Goal: Task Accomplishment & Management: Complete application form

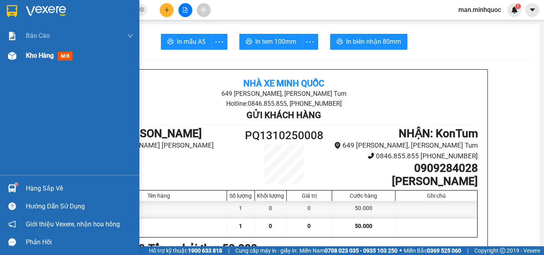
click at [58, 65] on div "Kho hàng mới" at bounding box center [79, 56] width 107 height 20
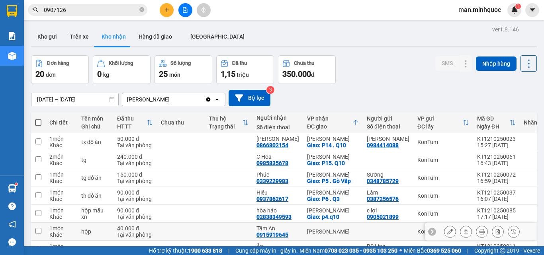
scroll to position [80, 0]
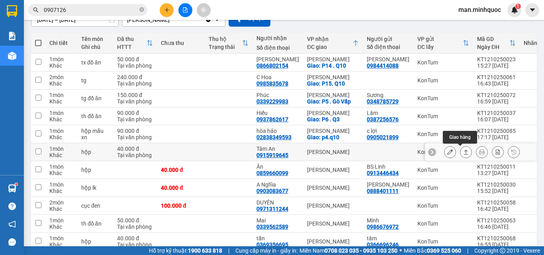
click at [463, 154] on icon at bounding box center [466, 152] width 6 height 6
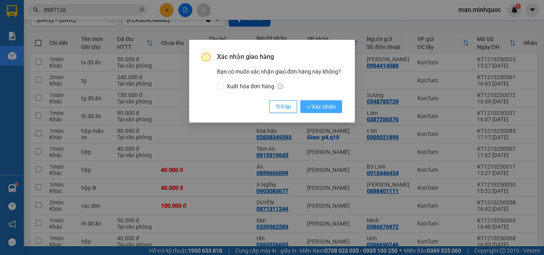
click at [339, 109] on button "Xác nhận" at bounding box center [321, 106] width 42 height 13
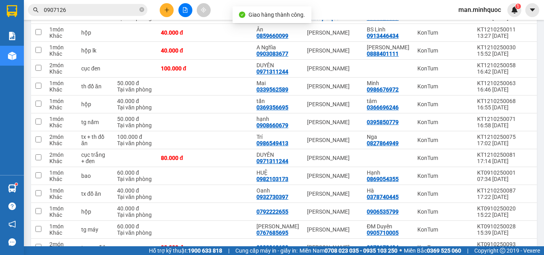
scroll to position [263, 0]
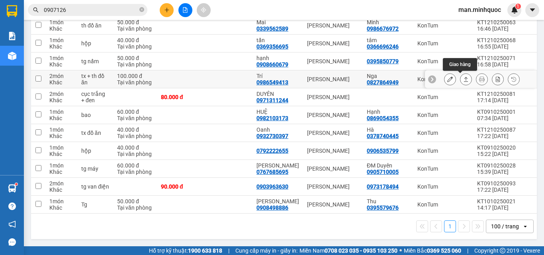
click at [463, 76] on icon at bounding box center [466, 79] width 6 height 6
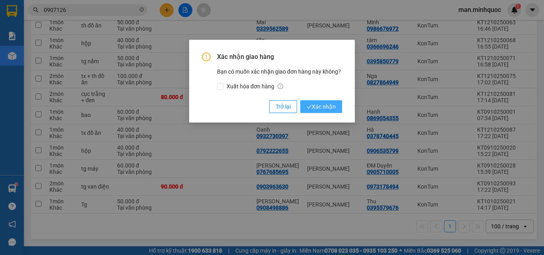
click at [320, 106] on span "Xác nhận" at bounding box center [321, 106] width 29 height 9
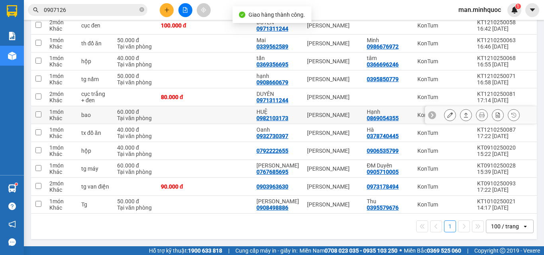
scroll to position [245, 0]
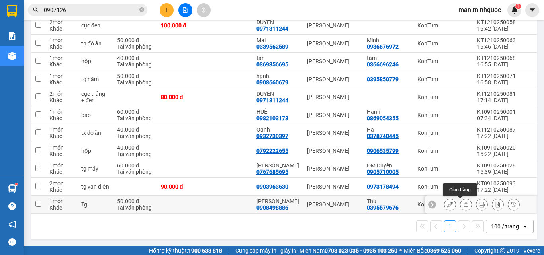
click at [463, 202] on icon at bounding box center [466, 205] width 6 height 6
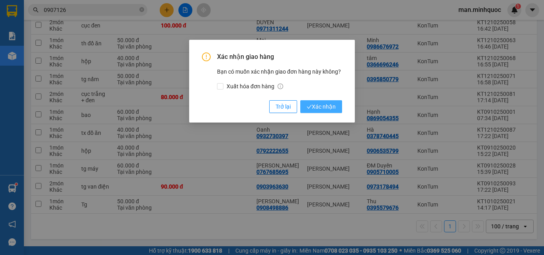
click at [326, 104] on span "Xác nhận" at bounding box center [321, 106] width 29 height 9
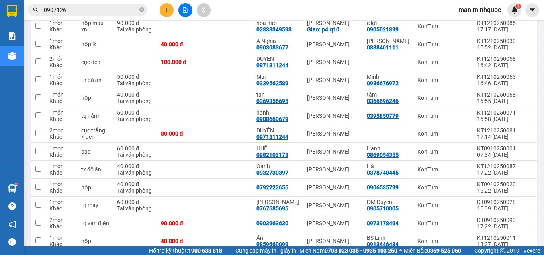
scroll to position [227, 0]
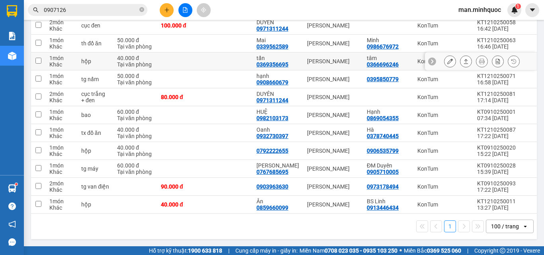
click at [460, 56] on button at bounding box center [465, 62] width 11 height 14
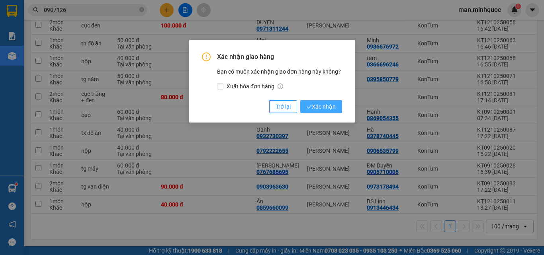
click at [336, 104] on button "Xác nhận" at bounding box center [321, 106] width 42 height 13
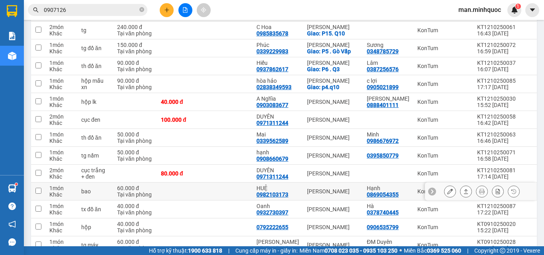
scroll to position [90, 0]
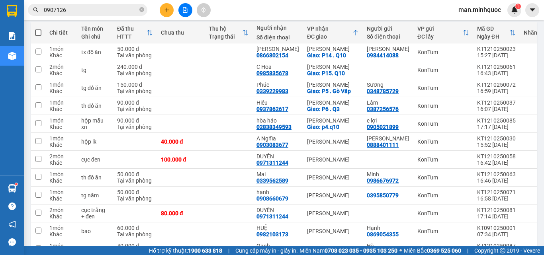
click at [102, 14] on span "0907126" at bounding box center [87, 10] width 119 height 12
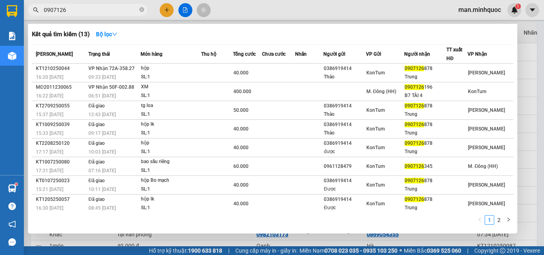
click at [104, 13] on input "0907126" at bounding box center [91, 10] width 94 height 9
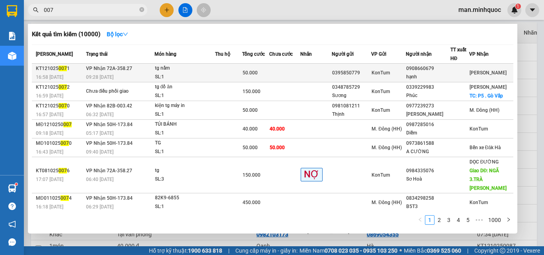
type input "007"
click at [174, 76] on div "SL: 1" at bounding box center [185, 77] width 60 height 9
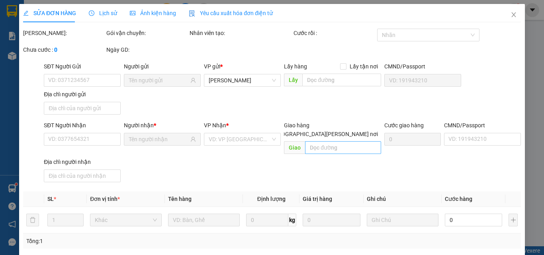
type input "0395850779"
type input "0908660679"
type input "hạnh"
type input "0"
type input "50.000"
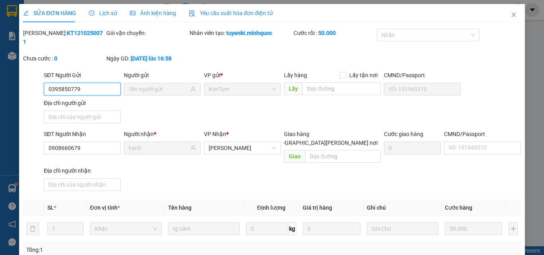
scroll to position [97, 0]
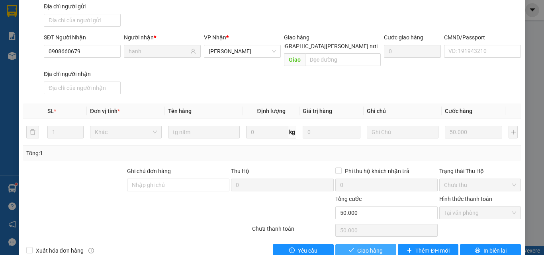
click at [371, 246] on span "Giao hàng" at bounding box center [369, 250] width 25 height 9
type input "0"
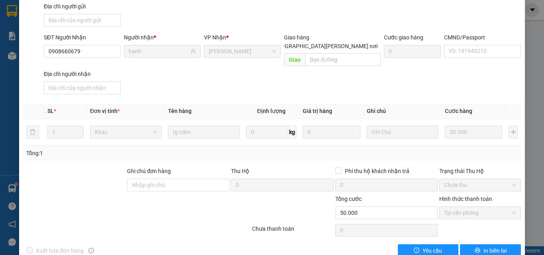
click at [511, 9] on div "SĐT Người Gửi 0395850779 Người gửi VP gửi * KonTum Lấy hàng Lấy tận nơi Lấy CMN…" at bounding box center [282, 2] width 480 height 56
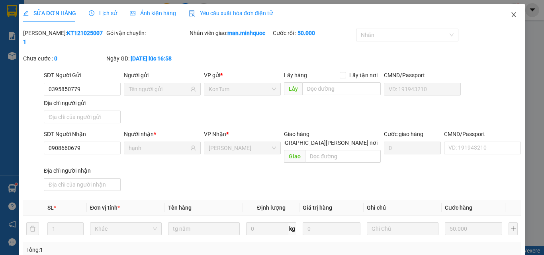
click at [510, 16] on icon "close" at bounding box center [513, 15] width 6 height 6
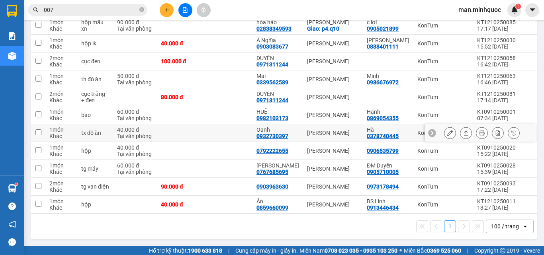
scroll to position [32, 0]
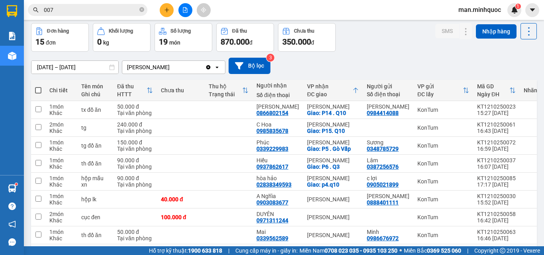
click at [43, 10] on span "007" at bounding box center [87, 10] width 119 height 12
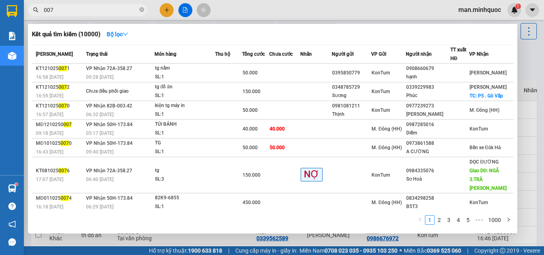
click at [46, 10] on input "007" at bounding box center [91, 10] width 94 height 9
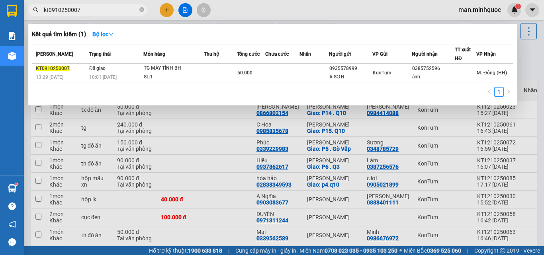
click at [49, 8] on input "kt0910250007" at bounding box center [91, 10] width 94 height 9
click at [55, 11] on input "kt0910250007" at bounding box center [91, 10] width 94 height 9
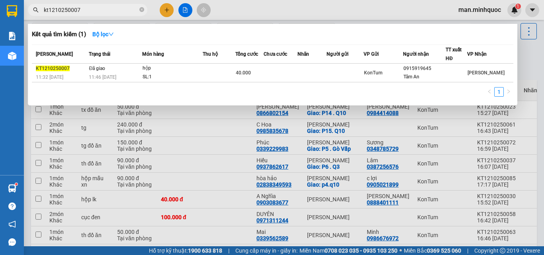
type input "kt1210250007"
click at [352, 196] on div at bounding box center [272, 127] width 544 height 255
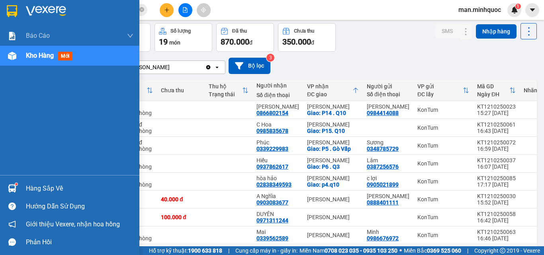
click at [12, 188] on img at bounding box center [12, 188] width 8 height 8
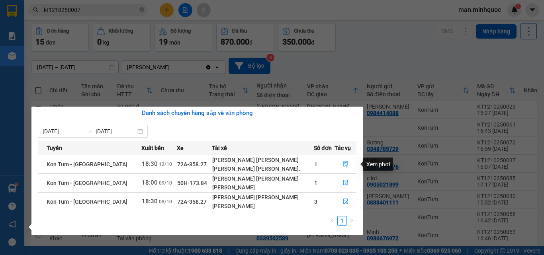
click at [345, 164] on icon "file-done" at bounding box center [345, 165] width 5 height 6
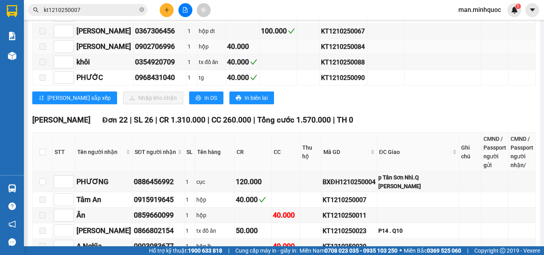
scroll to position [279, 0]
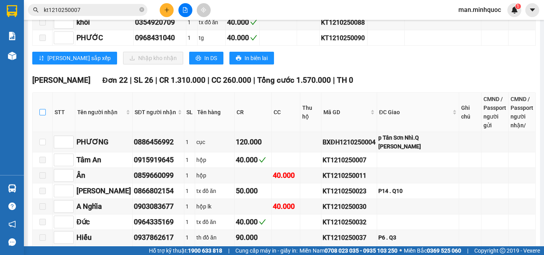
click at [42, 115] on input "checkbox" at bounding box center [42, 112] width 6 height 6
checkbox input "true"
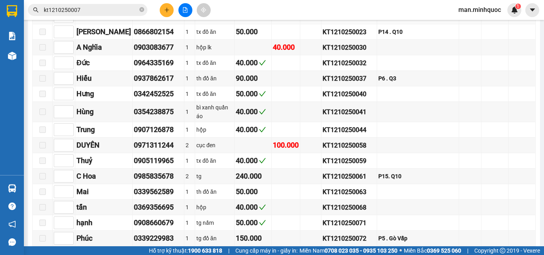
scroll to position [558, 0]
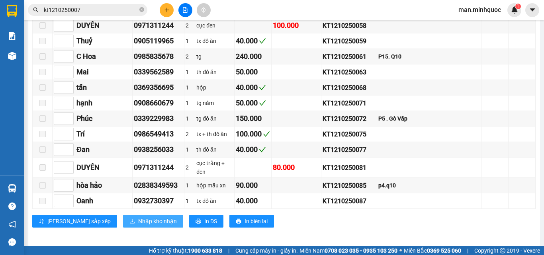
click at [138, 218] on span "Nhập kho nhận" at bounding box center [157, 221] width 39 height 9
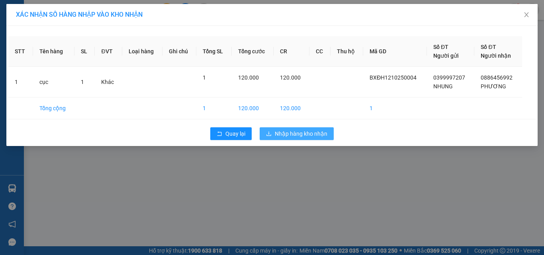
click at [318, 132] on span "Nhập hàng kho nhận" at bounding box center [301, 133] width 53 height 9
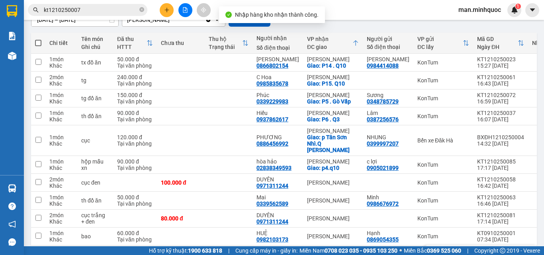
scroll to position [199, 0]
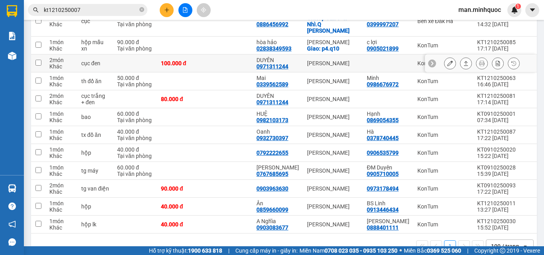
click at [447, 61] on icon at bounding box center [450, 64] width 6 height 6
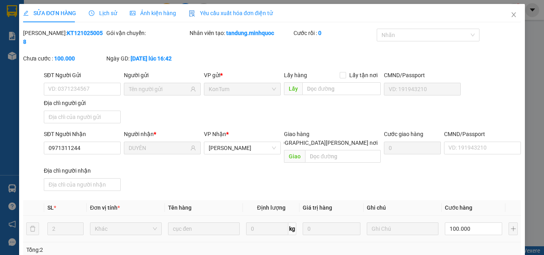
type input "0971311244"
type input "DUYÊN"
type input "0"
type input "100.000"
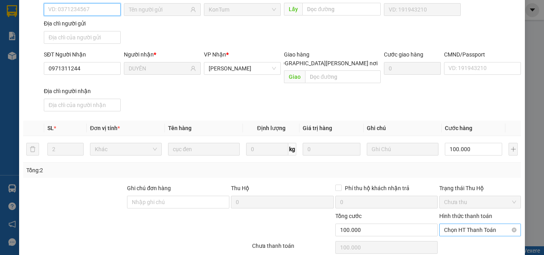
click at [463, 224] on span "Chọn HT Thanh Toán" at bounding box center [480, 230] width 72 height 12
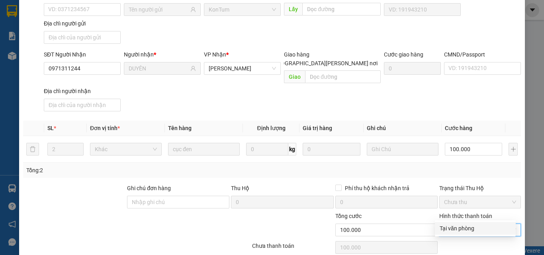
click at [461, 225] on div "Tại văn phòng" at bounding box center [474, 228] width 71 height 9
type input "0"
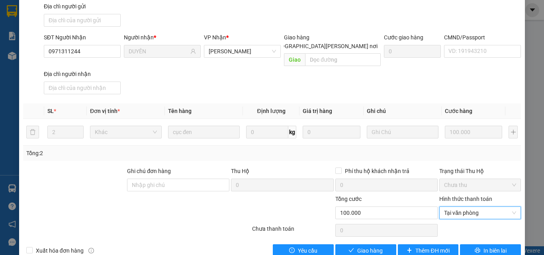
scroll to position [0, 0]
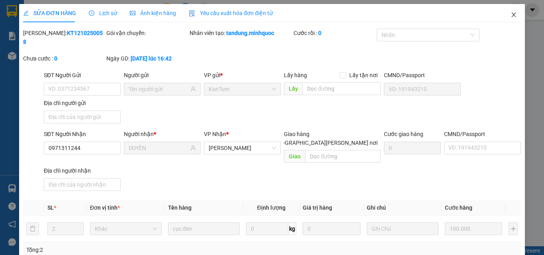
click at [506, 18] on span "Close" at bounding box center [513, 15] width 22 height 22
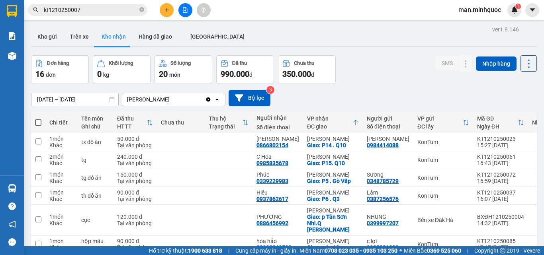
click at [161, 10] on button at bounding box center [167, 10] width 14 height 14
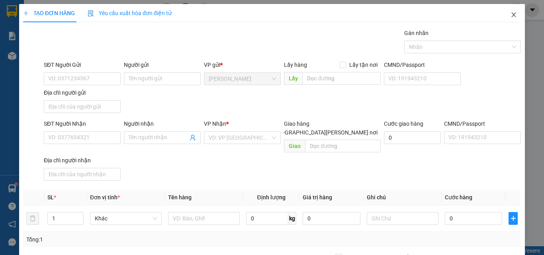
click at [510, 16] on icon "close" at bounding box center [513, 15] width 6 height 6
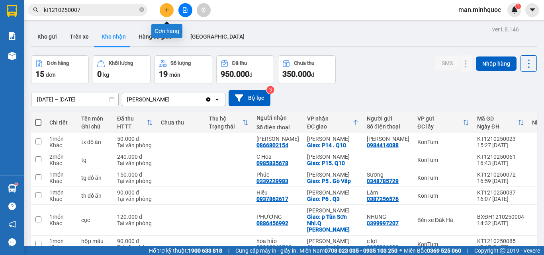
click at [168, 10] on icon "plus" at bounding box center [167, 10] width 6 height 6
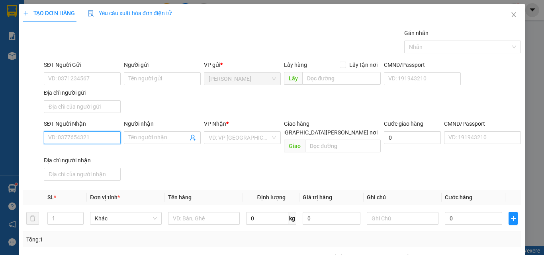
click at [88, 134] on input "SĐT Người Nhận" at bounding box center [82, 137] width 77 height 13
click at [100, 142] on input "0983387083" at bounding box center [82, 137] width 77 height 13
type input "0983387083"
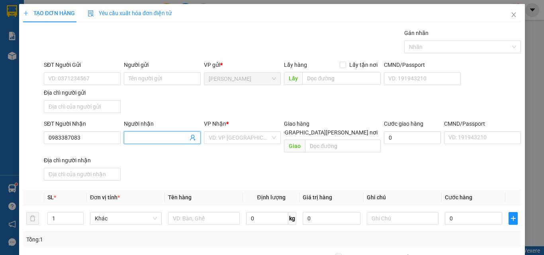
click at [132, 139] on input "Người nhận" at bounding box center [158, 137] width 59 height 9
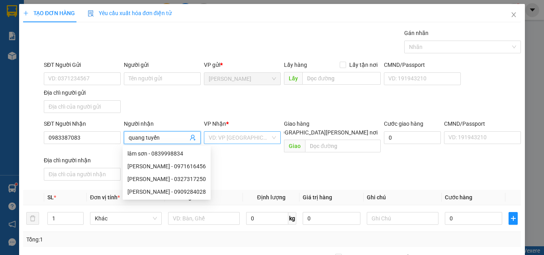
type input "quang tuyến"
click at [262, 136] on input "search" at bounding box center [240, 138] width 62 height 12
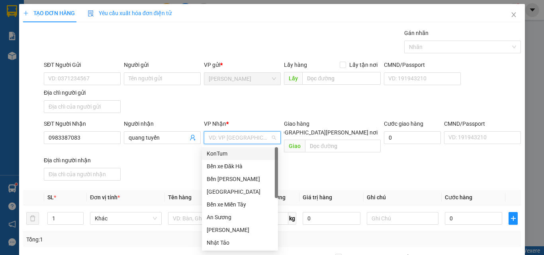
type input "k"
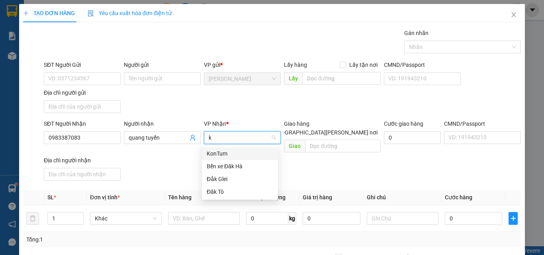
click at [252, 158] on div "KonTum" at bounding box center [240, 153] width 66 height 9
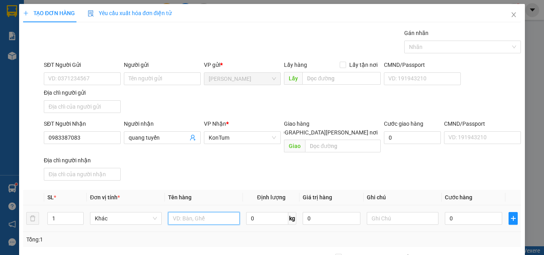
click at [231, 212] on input "text" at bounding box center [204, 218] width 72 height 13
type input "tg"
click at [471, 212] on input "0" at bounding box center [473, 218] width 57 height 13
type input "1"
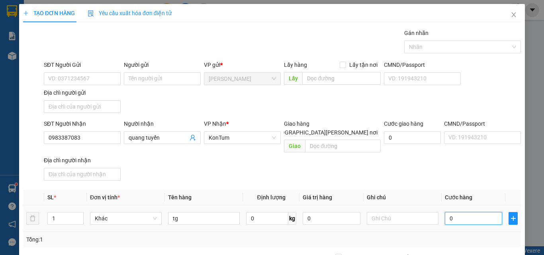
type input "1"
type input "12"
type input "120"
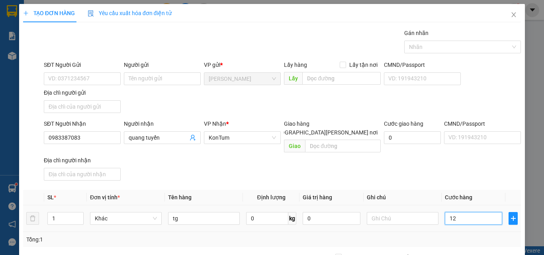
type input "120"
type input "120.000"
click at [471, 232] on div "Tổng: 1" at bounding box center [272, 239] width 498 height 15
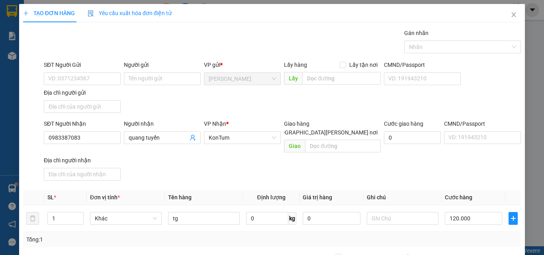
scroll to position [95, 0]
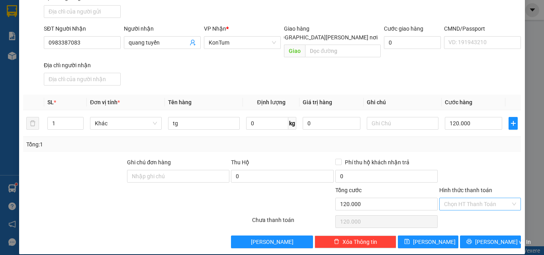
click at [487, 198] on input "Hình thức thanh toán" at bounding box center [477, 204] width 66 height 12
click at [486, 209] on div "Tại văn phòng" at bounding box center [474, 211] width 71 height 9
type input "0"
click at [490, 238] on span "[PERSON_NAME] và In" at bounding box center [503, 242] width 56 height 9
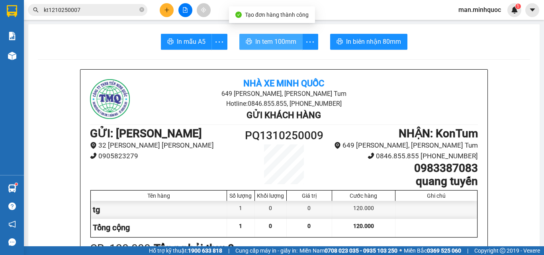
click at [266, 42] on span "In tem 100mm" at bounding box center [275, 42] width 41 height 10
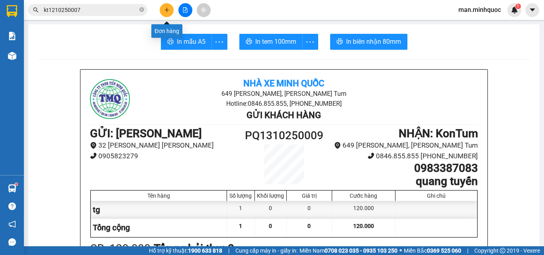
click at [171, 8] on button at bounding box center [167, 10] width 14 height 14
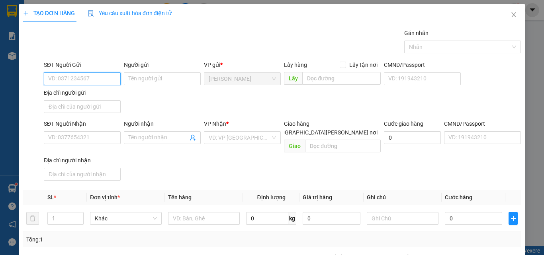
click at [81, 135] on div "TẠO ĐƠN HÀNG Yêu cầu xuất hóa đơn điện tử Transit Pickup Surcharge Ids Transit …" at bounding box center [272, 127] width 544 height 255
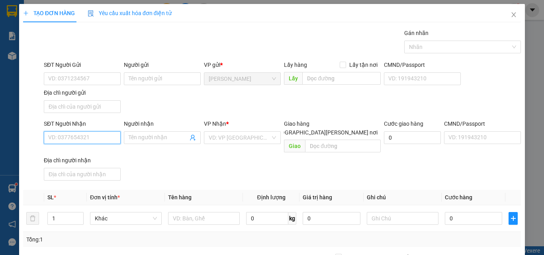
click at [80, 135] on input "SĐT Người Nhận" at bounding box center [82, 137] width 77 height 13
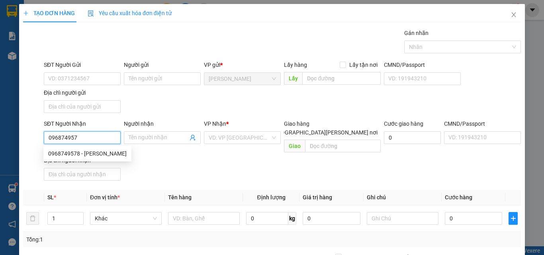
type input "0968749578"
click at [84, 156] on div "0968749578 - anh dũng" at bounding box center [87, 153] width 78 height 9
type input "anh dũng"
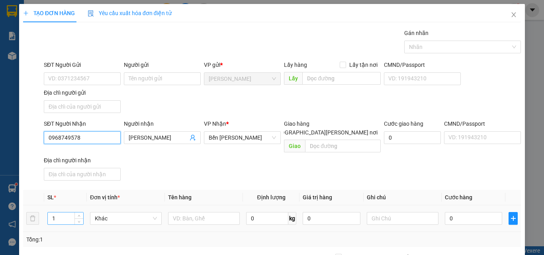
type input "0968749578"
click at [34, 207] on tr "1 Khác 0 kg 0 0" at bounding box center [272, 218] width 498 height 27
type input "4"
click at [207, 212] on input "text" at bounding box center [204, 218] width 72 height 13
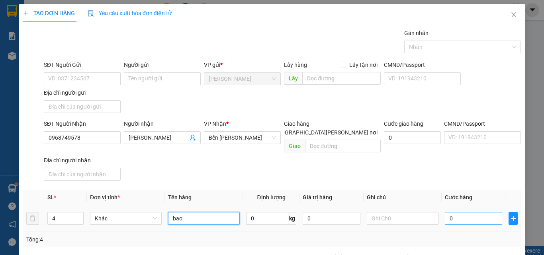
type input "bao"
click at [456, 212] on input "0" at bounding box center [473, 218] width 57 height 13
type input "2"
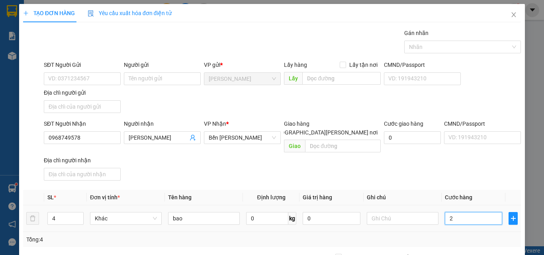
type input "28"
type input "280"
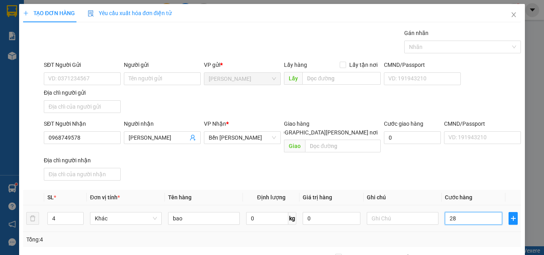
type input "280"
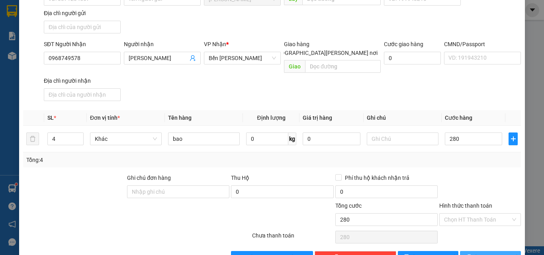
type input "280.000"
click at [478, 251] on button "[PERSON_NAME] và In" at bounding box center [490, 257] width 61 height 13
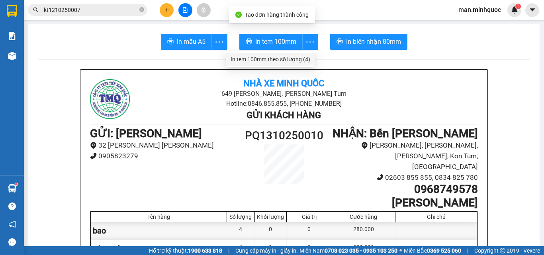
click at [292, 60] on div "In tem 100mm theo số lượng (4)" at bounding box center [270, 59] width 80 height 9
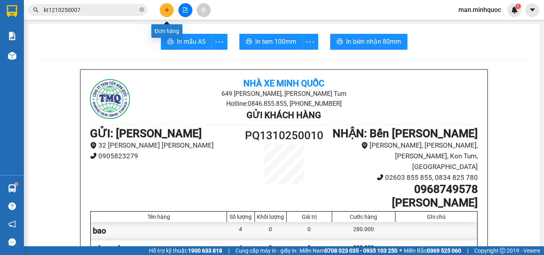
click at [165, 7] on icon "plus" at bounding box center [167, 10] width 6 height 6
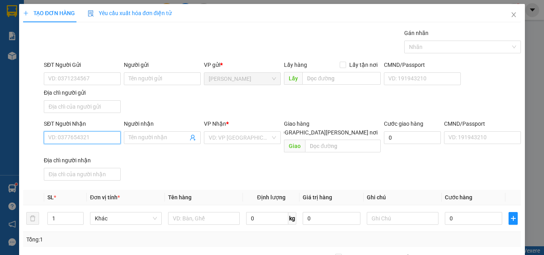
click at [70, 136] on input "SĐT Người Nhận" at bounding box center [82, 137] width 77 height 13
click at [87, 138] on input "0975276632" at bounding box center [82, 137] width 77 height 13
type input "0975276632"
click at [173, 139] on input "Người nhận" at bounding box center [158, 137] width 59 height 9
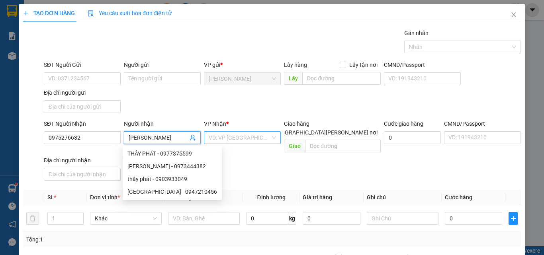
click at [239, 131] on div "VD: VP [GEOGRAPHIC_DATA]" at bounding box center [242, 137] width 77 height 13
type input "thầy [PERSON_NAME]"
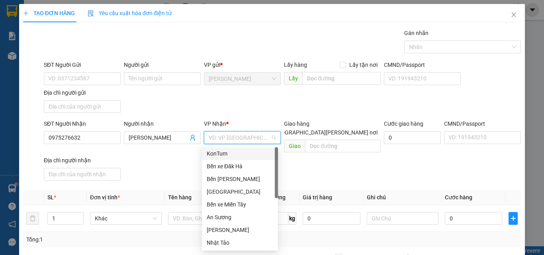
type input "k"
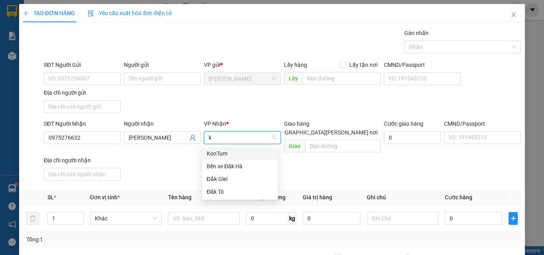
click at [236, 152] on div "KonTum" at bounding box center [240, 153] width 66 height 9
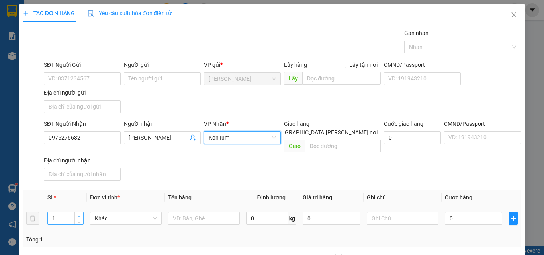
drag, startPoint x: 75, startPoint y: 201, endPoint x: 79, endPoint y: 206, distance: 5.9
click at [76, 205] on td "1" at bounding box center [65, 218] width 43 height 27
click at [79, 214] on span "up" at bounding box center [79, 216] width 5 height 5
type input "4"
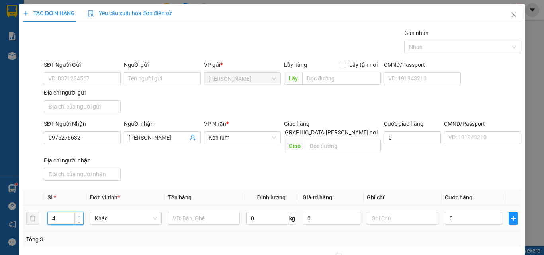
click at [79, 214] on span "up" at bounding box center [79, 216] width 5 height 5
click at [199, 212] on input "text" at bounding box center [204, 218] width 72 height 13
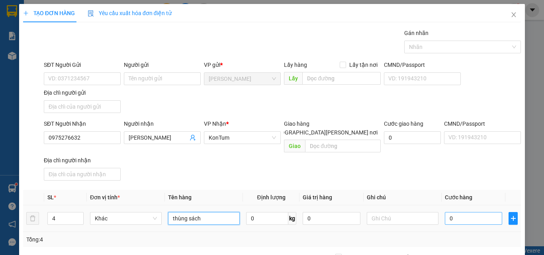
type input "thùng sách"
click at [473, 212] on input "0" at bounding box center [473, 218] width 57 height 13
type input "1"
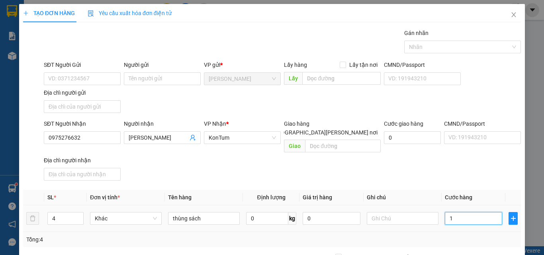
type input "12"
type input "120"
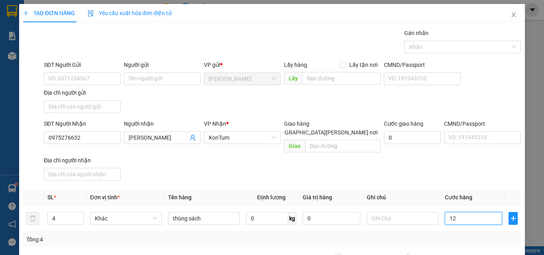
type input "120"
type input "120.000"
click at [478, 235] on div "Tổng: 4" at bounding box center [271, 239] width 491 height 9
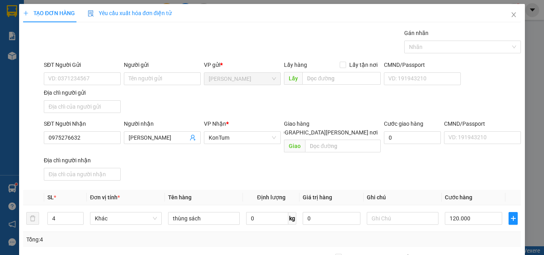
scroll to position [80, 0]
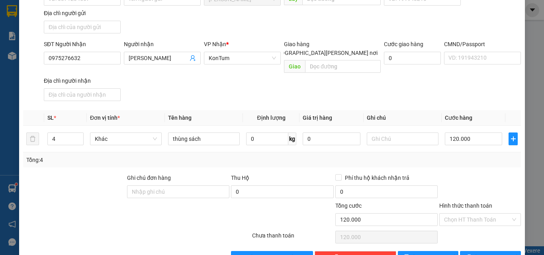
click at [481, 241] on div "Transit Pickup Surcharge Ids Transit Deliver Surcharge Ids Transit Deliver Surc…" at bounding box center [272, 106] width 498 height 315
click at [482, 242] on div "Transit Pickup Surcharge Ids Transit Deliver Surcharge Ids Transit Deliver Surc…" at bounding box center [272, 106] width 498 height 315
click at [456, 133] on input "120.000" at bounding box center [473, 139] width 57 height 13
type input "1"
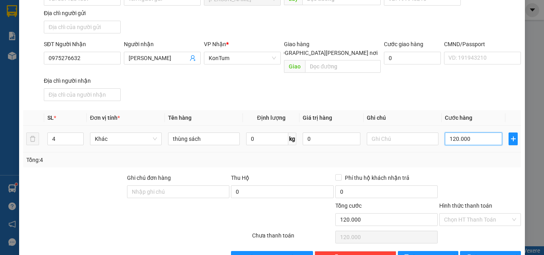
type input "1"
type input "16"
type input "160"
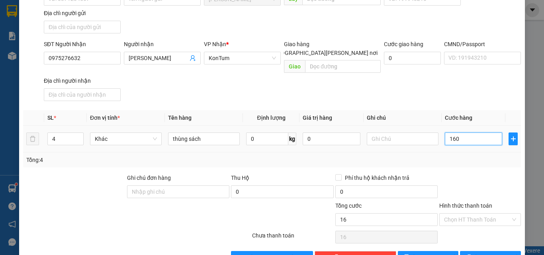
type input "160"
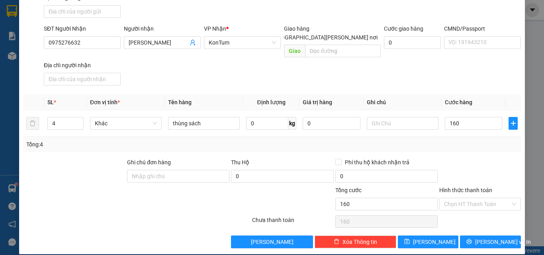
type input "160.000"
click at [482, 227] on div "Transit Pickup Surcharge Ids Transit Deliver Surcharge Ids Transit Deliver Surc…" at bounding box center [272, 91] width 498 height 315
click at [482, 236] on button "[PERSON_NAME] và In" at bounding box center [490, 242] width 61 height 13
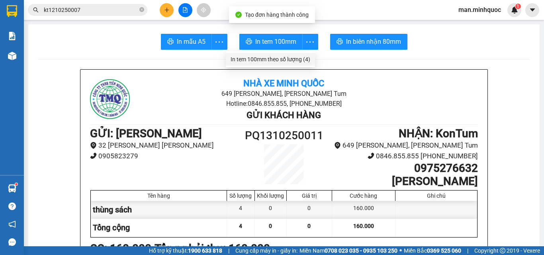
click at [301, 61] on div "In tem 100mm theo số lượng (4)" at bounding box center [270, 59] width 80 height 9
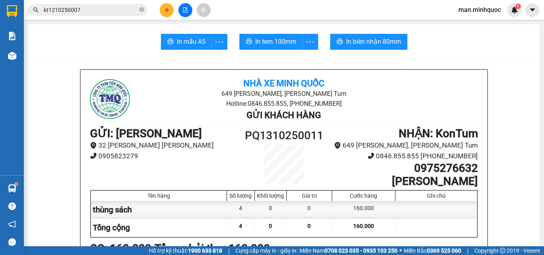
click at [100, 15] on span "kt1210250007" at bounding box center [87, 10] width 119 height 12
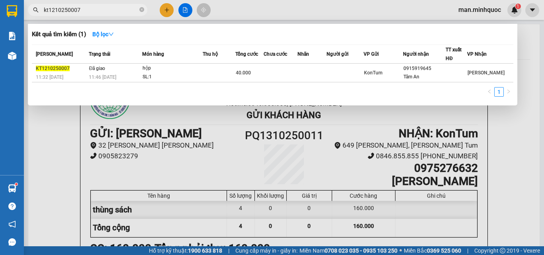
click at [107, 10] on input "kt1210250007" at bounding box center [91, 10] width 94 height 9
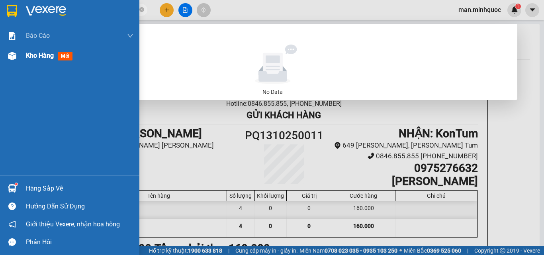
click at [62, 52] on span "mới" at bounding box center [65, 56] width 15 height 9
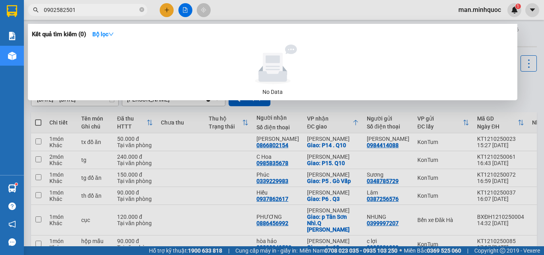
click at [402, 185] on div at bounding box center [272, 127] width 544 height 255
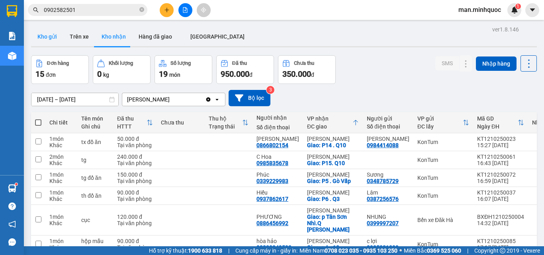
click at [36, 37] on button "Kho gửi" at bounding box center [47, 36] width 32 height 19
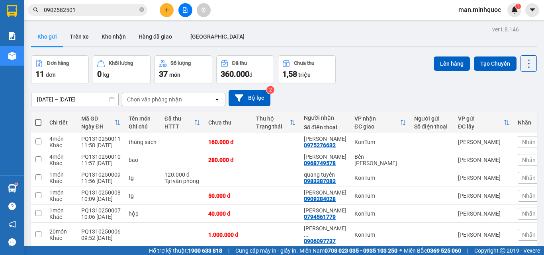
click at [92, 6] on input "0902582501" at bounding box center [91, 10] width 94 height 9
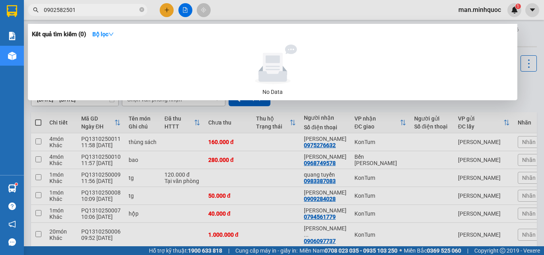
click at [92, 6] on input "0902582501" at bounding box center [91, 10] width 94 height 9
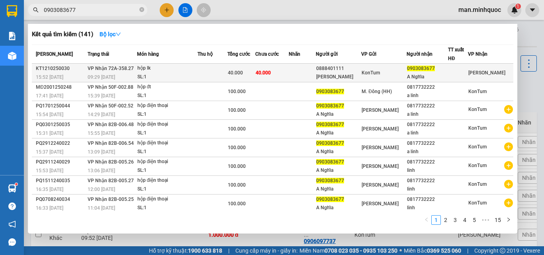
type input "0903083677"
click at [223, 80] on td at bounding box center [212, 73] width 30 height 19
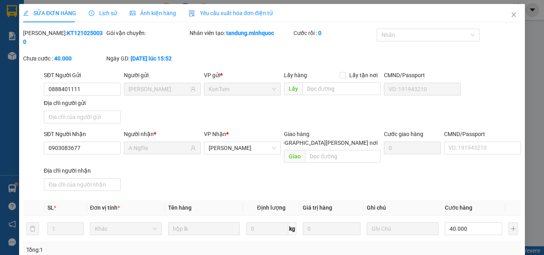
type input "0888401111"
type input "[PERSON_NAME]"
type input "0903083677"
type input "A Nghĩa"
type input "0"
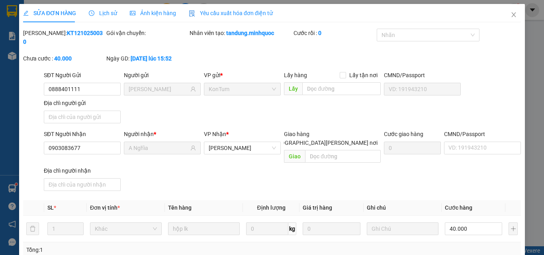
type input "40.000"
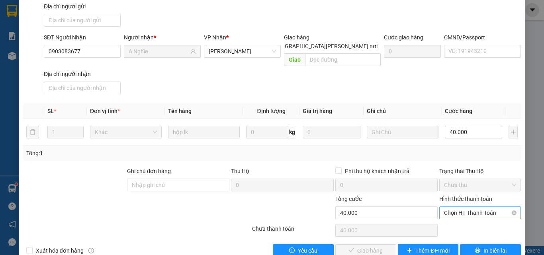
click at [468, 207] on span "Chọn HT Thanh Toán" at bounding box center [480, 213] width 72 height 12
click at [468, 211] on div "Tại văn phòng" at bounding box center [474, 211] width 71 height 9
type input "0"
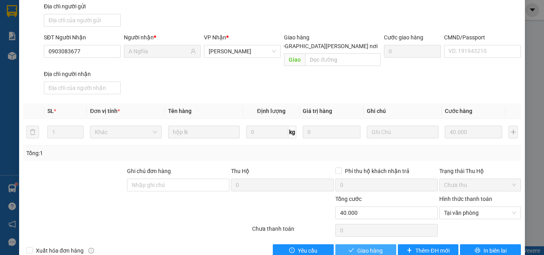
click at [357, 246] on span "Giao hàng" at bounding box center [369, 250] width 25 height 9
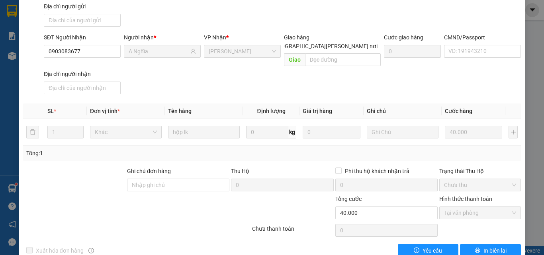
scroll to position [0, 0]
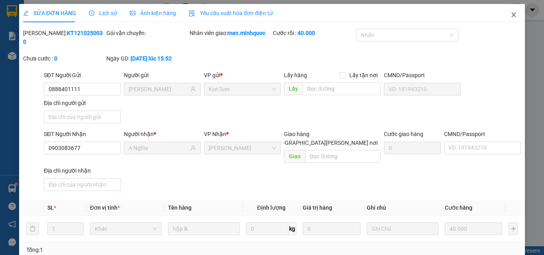
click at [502, 17] on span "Close" at bounding box center [513, 15] width 22 height 22
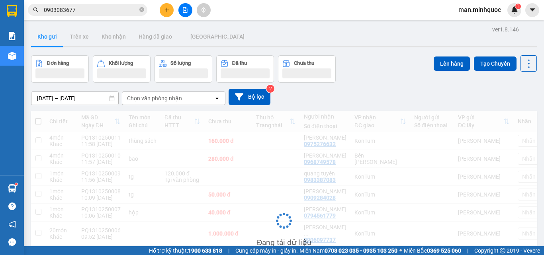
click at [84, 11] on input "0903083677" at bounding box center [91, 10] width 94 height 9
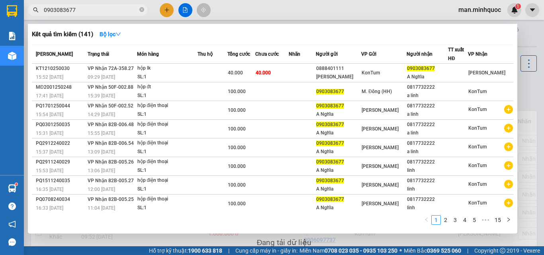
click at [84, 11] on input "0903083677" at bounding box center [91, 10] width 94 height 9
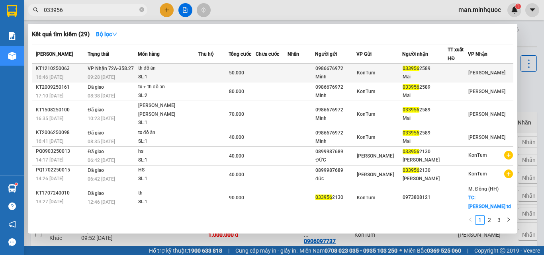
type input "033956"
click at [144, 75] on div "SL: 1" at bounding box center [168, 77] width 60 height 9
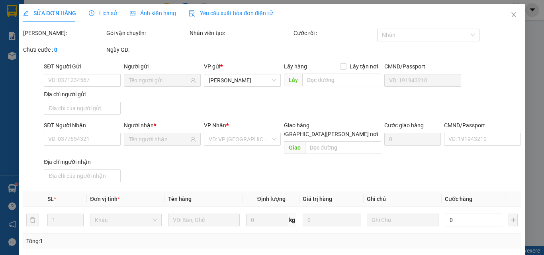
type input "0986676972"
type input "Minh"
type input "0339562589"
type input "Mai"
type input "0"
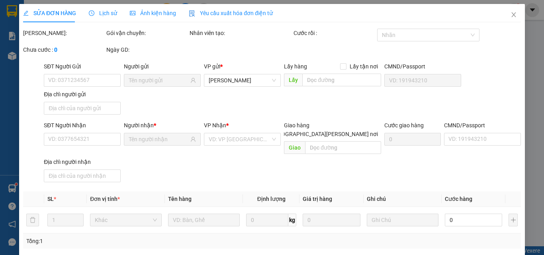
type input "50.000"
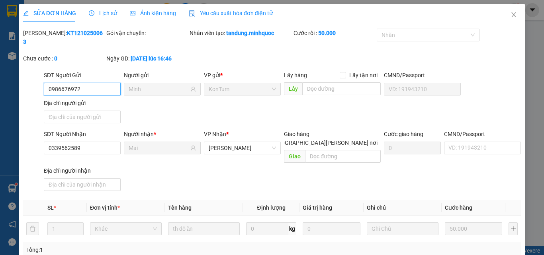
scroll to position [97, 0]
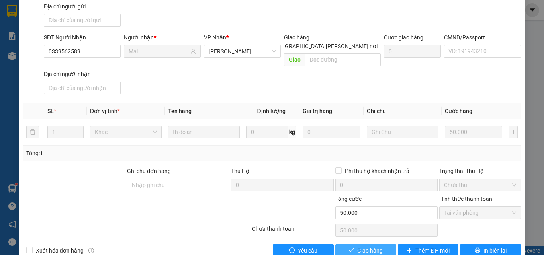
click at [379, 244] on button "Giao hàng" at bounding box center [365, 250] width 61 height 13
type input "0"
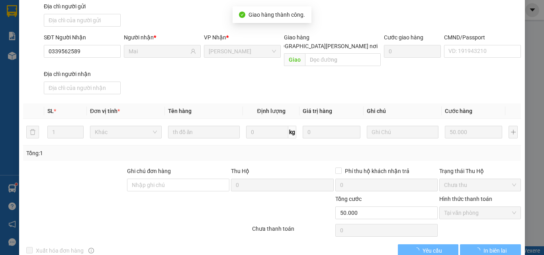
scroll to position [0, 0]
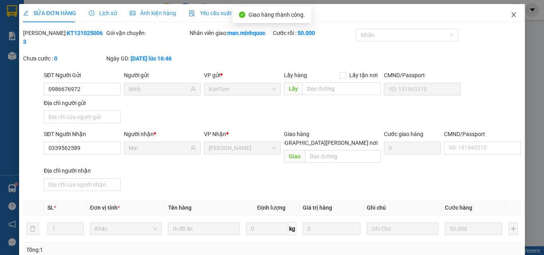
click at [510, 12] on icon "close" at bounding box center [513, 15] width 6 height 6
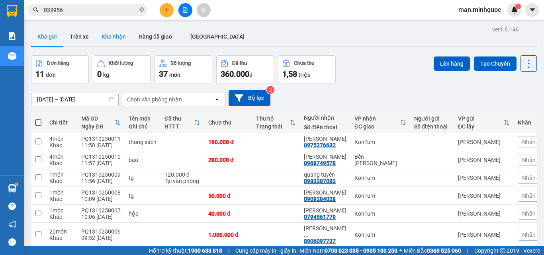
click at [99, 38] on button "Kho nhận" at bounding box center [113, 36] width 37 height 19
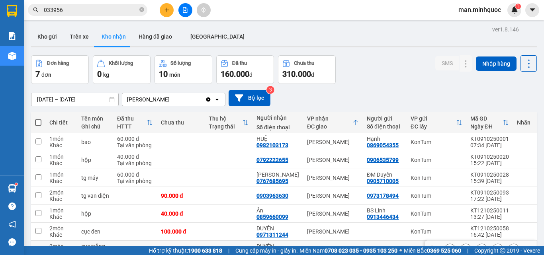
scroll to position [48, 0]
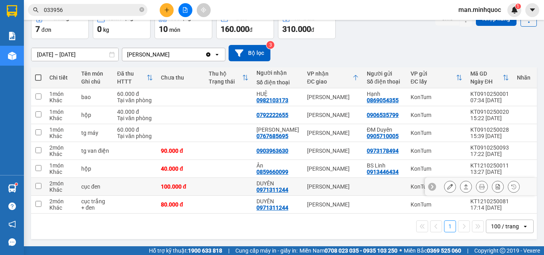
click at [463, 184] on icon at bounding box center [466, 187] width 6 height 6
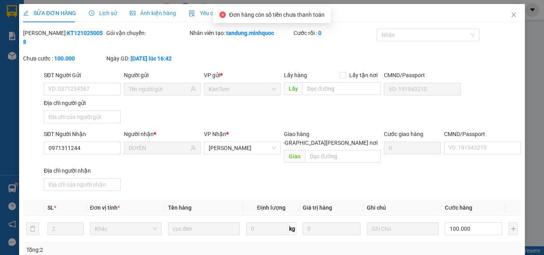
type input "0971311244"
type input "DUYÊN"
type input "0"
type input "100.000"
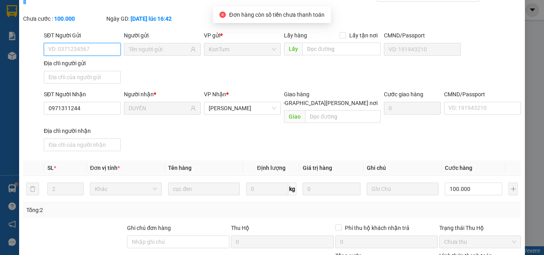
scroll to position [97, 0]
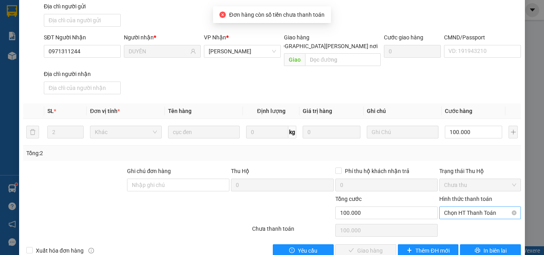
click at [472, 207] on span "Chọn HT Thanh Toán" at bounding box center [480, 213] width 72 height 12
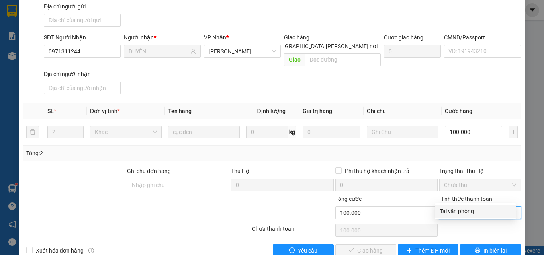
click at [472, 212] on div "Tại văn phòng" at bounding box center [474, 211] width 71 height 9
type input "0"
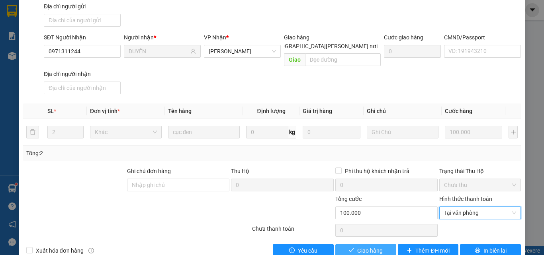
click at [351, 244] on button "Giao hàng" at bounding box center [365, 250] width 61 height 13
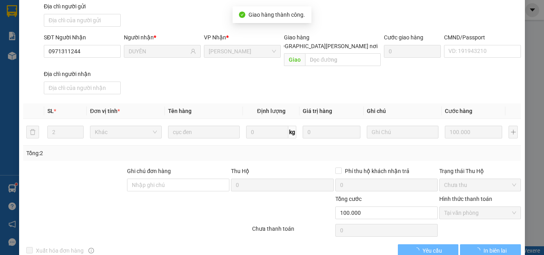
scroll to position [0, 0]
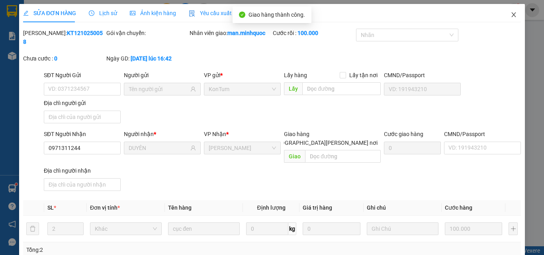
click at [508, 19] on span "Close" at bounding box center [513, 15] width 22 height 22
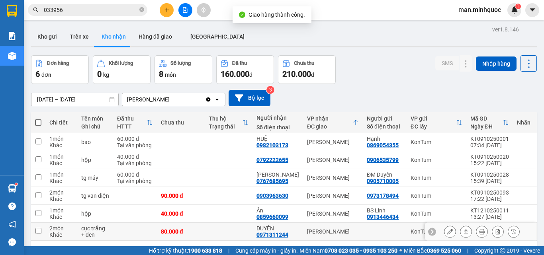
scroll to position [37, 0]
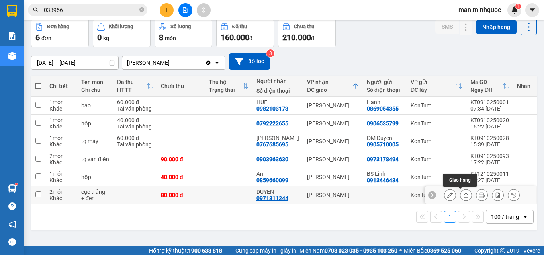
click at [463, 197] on icon at bounding box center [466, 195] width 6 height 6
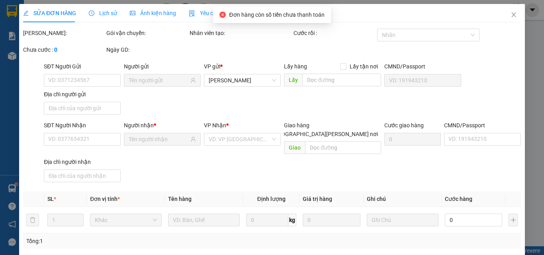
type input "0971311244"
type input "DUYÊN"
type input "0"
type input "80.000"
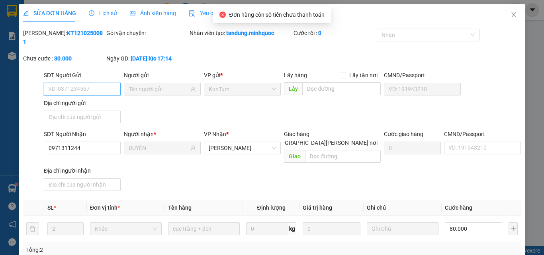
scroll to position [93, 0]
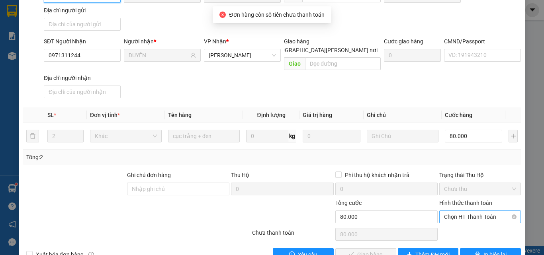
click at [470, 211] on span "Chọn HT Thanh Toán" at bounding box center [480, 217] width 72 height 12
click at [470, 212] on div "Tại văn phòng" at bounding box center [474, 215] width 71 height 9
type input "0"
click at [348, 252] on span "check" at bounding box center [351, 255] width 6 height 6
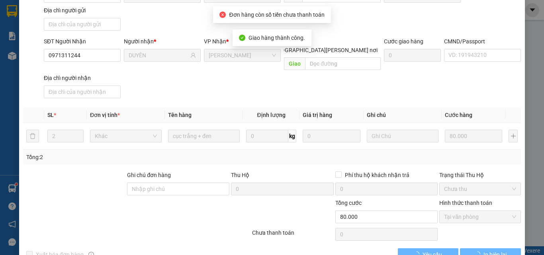
scroll to position [0, 0]
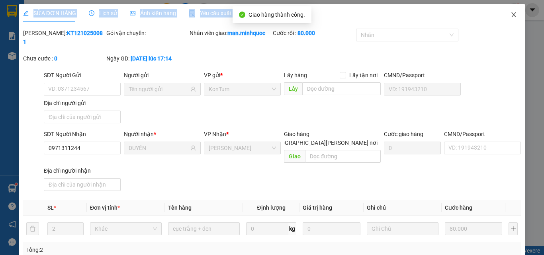
drag, startPoint x: 521, startPoint y: 7, endPoint x: 512, endPoint y: 7, distance: 8.8
click at [516, 7] on div "SỬA ĐƠN HÀNG Lịch sử Ảnh kiện hàng Yêu cầu xuất hóa đơn điện tử Total Paid Fee …" at bounding box center [272, 127] width 544 height 255
click at [512, 7] on span "Close" at bounding box center [513, 15] width 22 height 22
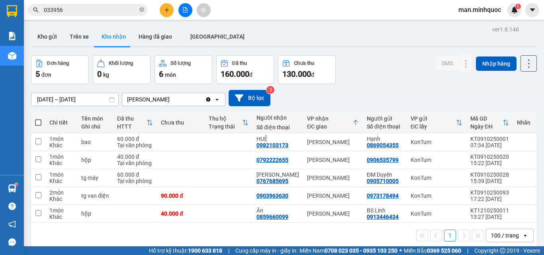
drag, startPoint x: 253, startPoint y: 35, endPoint x: 228, endPoint y: 36, distance: 24.7
click at [252, 35] on div "Kho gửi Trên xe Kho nhận Hàng đã giao ĐÀ NẴNG" at bounding box center [284, 37] width 506 height 21
click at [104, 5] on span "033956" at bounding box center [87, 10] width 119 height 12
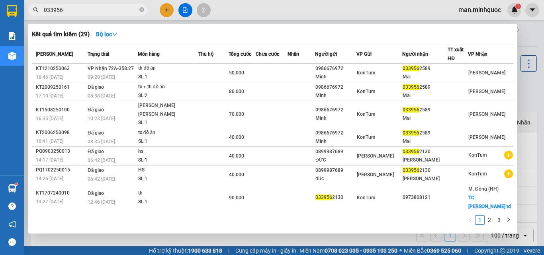
click at [104, 12] on input "033956" at bounding box center [91, 10] width 94 height 9
paste input "938916681"
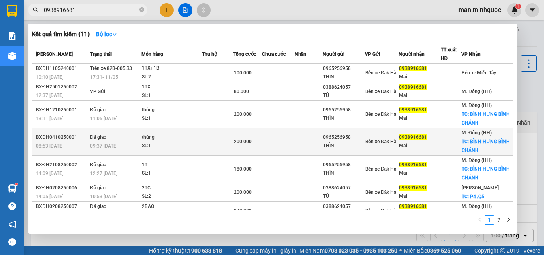
type input "0938916681"
click at [204, 144] on td at bounding box center [217, 141] width 31 height 27
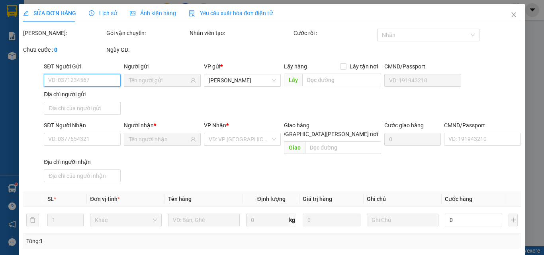
type input "0965256958"
type input "THÌN"
type input "0938916681"
type input "Mai"
checkbox input "true"
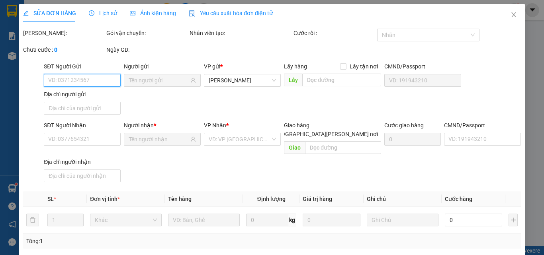
type input "BÌNH HƯNG BÌNH CHÁNH"
type input "120.000"
type input "dh"
type input "0"
type input "200.000"
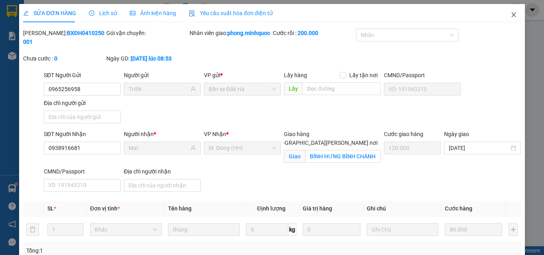
click at [510, 17] on icon "close" at bounding box center [513, 15] width 6 height 6
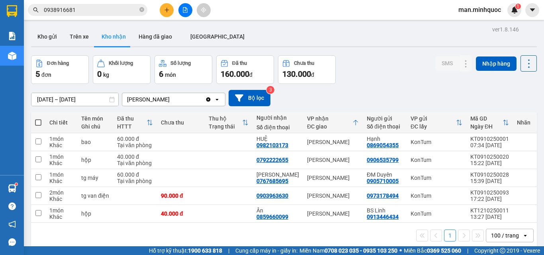
click at [85, 16] on span "0938916681" at bounding box center [87, 10] width 119 height 12
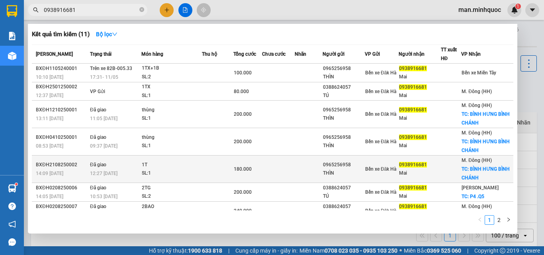
click at [218, 175] on td at bounding box center [217, 169] width 31 height 27
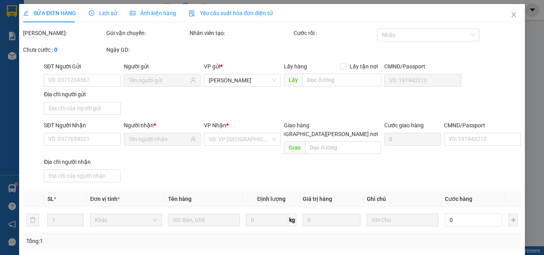
type input "0965256958"
type input "THÌN"
type input "0938916681"
type input "Mai"
checkbox input "true"
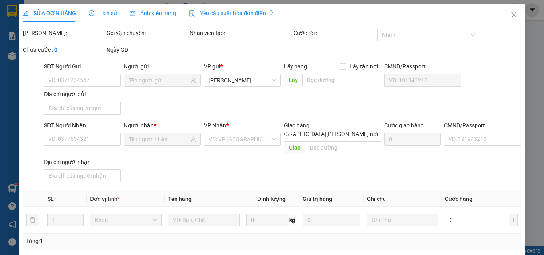
type input "BÌNH HƯNG BÌNH CHÁNH"
type input "110.000"
type input "0"
type input "180.000"
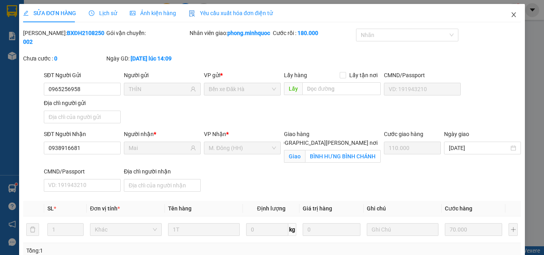
click at [504, 14] on span "Close" at bounding box center [513, 15] width 22 height 22
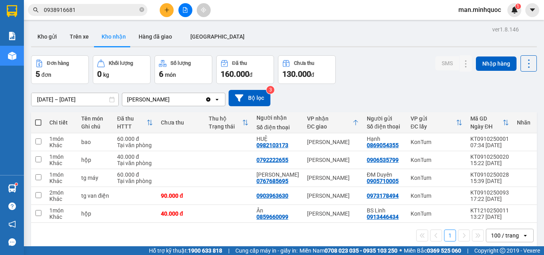
click at [164, 12] on icon "plus" at bounding box center [167, 10] width 6 height 6
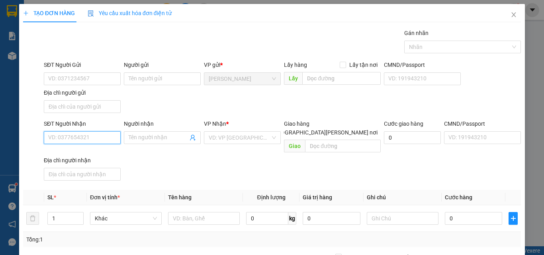
click at [94, 133] on input "SĐT Người Nhận" at bounding box center [82, 137] width 77 height 13
type input "0963866239"
click at [88, 137] on input "0963866239" at bounding box center [82, 137] width 77 height 13
click at [95, 157] on div "0963866239 - sunny" at bounding box center [81, 153] width 66 height 9
type input "sunny"
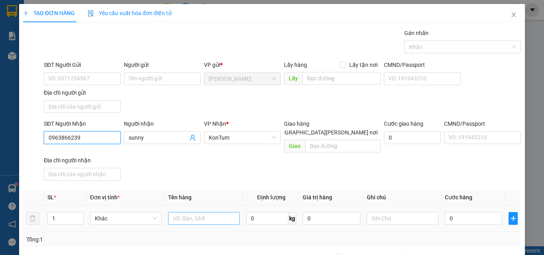
type input "0963866239"
click at [213, 214] on input "text" at bounding box center [204, 218] width 72 height 13
type input "gói"
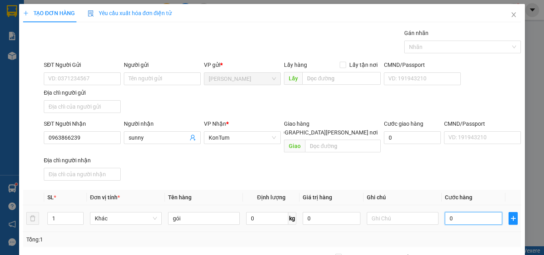
click at [451, 212] on input "0" at bounding box center [473, 218] width 57 height 13
type input "4"
type input "40"
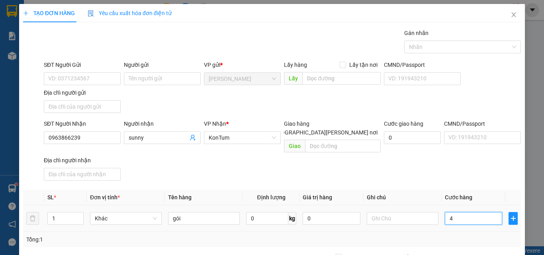
type input "40"
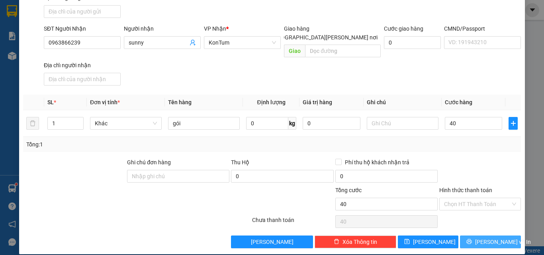
type input "40.000"
click at [472, 236] on button "[PERSON_NAME] và In" at bounding box center [490, 242] width 61 height 13
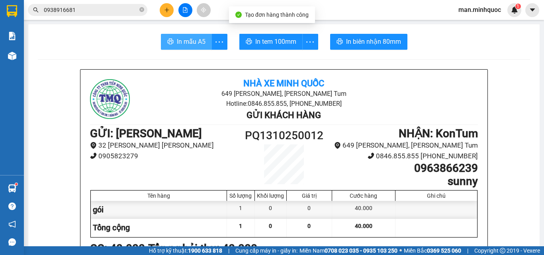
click at [199, 35] on button "In mẫu A5" at bounding box center [186, 42] width 51 height 16
click at [177, 43] on span "In mẫu A5" at bounding box center [191, 42] width 29 height 10
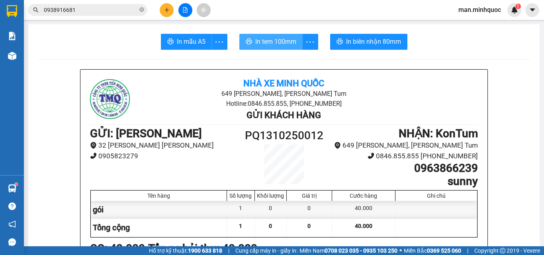
drag, startPoint x: 314, startPoint y: 211, endPoint x: 256, endPoint y: 40, distance: 179.9
click at [256, 40] on span "In tem 100mm" at bounding box center [275, 42] width 41 height 10
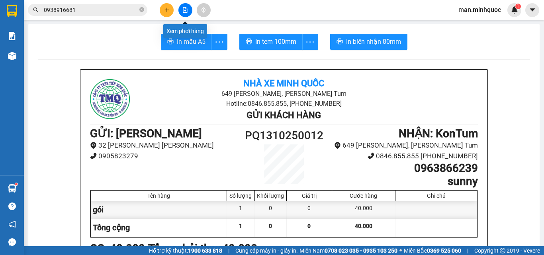
click at [170, 10] on button at bounding box center [167, 10] width 14 height 14
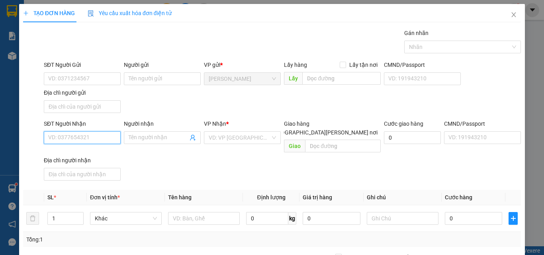
click at [75, 141] on input "SĐT Người Nhận" at bounding box center [82, 137] width 77 height 13
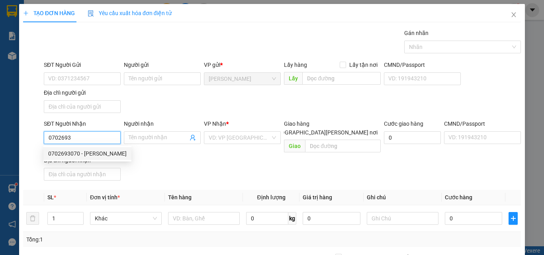
click at [74, 156] on div "0702693070 - DUNG" at bounding box center [87, 153] width 78 height 9
type input "0702693070"
type input "DUNG"
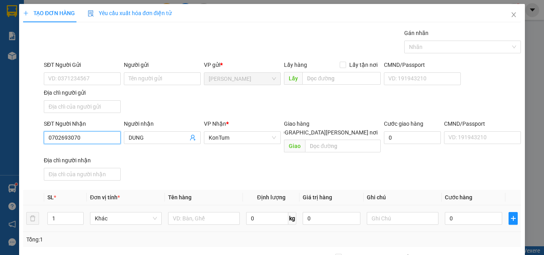
type input "0702693070"
click at [215, 216] on div at bounding box center [204, 219] width 72 height 16
click at [217, 212] on input "text" at bounding box center [204, 218] width 72 height 13
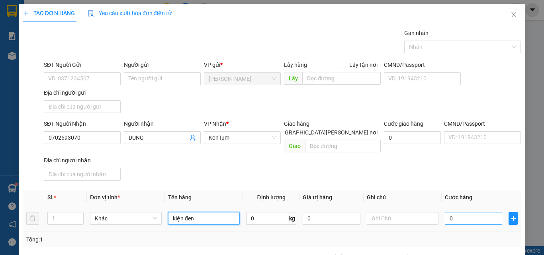
type input "kiện đen"
click at [475, 212] on input "0" at bounding box center [473, 218] width 57 height 13
type input "7"
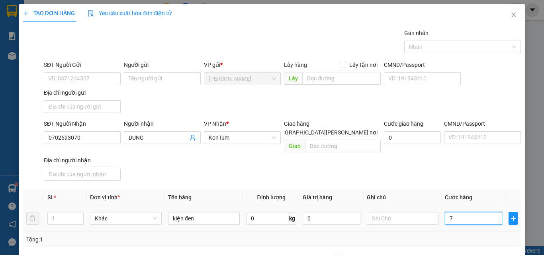
type input "70"
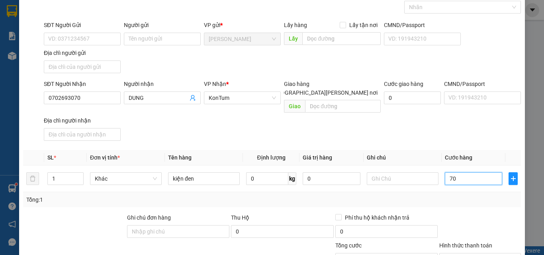
scroll to position [80, 0]
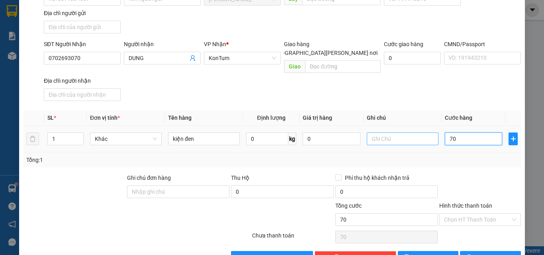
drag, startPoint x: 453, startPoint y: 127, endPoint x: 418, endPoint y: 130, distance: 35.5
click at [418, 130] on tr "1 Khác kiện đen 0 kg 0 70" at bounding box center [272, 139] width 498 height 27
type input "6"
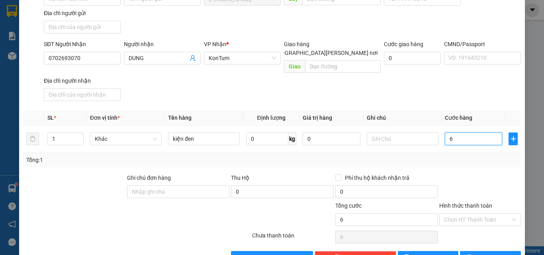
type input "60"
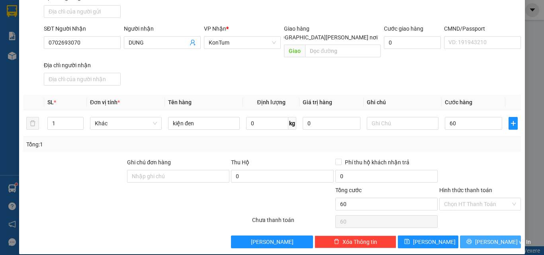
type input "60.000"
click at [490, 238] on span "[PERSON_NAME] và In" at bounding box center [503, 242] width 56 height 9
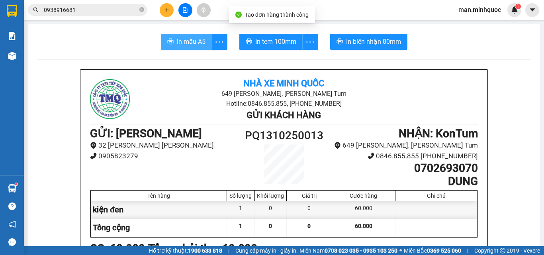
click at [183, 42] on span "In mẫu A5" at bounding box center [191, 42] width 29 height 10
click at [193, 41] on span "In mẫu A5" at bounding box center [191, 42] width 29 height 10
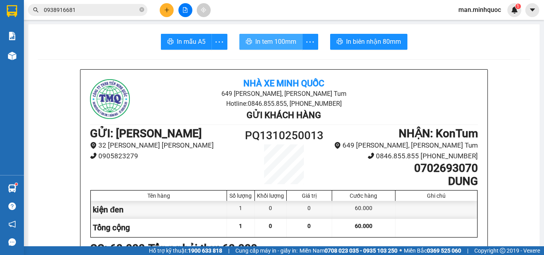
drag, startPoint x: 196, startPoint y: 43, endPoint x: 264, endPoint y: 43, distance: 68.1
click at [264, 43] on span "In tem 100mm" at bounding box center [275, 42] width 41 height 10
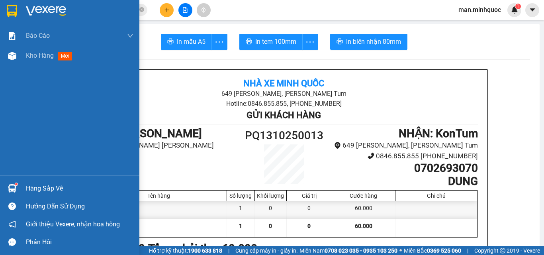
click at [69, 67] on div "Báo cáo Báo cáo dòng tiền (nhân viên) Doanh số tạo đơn theo VP gửi (nhân viên) …" at bounding box center [69, 100] width 139 height 149
click at [69, 62] on div "Kho hàng mới" at bounding box center [79, 56] width 107 height 20
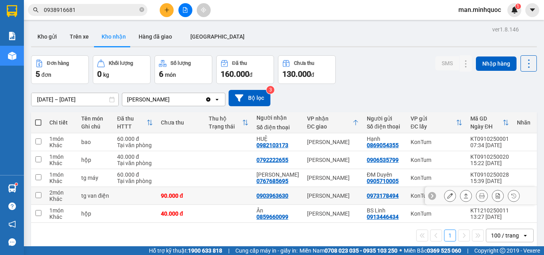
click at [319, 200] on td "[PERSON_NAME]" at bounding box center [333, 196] width 60 height 18
checkbox input "true"
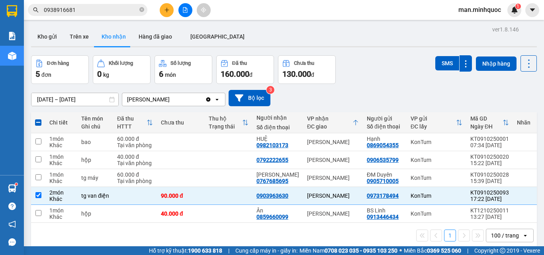
click at [77, 9] on input "0938916681" at bounding box center [91, 10] width 94 height 9
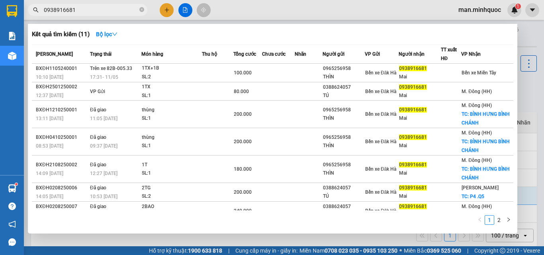
click at [77, 9] on input "0938916681" at bounding box center [91, 10] width 94 height 9
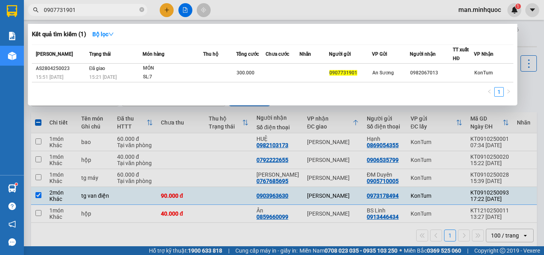
type input "0907731901"
click at [166, 8] on div at bounding box center [272, 127] width 544 height 255
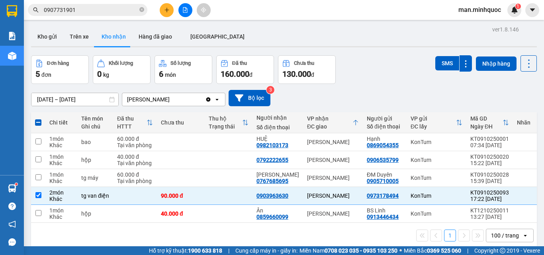
click at [166, 8] on icon "plus" at bounding box center [167, 10] width 6 height 6
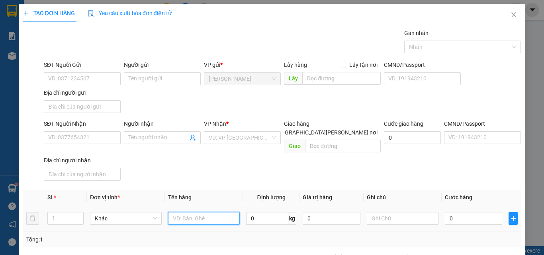
click at [210, 213] on input "text" at bounding box center [204, 218] width 72 height 13
type input "bì tx"
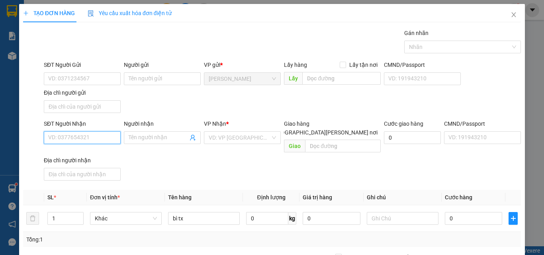
click at [70, 141] on input "SĐT Người Nhận" at bounding box center [82, 137] width 77 height 13
click at [473, 212] on input "0" at bounding box center [473, 218] width 57 height 13
click at [485, 223] on td "0" at bounding box center [473, 218] width 64 height 27
click at [483, 216] on input "0" at bounding box center [473, 218] width 57 height 13
type input "4"
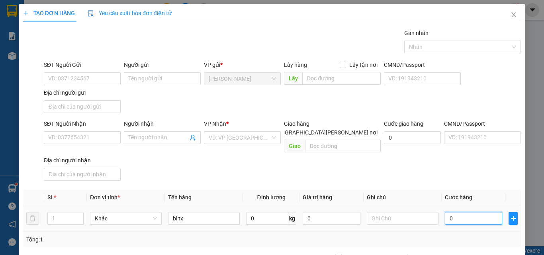
type input "4"
type input "40"
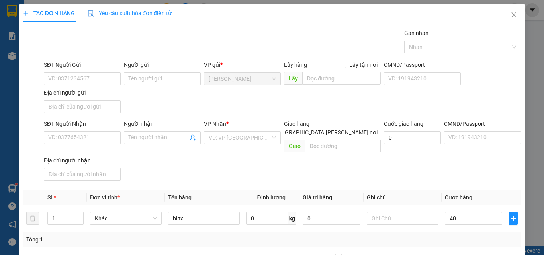
type input "40.000"
click at [92, 130] on div "SĐT Người Nhận" at bounding box center [82, 125] width 77 height 12
click at [90, 142] on input "SĐT Người Nhận" at bounding box center [82, 137] width 77 height 13
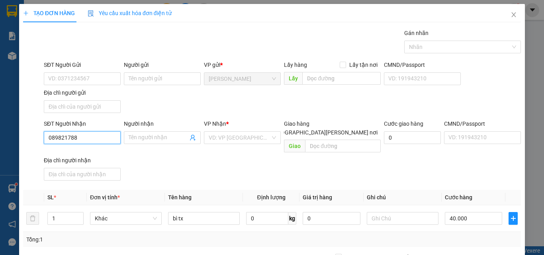
type input "0898217889"
click at [84, 156] on div "0898217889 - quỳnh" at bounding box center [87, 153] width 78 height 9
click at [490, 244] on div "TẠO ĐƠN HÀNG Yêu cầu xuất hóa đơn điện tử Transit Pickup Surcharge Ids Transit …" at bounding box center [272, 177] width 506 height 346
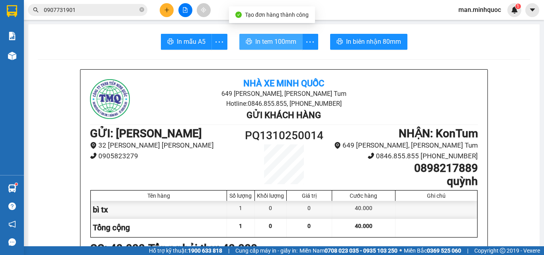
click at [278, 35] on button "In tem 100mm" at bounding box center [270, 42] width 63 height 16
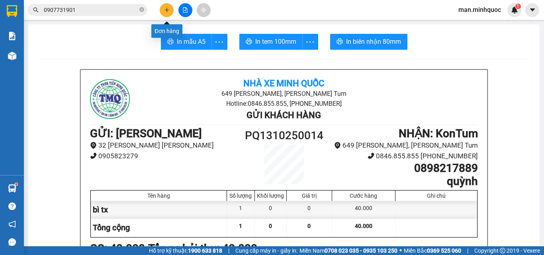
click at [166, 12] on icon "plus" at bounding box center [167, 10] width 6 height 6
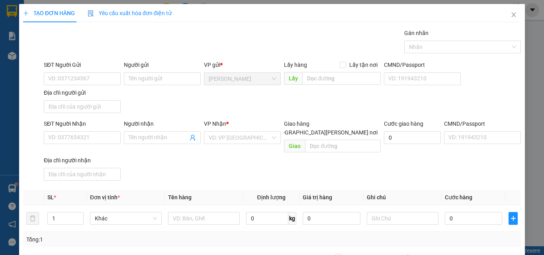
click at [68, 145] on div "SĐT Người Nhận VD: 0377654321" at bounding box center [82, 133] width 77 height 28
click at [66, 136] on input "SĐT Người Nhận" at bounding box center [82, 137] width 77 height 13
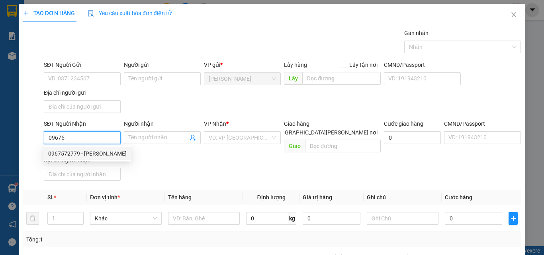
click at [74, 155] on div "0967572779 - thanh" at bounding box center [87, 153] width 78 height 9
type input "0967572779"
type input "thanh"
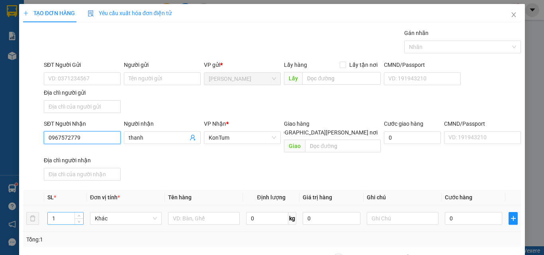
type input "0967572779"
drag, startPoint x: 58, startPoint y: 214, endPoint x: 2, endPoint y: 217, distance: 55.8
click at [2, 217] on div "TẠO ĐƠN HÀNG Yêu cầu xuất hóa đơn điện tử Transit Pickup Surcharge Ids Transit …" at bounding box center [272, 127] width 544 height 255
type input "4"
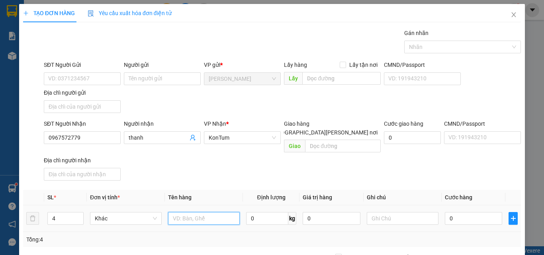
click at [188, 212] on input "text" at bounding box center [204, 218] width 72 height 13
type input "bao"
click at [474, 212] on input "0" at bounding box center [473, 218] width 57 height 13
click at [481, 235] on div "Tổng: 4" at bounding box center [271, 239] width 491 height 9
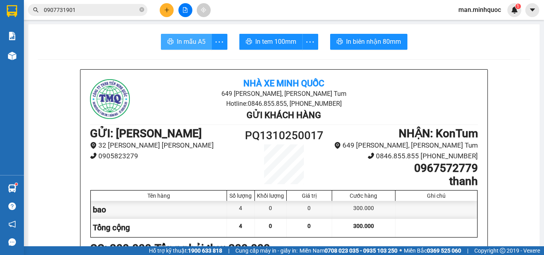
click at [188, 36] on button "In mẫu A5" at bounding box center [186, 42] width 51 height 16
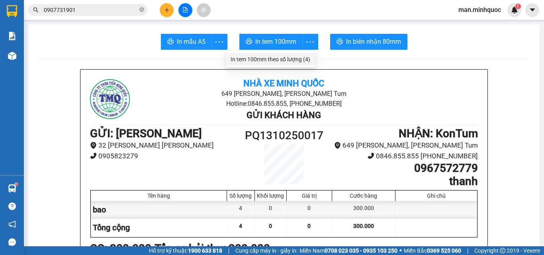
click at [303, 57] on div "In tem 100mm theo số lượng (4)" at bounding box center [270, 59] width 80 height 9
click at [165, 12] on icon "plus" at bounding box center [167, 10] width 6 height 6
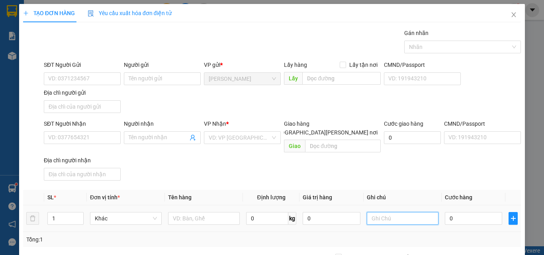
click at [390, 212] on input "text" at bounding box center [403, 218] width 72 height 13
type input "bể vỡ không đền"
drag, startPoint x: 72, startPoint y: 195, endPoint x: 73, endPoint y: 203, distance: 7.6
click at [72, 195] on th "SL *" at bounding box center [65, 198] width 43 height 16
click at [74, 217] on span "Decrease Value" at bounding box center [78, 220] width 9 height 7
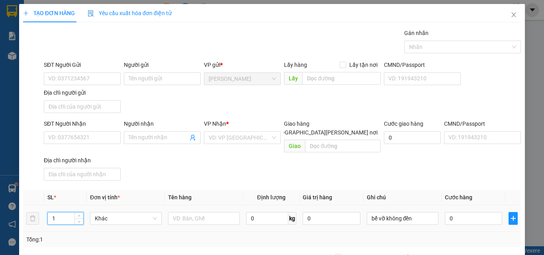
drag, startPoint x: 60, startPoint y: 205, endPoint x: 42, endPoint y: 209, distance: 18.5
click at [42, 209] on tr "1 Khác 0 kg 0 bể vỡ không đền 0" at bounding box center [272, 218] width 498 height 27
type input "4"
click at [218, 212] on input "text" at bounding box center [204, 218] width 72 height 13
type input "tg"
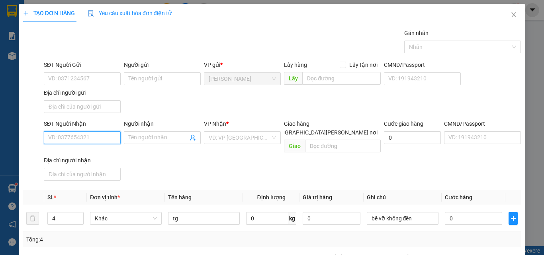
click at [78, 131] on div "SĐT Người Nhận VD: 0377654321" at bounding box center [82, 133] width 77 height 28
click at [462, 216] on div "0" at bounding box center [473, 219] width 57 height 16
click at [461, 212] on input "0" at bounding box center [473, 218] width 57 height 13
type input "2"
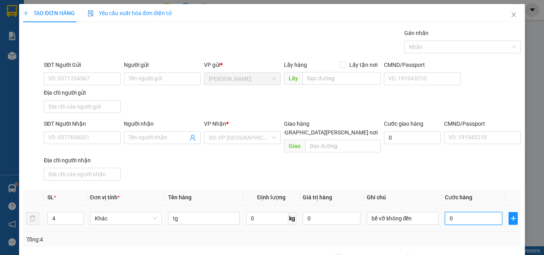
type input "2"
type input "25"
type input "250"
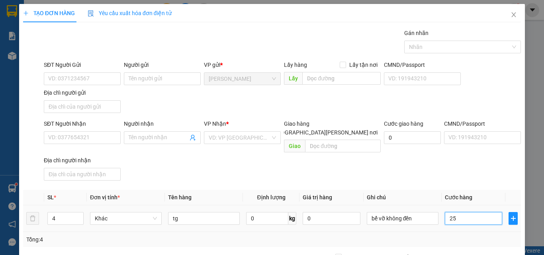
type input "250"
type input "250.000"
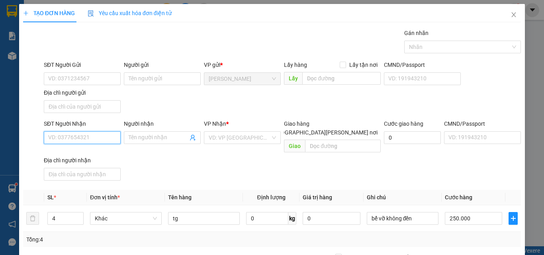
click at [85, 135] on input "SĐT Người Nhận" at bounding box center [82, 137] width 77 height 13
click at [79, 138] on input "SĐT Người Nhận" at bounding box center [82, 137] width 77 height 13
click at [80, 138] on input "SĐT Người Nhận" at bounding box center [82, 137] width 77 height 13
click at [80, 137] on input "0359978208" at bounding box center [82, 137] width 77 height 13
type input "0359978208"
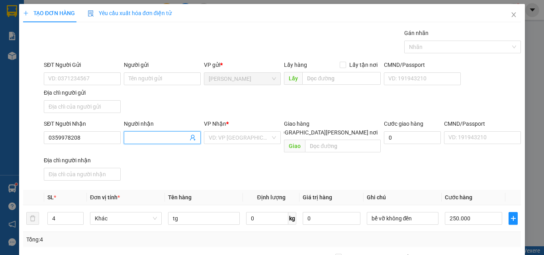
click at [159, 139] on input "Người nhận" at bounding box center [158, 137] width 59 height 9
type input "hảo"
click at [266, 138] on input "search" at bounding box center [240, 138] width 62 height 12
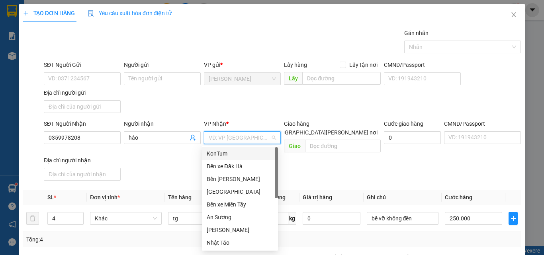
type input "k"
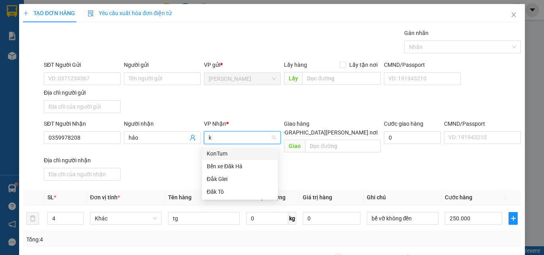
click at [235, 154] on div "KonTum" at bounding box center [240, 153] width 66 height 9
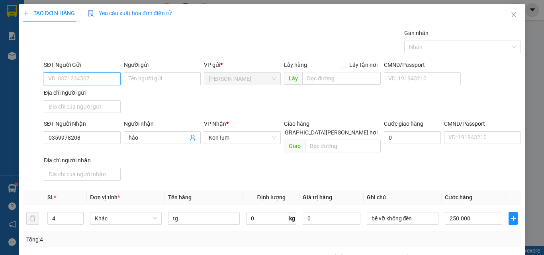
click at [84, 79] on input "SĐT Người Gửi" at bounding box center [82, 78] width 77 height 13
click at [83, 79] on input "SĐT Người Gửi" at bounding box center [82, 78] width 77 height 13
type input "0906776176"
click at [106, 95] on div "0906776176 - nam thảo" at bounding box center [87, 94] width 78 height 9
type input "nam thảo"
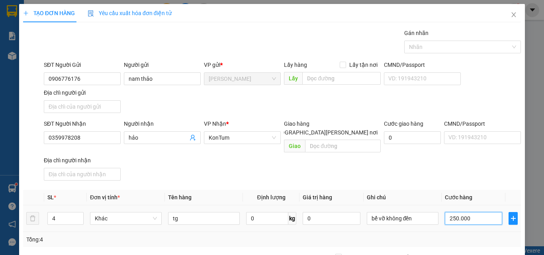
click at [477, 214] on input "250.000" at bounding box center [473, 218] width 57 height 13
click at [477, 214] on input "300" at bounding box center [473, 218] width 57 height 13
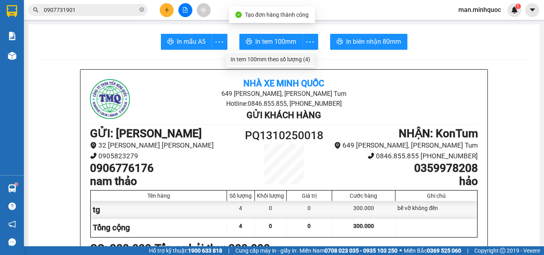
click at [299, 62] on div "In tem 100mm theo số lượng (4)" at bounding box center [270, 59] width 80 height 9
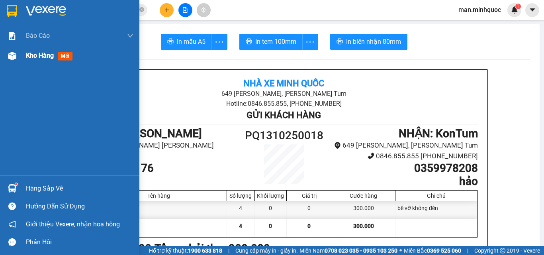
click at [33, 62] on div "Kho hàng mới" at bounding box center [79, 56] width 107 height 20
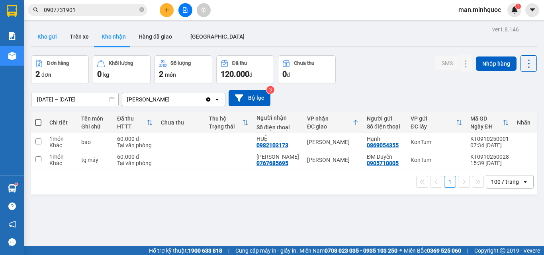
click at [60, 38] on button "Kho gửi" at bounding box center [47, 36] width 32 height 19
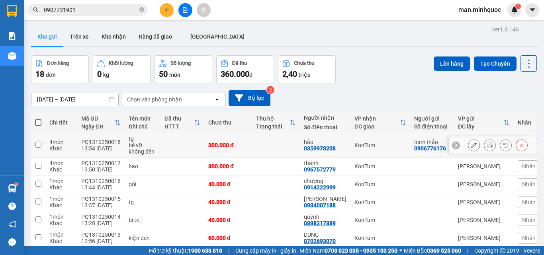
click at [272, 149] on td at bounding box center [276, 145] width 48 height 24
checkbox input "true"
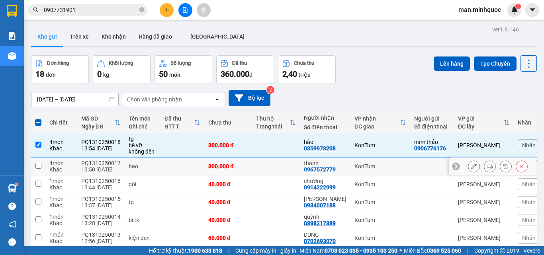
click at [273, 162] on td at bounding box center [276, 167] width 48 height 18
checkbox input "true"
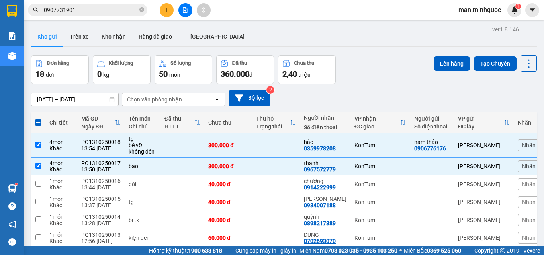
checkbox input "true"
checkbox input "false"
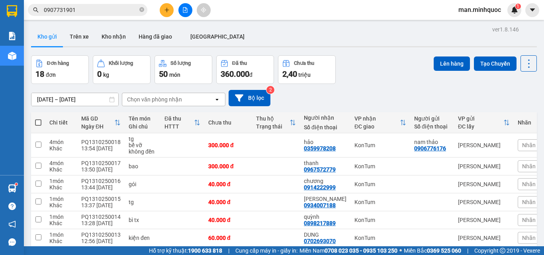
click at [277, 133] on td at bounding box center [276, 145] width 48 height 24
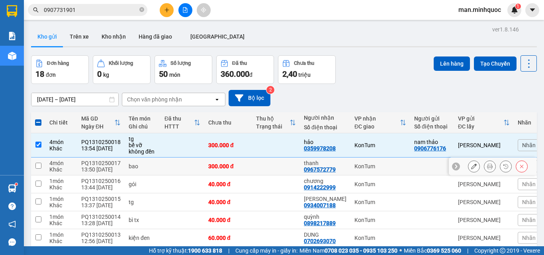
click at [277, 158] on td at bounding box center [276, 167] width 48 height 18
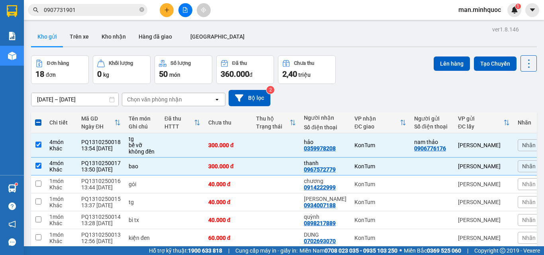
click at [445, 59] on button "Lên hàng" at bounding box center [451, 64] width 36 height 14
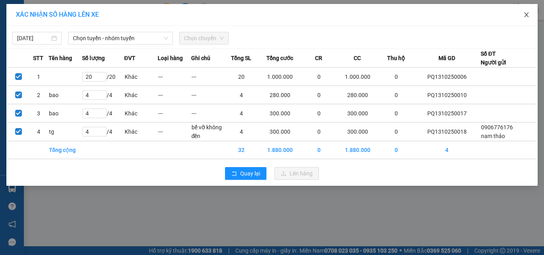
click at [527, 14] on icon "close" at bounding box center [526, 14] width 4 height 5
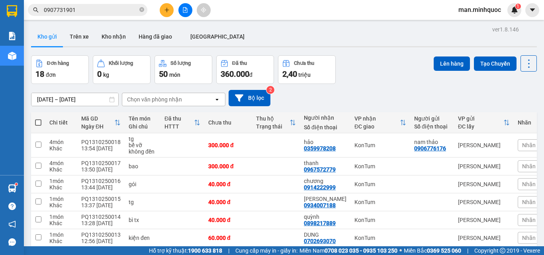
click at [99, 6] on input "0907731901" at bounding box center [91, 10] width 94 height 9
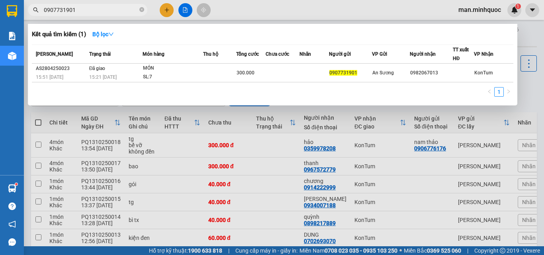
click at [98, 12] on input "0907731901" at bounding box center [91, 10] width 94 height 9
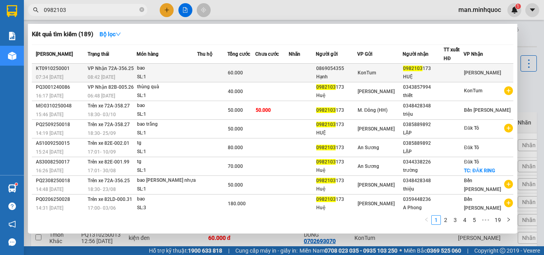
click at [214, 71] on td at bounding box center [212, 73] width 30 height 19
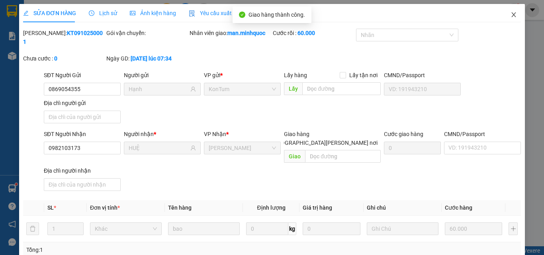
drag, startPoint x: 515, startPoint y: 14, endPoint x: 487, endPoint y: 2, distance: 30.3
click at [514, 14] on span "Close" at bounding box center [513, 15] width 22 height 22
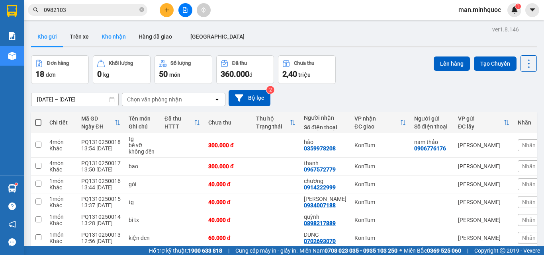
click at [119, 38] on button "Kho nhận" at bounding box center [113, 36] width 37 height 19
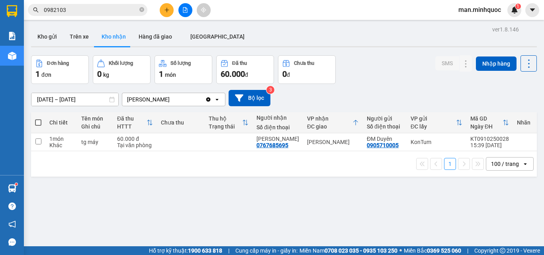
click at [166, 4] on button at bounding box center [167, 10] width 14 height 14
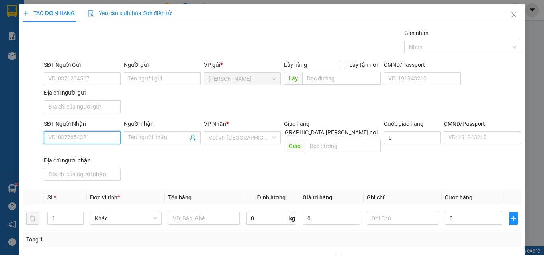
click at [74, 139] on input "SĐT Người Nhận" at bounding box center [82, 137] width 77 height 13
click at [76, 139] on input "0903520606" at bounding box center [82, 137] width 77 height 13
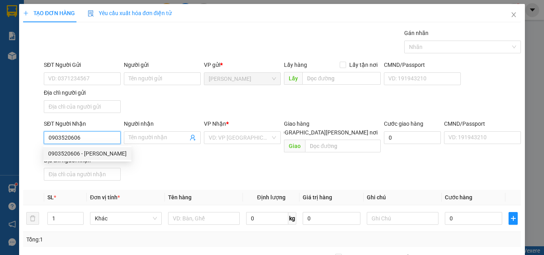
click at [82, 151] on div "0903520606 - Toàn" at bounding box center [87, 153] width 78 height 9
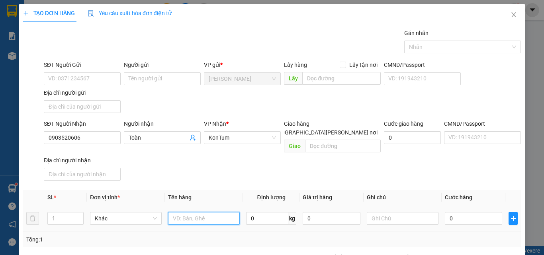
click at [195, 212] on input "text" at bounding box center [204, 218] width 72 height 13
click at [470, 212] on input "0" at bounding box center [473, 218] width 57 height 13
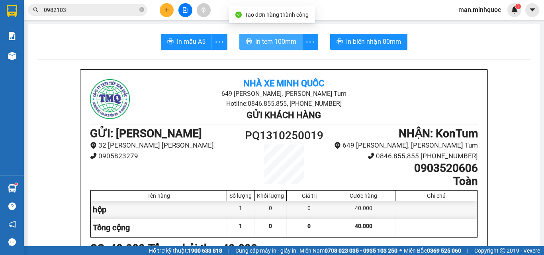
click at [255, 39] on span "In tem 100mm" at bounding box center [275, 42] width 41 height 10
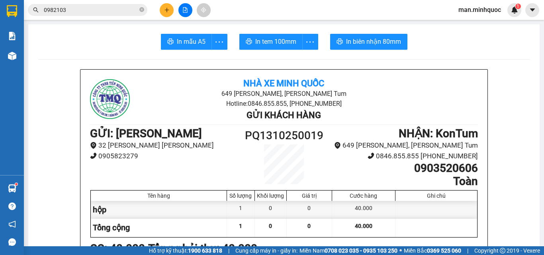
click at [160, 10] on button at bounding box center [167, 10] width 14 height 14
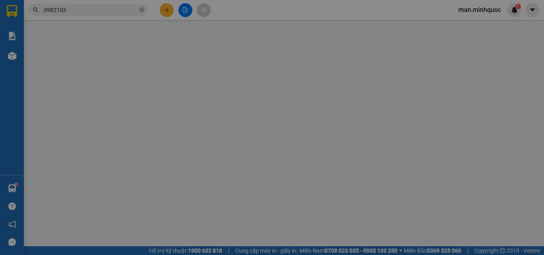
click at [166, 11] on span "Yêu cầu xuất hóa đơn điện tử" at bounding box center [130, 13] width 84 height 6
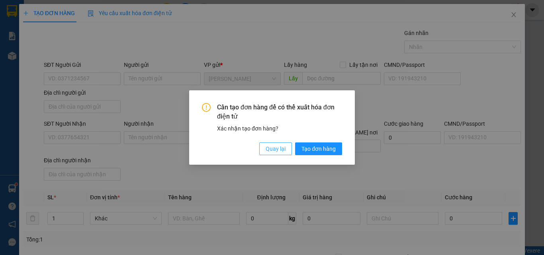
drag, startPoint x: 269, startPoint y: 153, endPoint x: 261, endPoint y: 154, distance: 8.4
click at [269, 153] on span "Quay lại" at bounding box center [276, 148] width 20 height 9
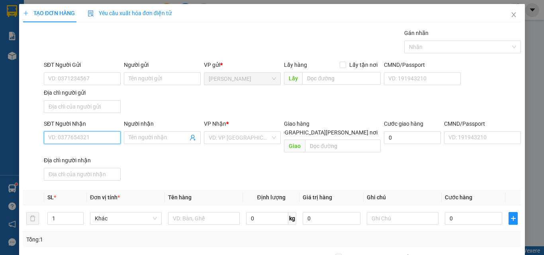
click at [109, 143] on input "SĐT Người Nhận" at bounding box center [82, 137] width 77 height 13
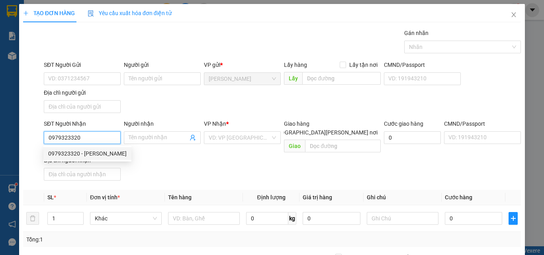
click at [105, 155] on div "0979323320 - quỳnh hương" at bounding box center [87, 153] width 78 height 9
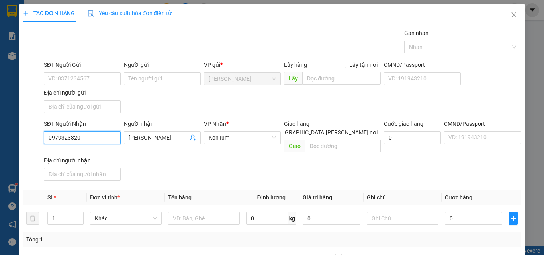
drag, startPoint x: 93, startPoint y: 140, endPoint x: 0, endPoint y: 132, distance: 93.1
click at [0, 132] on div "TẠO ĐƠN HÀNG Yêu cầu xuất hóa đơn điện tử Transit Pickup Surcharge Ids Transit …" at bounding box center [272, 127] width 544 height 255
click at [79, 215] on icon "up" at bounding box center [79, 216] width 3 height 3
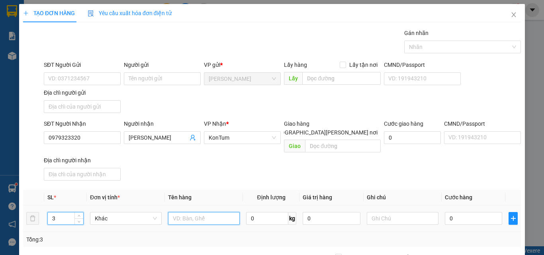
click at [221, 212] on input "text" at bounding box center [204, 218] width 72 height 13
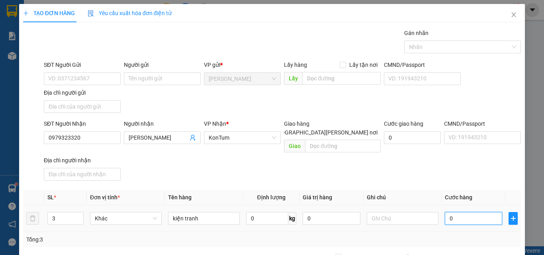
click at [468, 212] on input "0" at bounding box center [473, 218] width 57 height 13
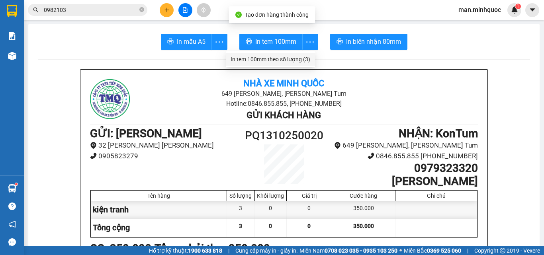
click at [296, 60] on div "In tem 100mm theo số lượng (3)" at bounding box center [270, 59] width 80 height 9
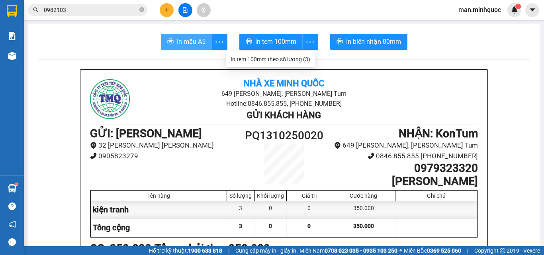
click at [188, 45] on span "In mẫu A5" at bounding box center [191, 42] width 29 height 10
click at [189, 45] on span "In mẫu A5" at bounding box center [191, 42] width 29 height 10
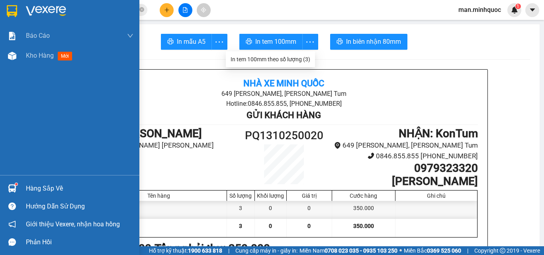
click at [0, 78] on div "Báo cáo Báo cáo dòng tiền (nhân viên) Doanh số tạo đơn theo VP gửi (nhân viên) …" at bounding box center [69, 100] width 139 height 149
click at [26, 61] on div "Kho hàng mới" at bounding box center [69, 56] width 139 height 20
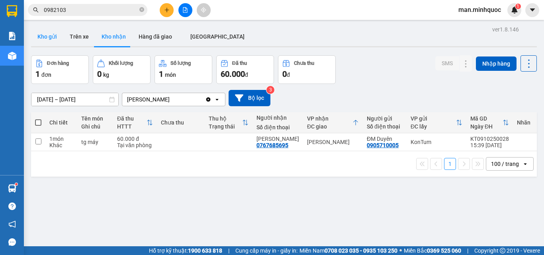
click at [31, 38] on button "Kho gửi" at bounding box center [47, 36] width 32 height 19
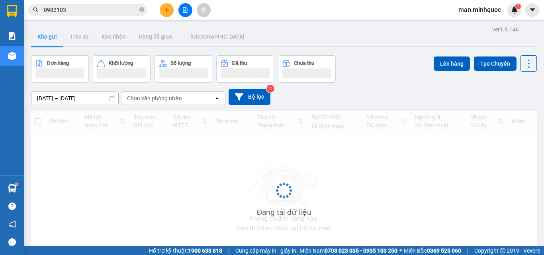
click at [39, 35] on button "Kho gửi" at bounding box center [47, 36] width 32 height 19
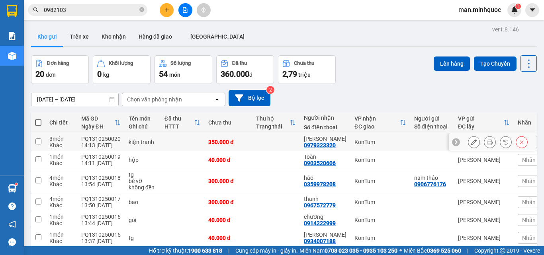
click at [247, 143] on td "350.000 đ" at bounding box center [228, 142] width 48 height 18
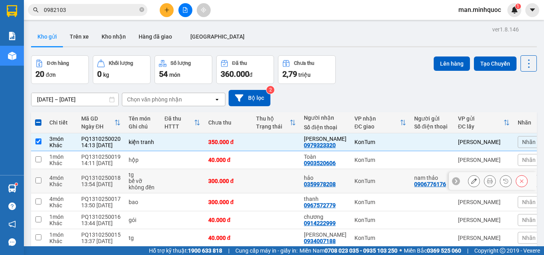
click at [269, 181] on td at bounding box center [276, 181] width 48 height 24
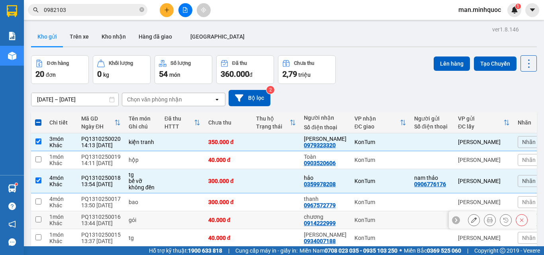
click at [276, 193] on td at bounding box center [276, 202] width 48 height 18
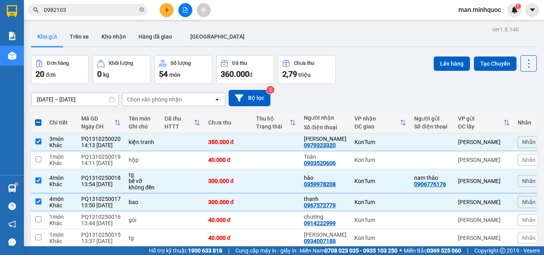
click at [443, 61] on button "Lên hàng" at bounding box center [451, 64] width 36 height 14
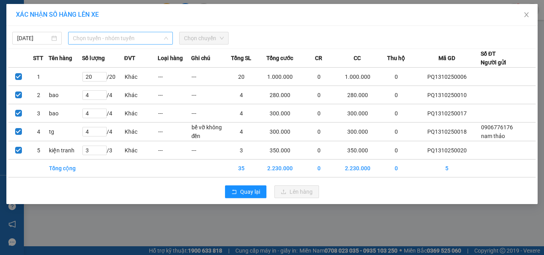
click at [107, 35] on span "Chọn tuyến - nhóm tuyến" at bounding box center [120, 38] width 95 height 12
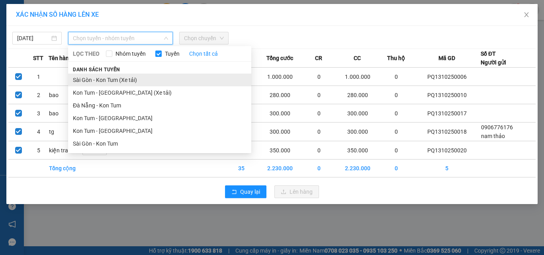
click at [129, 76] on li "Sài Gòn - Kon Tum (Xe tải)" at bounding box center [159, 80] width 183 height 13
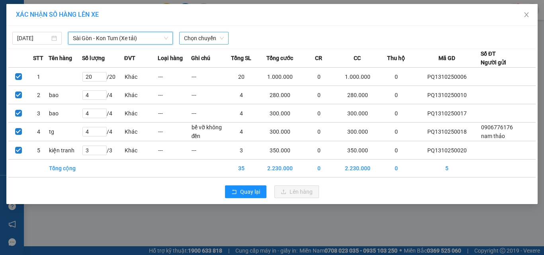
click at [224, 39] on div "Chọn chuyến" at bounding box center [203, 38] width 49 height 13
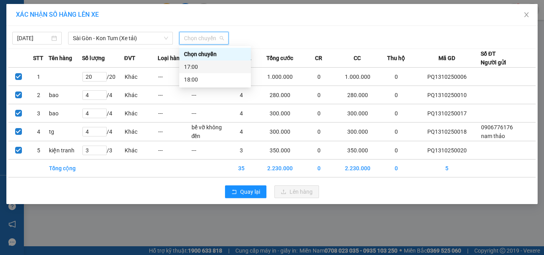
click at [225, 64] on div "17:00" at bounding box center [215, 66] width 62 height 9
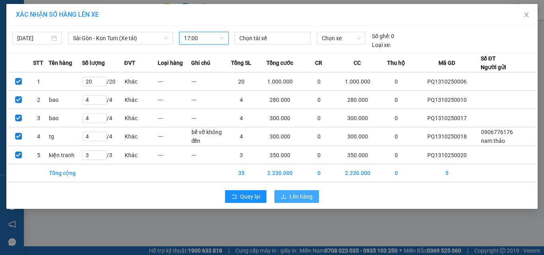
click at [299, 193] on span "Lên hàng" at bounding box center [300, 196] width 23 height 9
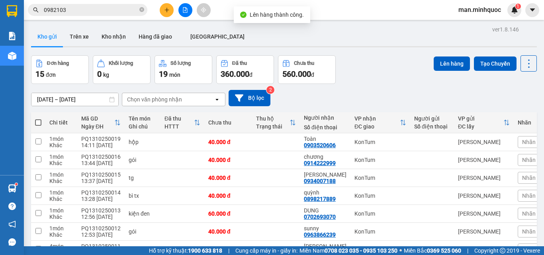
click at [162, 8] on button at bounding box center [167, 10] width 14 height 14
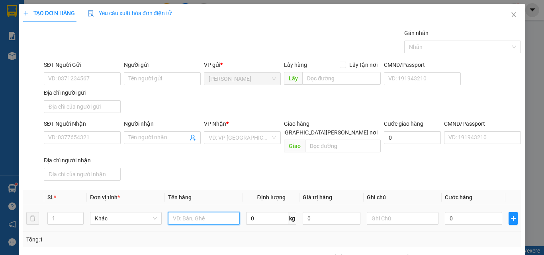
click at [184, 212] on input "text" at bounding box center [204, 218] width 72 height 13
click at [475, 212] on input "0" at bounding box center [473, 218] width 57 height 13
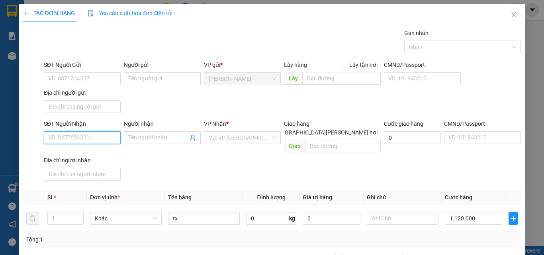
click at [85, 134] on input "SĐT Người Nhận" at bounding box center [82, 137] width 77 height 13
click at [88, 137] on input "SĐT Người Nhận" at bounding box center [82, 137] width 77 height 13
click at [91, 149] on div "0973409096 - Ya Lan" at bounding box center [81, 153] width 76 height 13
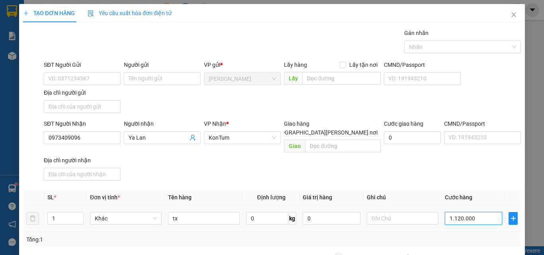
click at [470, 212] on input "1.120.000" at bounding box center [473, 218] width 57 height 13
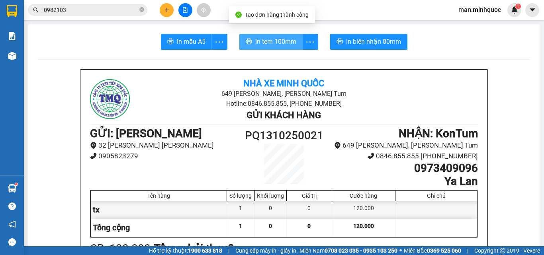
click at [264, 35] on button "In tem 100mm" at bounding box center [270, 42] width 63 height 16
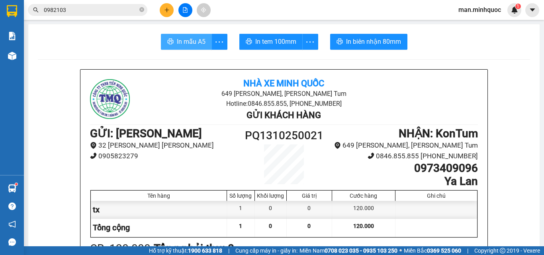
click at [183, 42] on span "In mẫu A5" at bounding box center [191, 42] width 29 height 10
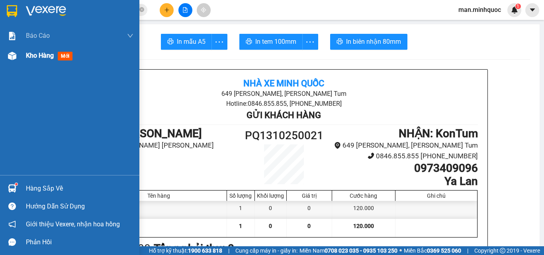
click at [29, 55] on span "Kho hàng" at bounding box center [40, 56] width 28 height 8
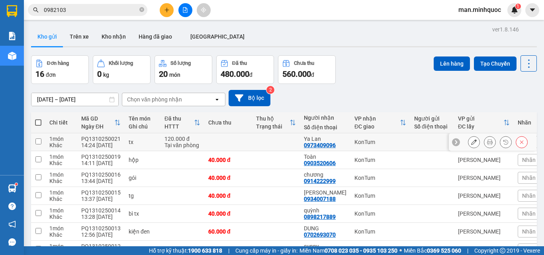
click at [164, 144] on div "Tại văn phòng" at bounding box center [182, 145] width 36 height 6
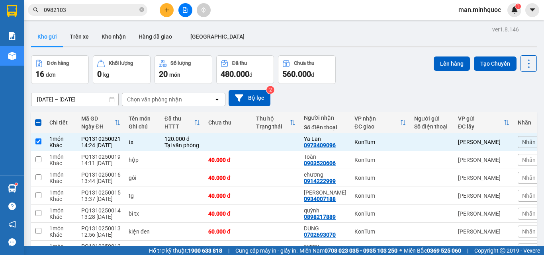
click at [456, 72] on div "Lên hàng Tạo Chuyến" at bounding box center [484, 69] width 103 height 29
click at [453, 63] on button "Lên hàng" at bounding box center [451, 64] width 36 height 14
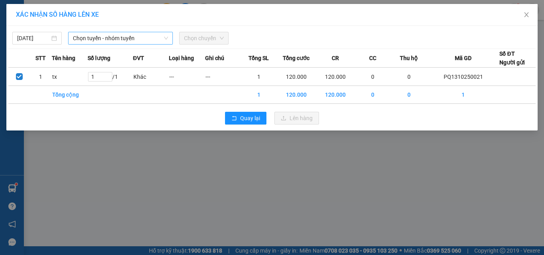
click at [112, 39] on span "Chọn tuyến - nhóm tuyến" at bounding box center [120, 38] width 95 height 12
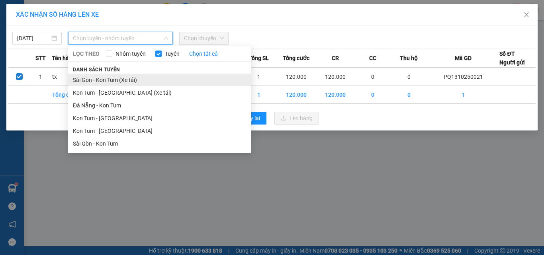
click at [115, 81] on li "Sài Gòn - Kon Tum (Xe tải)" at bounding box center [159, 80] width 183 height 13
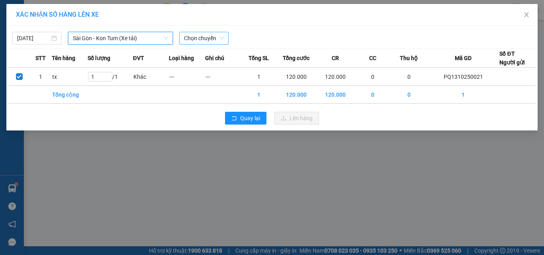
click at [225, 39] on div "Chọn chuyến" at bounding box center [203, 38] width 49 height 13
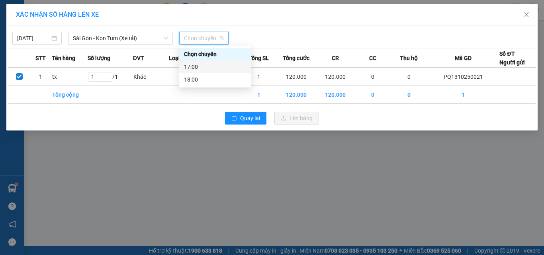
click at [229, 66] on div "17:00" at bounding box center [215, 66] width 62 height 9
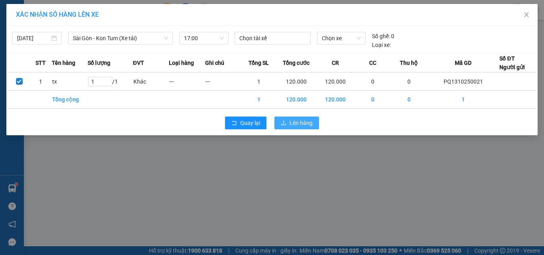
click at [293, 124] on span "Lên hàng" at bounding box center [300, 123] width 23 height 9
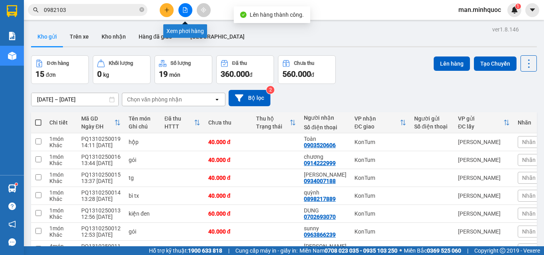
click at [189, 4] on div at bounding box center [185, 10] width 60 height 14
click at [189, 9] on button at bounding box center [185, 10] width 14 height 14
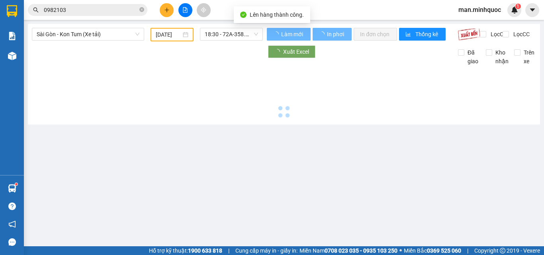
click at [77, 26] on div "Sài Gòn - Kon Tum (Xe tải) 13/10/2025 18:30 - 72A-358.27 Làm mới In phơi In đơn…" at bounding box center [284, 74] width 512 height 101
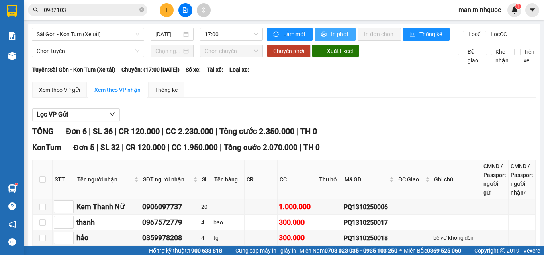
click at [340, 32] on span "In phơi" at bounding box center [340, 34] width 18 height 9
click at [162, 4] on div at bounding box center [185, 10] width 60 height 14
click at [166, 6] on button at bounding box center [167, 10] width 14 height 14
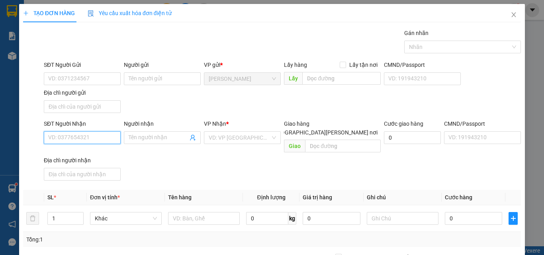
click at [61, 133] on input "SĐT Người Nhận" at bounding box center [82, 137] width 77 height 13
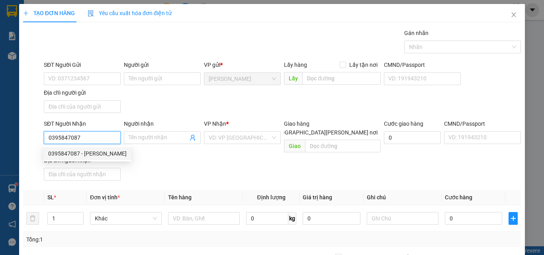
click at [95, 152] on div "0395847087 - yax pauline" at bounding box center [87, 153] width 78 height 9
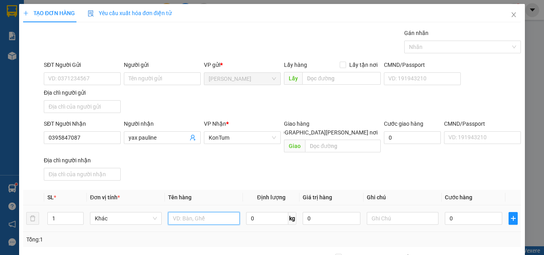
click at [214, 212] on input "text" at bounding box center [204, 218] width 72 height 13
click at [470, 212] on input "0" at bounding box center [473, 218] width 57 height 13
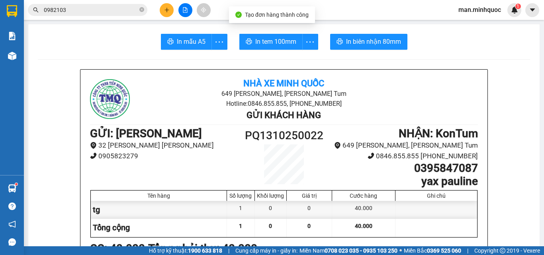
click at [268, 47] on button "In tem 100mm" at bounding box center [270, 42] width 63 height 16
click at [183, 47] on button "In mẫu A5" at bounding box center [186, 42] width 51 height 16
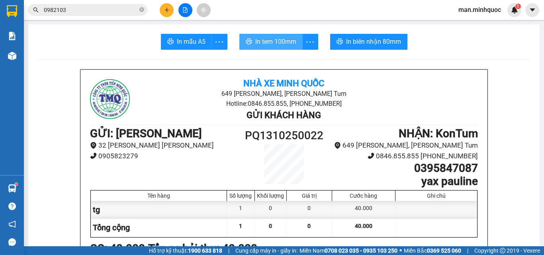
click at [269, 46] on span "In tem 100mm" at bounding box center [275, 42] width 41 height 10
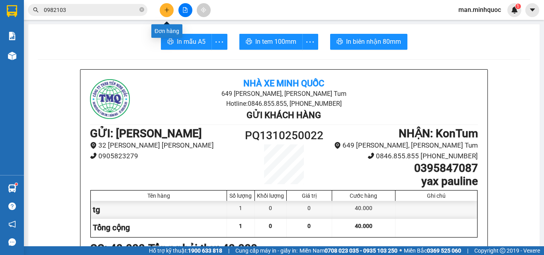
click at [166, 14] on button at bounding box center [167, 10] width 14 height 14
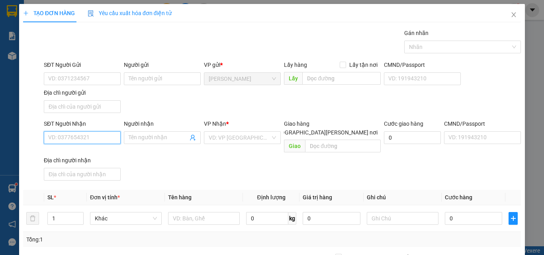
click at [69, 139] on input "SĐT Người Nhận" at bounding box center [82, 137] width 77 height 13
click at [178, 212] on input "text" at bounding box center [204, 218] width 72 height 13
click at [466, 212] on input "0" at bounding box center [473, 218] width 57 height 13
click at [75, 141] on input "SĐT Người Nhận" at bounding box center [82, 137] width 77 height 13
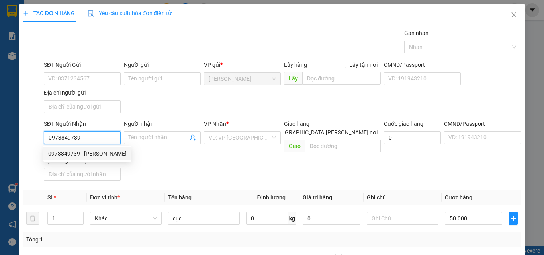
click at [104, 144] on input "0973849739" at bounding box center [82, 137] width 77 height 13
click at [94, 147] on div "0973849739 - dương" at bounding box center [87, 153] width 88 height 13
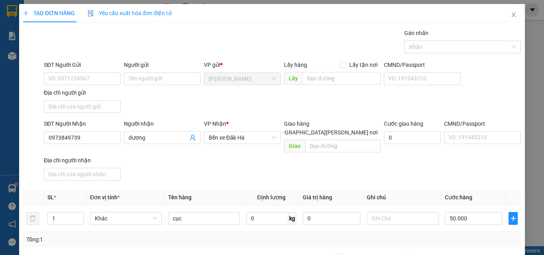
click at [462, 235] on div "Tổng: 1" at bounding box center [271, 239] width 491 height 9
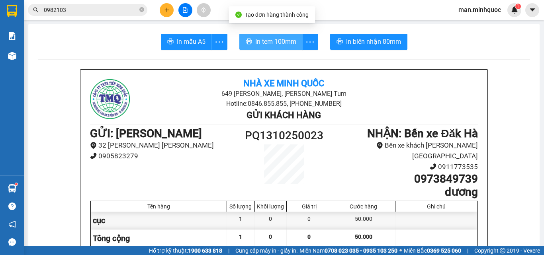
click at [272, 38] on span "In tem 100mm" at bounding box center [275, 42] width 41 height 10
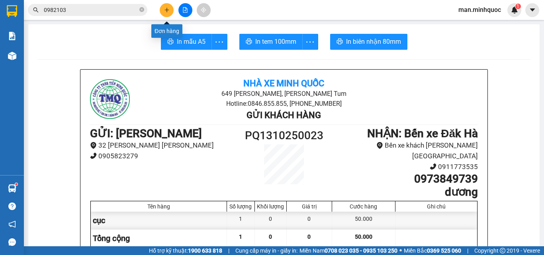
click at [164, 10] on icon "plus" at bounding box center [167, 10] width 6 height 6
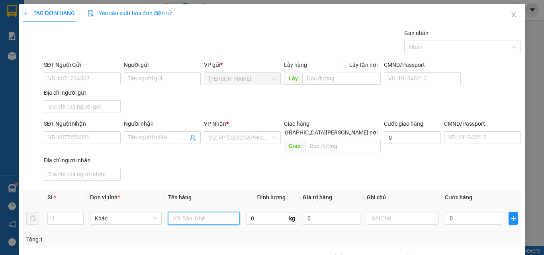
click at [176, 216] on input "text" at bounding box center [204, 218] width 72 height 13
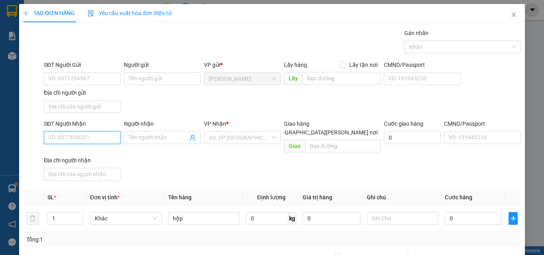
click at [73, 141] on input "SĐT Người Nhận" at bounding box center [82, 137] width 77 height 13
click at [88, 138] on input "0817732222" at bounding box center [82, 137] width 77 height 13
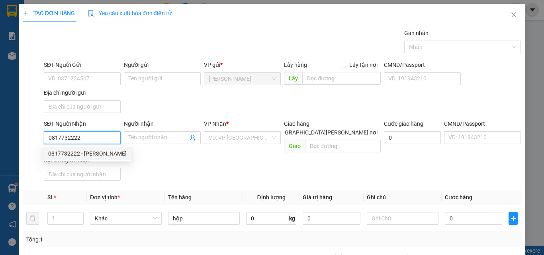
click at [93, 148] on div "0817732222 - Linh" at bounding box center [87, 153] width 88 height 13
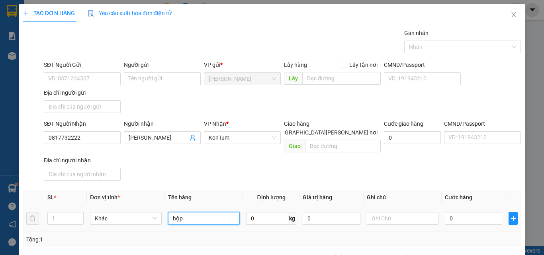
click at [213, 212] on input "hộp" at bounding box center [204, 218] width 72 height 13
click at [445, 212] on input "0" at bounding box center [473, 218] width 57 height 13
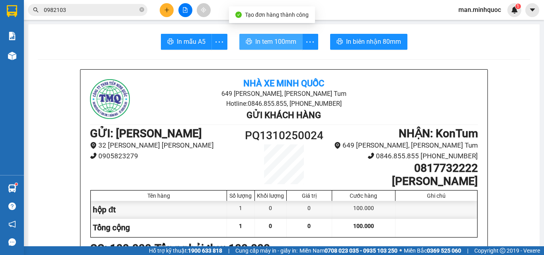
click at [264, 43] on span "In tem 100mm" at bounding box center [275, 42] width 41 height 10
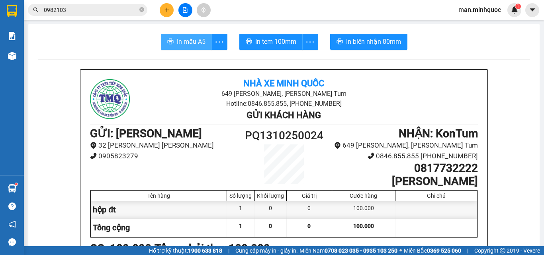
click at [197, 40] on span "In mẫu A5" at bounding box center [191, 42] width 29 height 10
click at [173, 15] on div at bounding box center [185, 10] width 60 height 14
click at [157, 4] on div at bounding box center [185, 10] width 60 height 14
click at [164, 8] on icon "plus" at bounding box center [167, 10] width 6 height 6
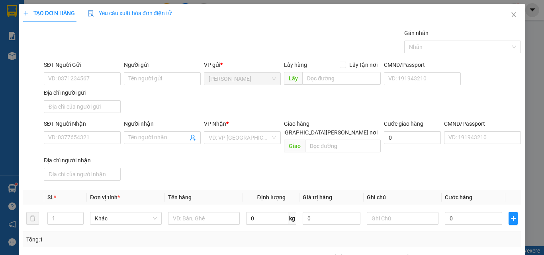
drag, startPoint x: 66, startPoint y: 144, endPoint x: 72, endPoint y: 130, distance: 15.2
click at [67, 144] on div "SĐT Người Nhận VD: 0377654321" at bounding box center [82, 133] width 77 height 28
click at [72, 130] on div "SĐT Người Nhận" at bounding box center [82, 125] width 77 height 12
click at [76, 138] on input "SĐT Người Nhận" at bounding box center [82, 137] width 77 height 13
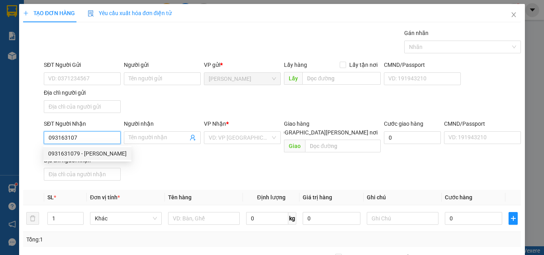
click at [74, 152] on div "0931631079 - SƠN HOA" at bounding box center [87, 153] width 78 height 9
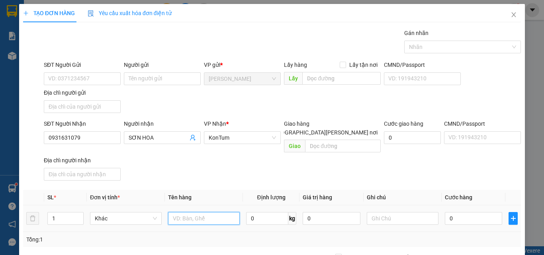
click at [206, 213] on input "text" at bounding box center [204, 218] width 72 height 13
click at [461, 212] on input "0" at bounding box center [473, 218] width 57 height 13
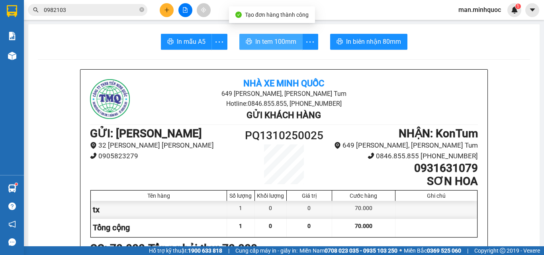
click at [256, 41] on span "In tem 100mm" at bounding box center [275, 42] width 41 height 10
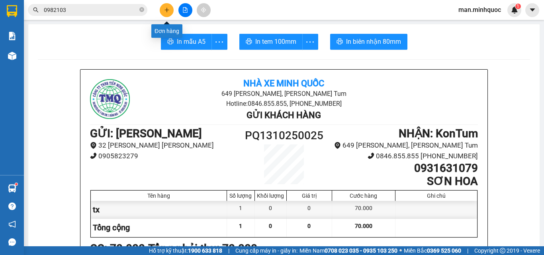
click at [168, 6] on button at bounding box center [167, 10] width 14 height 14
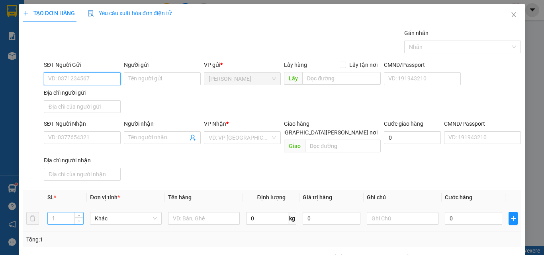
click at [80, 217] on span "Decrease Value" at bounding box center [78, 220] width 9 height 7
click at [78, 215] on icon "up" at bounding box center [79, 216] width 3 height 3
drag, startPoint x: 234, startPoint y: 200, endPoint x: 234, endPoint y: 204, distance: 4.0
click at [234, 205] on td at bounding box center [204, 218] width 78 height 27
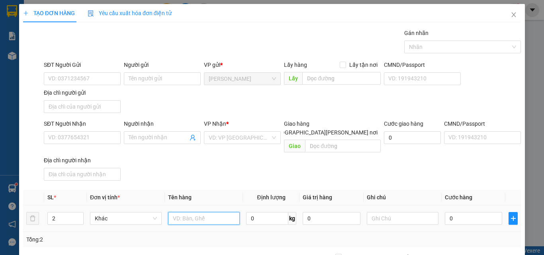
click at [232, 212] on input "text" at bounding box center [204, 218] width 72 height 13
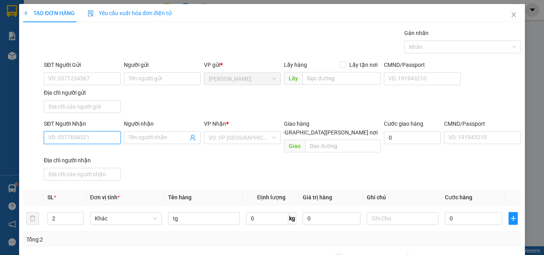
click at [100, 134] on input "SĐT Người Nhận" at bounding box center [82, 137] width 77 height 13
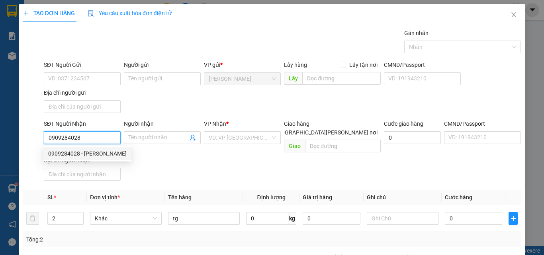
click at [98, 147] on div "0909284028 0909284028 - Lâm Sơn" at bounding box center [87, 154] width 88 height 16
click at [99, 150] on div "0909284028 - Lâm Sơn" at bounding box center [87, 153] width 78 height 9
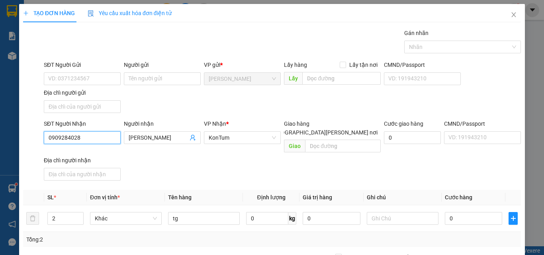
click at [107, 139] on input "0909284028" at bounding box center [82, 137] width 77 height 13
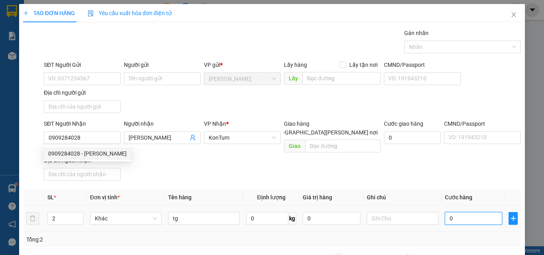
click at [474, 212] on input "0" at bounding box center [473, 218] width 57 height 13
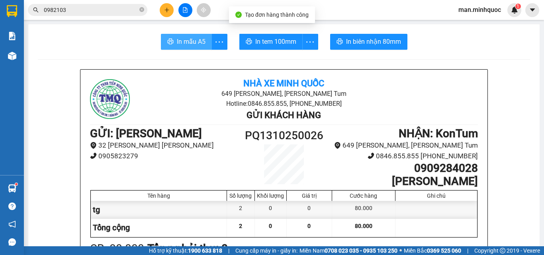
click at [180, 40] on span "In mẫu A5" at bounding box center [191, 42] width 29 height 10
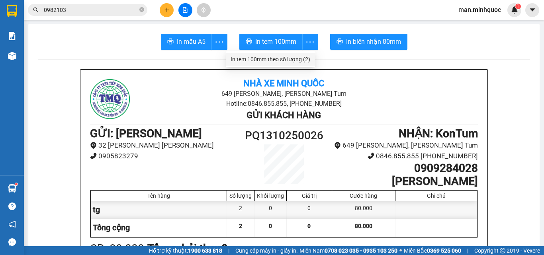
click at [301, 56] on div "In tem 100mm theo số lượng (2)" at bounding box center [270, 59] width 80 height 9
click at [174, 5] on div at bounding box center [185, 10] width 60 height 14
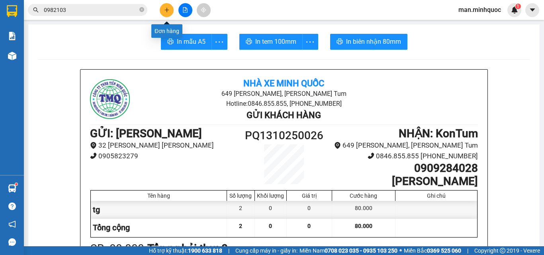
click at [170, 13] on button at bounding box center [167, 10] width 14 height 14
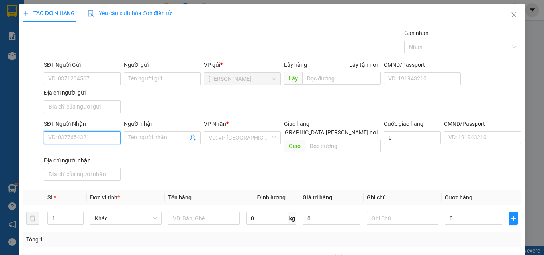
click at [75, 138] on input "SĐT Người Nhận" at bounding box center [82, 137] width 77 height 13
click at [75, 138] on input "0328898325" at bounding box center [82, 137] width 77 height 13
click at [85, 152] on div "0328898325 - thanh" at bounding box center [81, 153] width 66 height 9
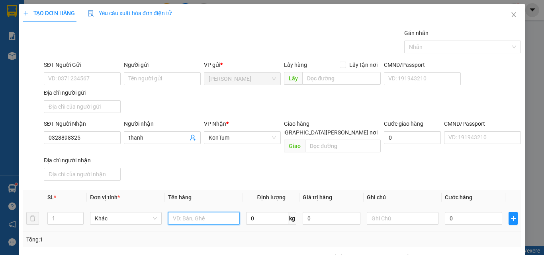
click at [220, 216] on input "text" at bounding box center [204, 218] width 72 height 13
click at [457, 212] on input "0" at bounding box center [473, 218] width 57 height 13
click at [469, 240] on div "TẠO ĐƠN HÀNG Yêu cầu xuất hóa đơn điện tử Transit Pickup Surcharge Ids Transit …" at bounding box center [272, 177] width 506 height 346
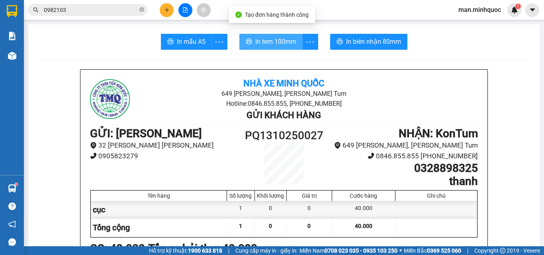
click at [261, 48] on button "In tem 100mm" at bounding box center [270, 42] width 63 height 16
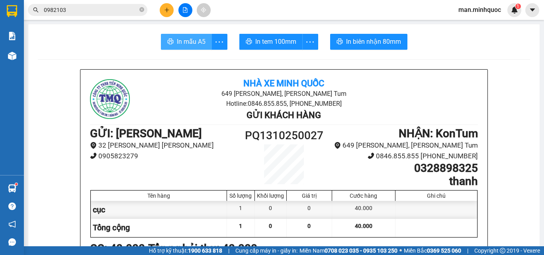
click at [161, 47] on button "In mẫu A5" at bounding box center [186, 42] width 51 height 16
click at [164, 4] on button at bounding box center [167, 10] width 14 height 14
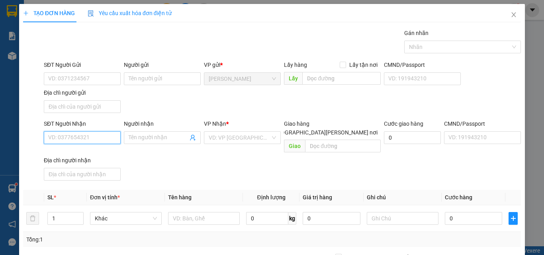
click at [90, 140] on input "SĐT Người Nhận" at bounding box center [82, 137] width 77 height 13
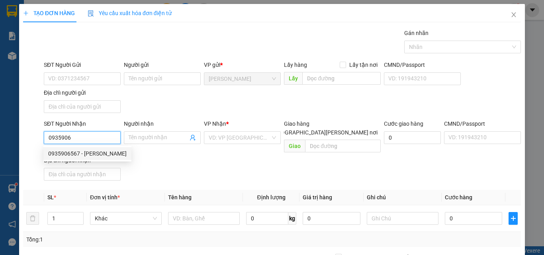
click at [97, 152] on div "0935906567 - trúc liễu" at bounding box center [87, 153] width 78 height 9
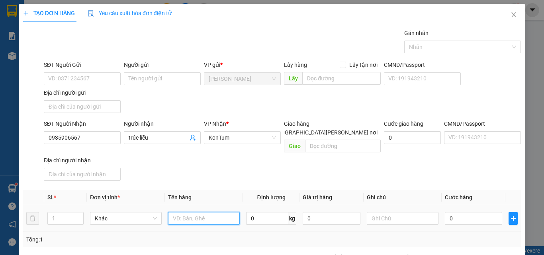
click at [196, 215] on input "text" at bounding box center [204, 218] width 72 height 13
click at [446, 213] on input "0" at bounding box center [473, 218] width 57 height 13
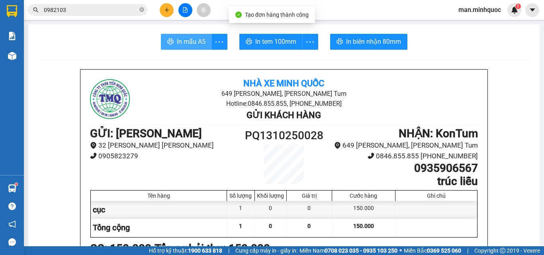
drag, startPoint x: 197, startPoint y: 33, endPoint x: 192, endPoint y: 46, distance: 14.5
click at [192, 46] on span "In mẫu A5" at bounding box center [191, 42] width 29 height 10
drag, startPoint x: 260, startPoint y: 51, endPoint x: 275, endPoint y: 62, distance: 19.1
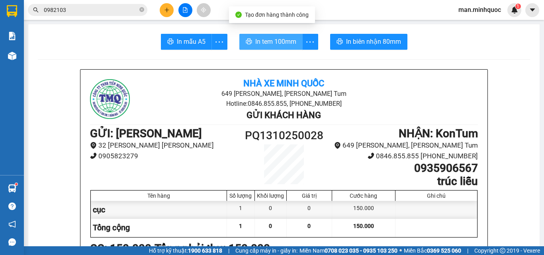
click at [266, 45] on span "In tem 100mm" at bounding box center [275, 42] width 41 height 10
click at [269, 41] on span "In tem 100mm" at bounding box center [275, 42] width 41 height 10
click at [273, 48] on button "In tem 100mm" at bounding box center [270, 42] width 63 height 16
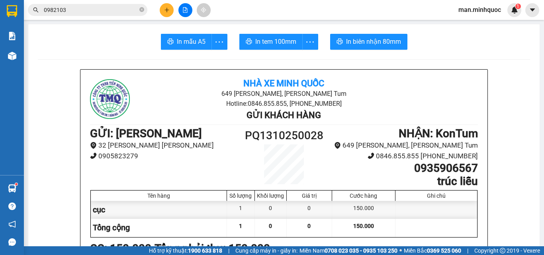
click at [168, 6] on button at bounding box center [167, 10] width 14 height 14
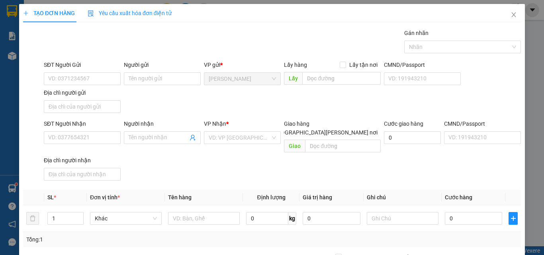
click at [105, 144] on div "SĐT Người Nhận VD: 0377654321" at bounding box center [82, 133] width 77 height 28
click at [103, 136] on input "SĐT Người Nhận" at bounding box center [82, 137] width 77 height 13
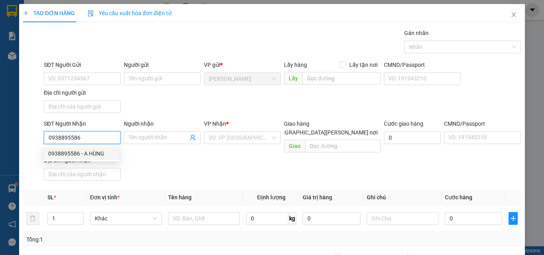
click at [90, 156] on div "0938895586 - A HÙNG" at bounding box center [81, 153] width 66 height 9
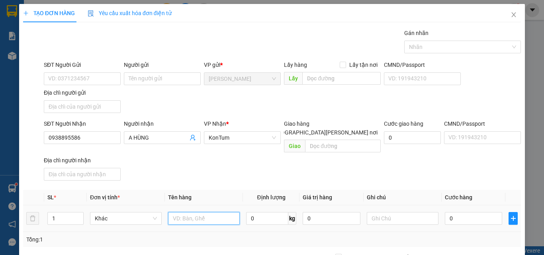
click at [228, 212] on input "text" at bounding box center [204, 218] width 72 height 13
click at [467, 212] on input "0" at bounding box center [473, 218] width 57 height 13
click at [473, 212] on input "40" at bounding box center [473, 218] width 57 height 13
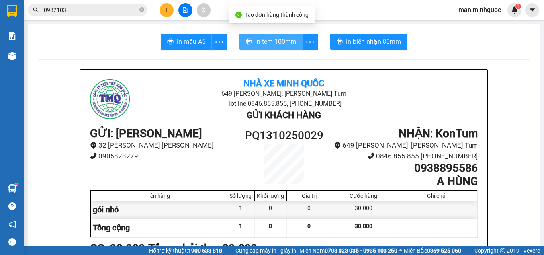
click at [263, 36] on button "In tem 100mm" at bounding box center [270, 42] width 63 height 16
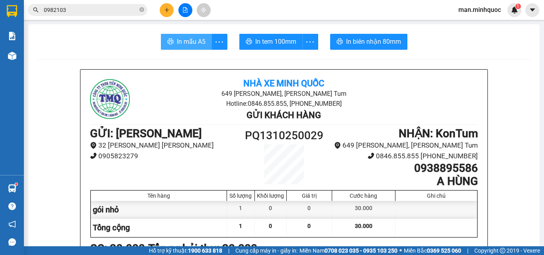
click at [195, 45] on span "In mẫu A5" at bounding box center [191, 42] width 29 height 10
click at [190, 34] on button "In mẫu A5" at bounding box center [186, 42] width 51 height 16
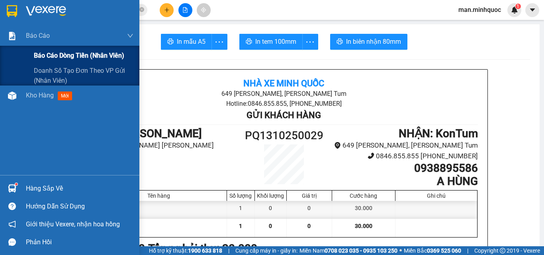
click at [47, 53] on span "Báo cáo dòng tiền (nhân viên)" at bounding box center [79, 56] width 90 height 10
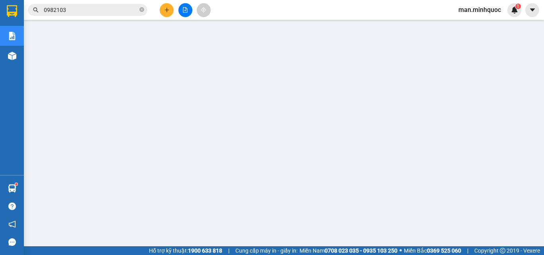
click at [164, 14] on button at bounding box center [167, 10] width 14 height 14
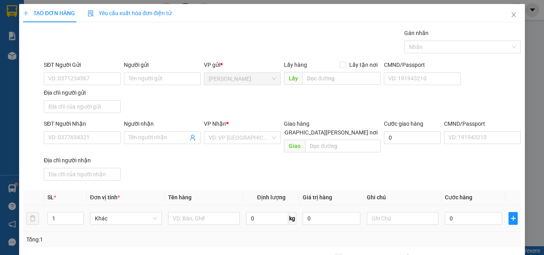
click at [81, 205] on td "1" at bounding box center [65, 218] width 43 height 27
click at [82, 213] on span "Increase Value" at bounding box center [78, 216] width 9 height 7
click at [189, 212] on input "text" at bounding box center [204, 218] width 72 height 13
click at [454, 212] on input "0" at bounding box center [473, 218] width 57 height 13
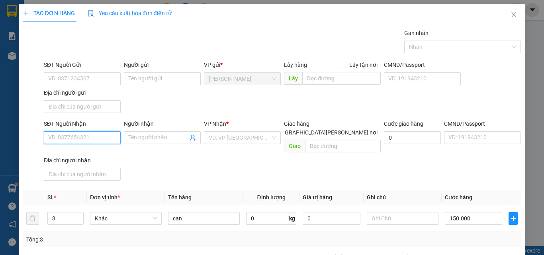
click at [83, 143] on input "SĐT Người Nhận" at bounding box center [82, 137] width 77 height 13
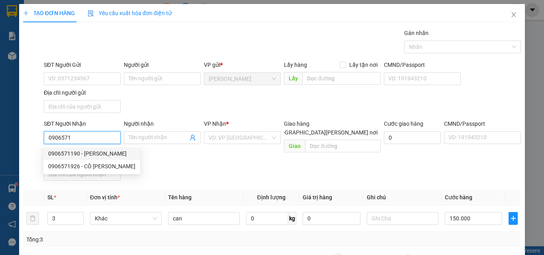
click at [109, 148] on div "0906571190 - Phương" at bounding box center [91, 153] width 97 height 13
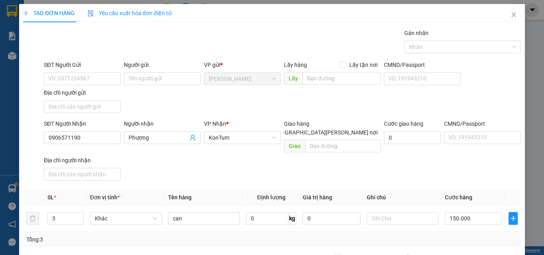
click at [496, 245] on div "TẠO ĐƠN HÀNG Yêu cầu xuất hóa đơn điện tử Transit Pickup Surcharge Ids Transit …" at bounding box center [272, 177] width 506 height 346
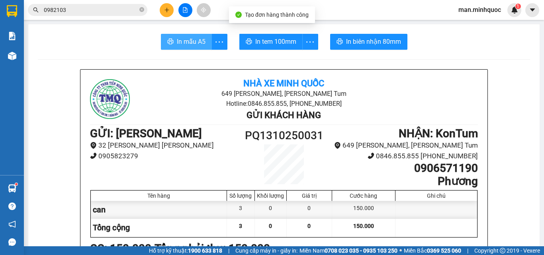
click at [183, 35] on button "In mẫu A5" at bounding box center [186, 42] width 51 height 16
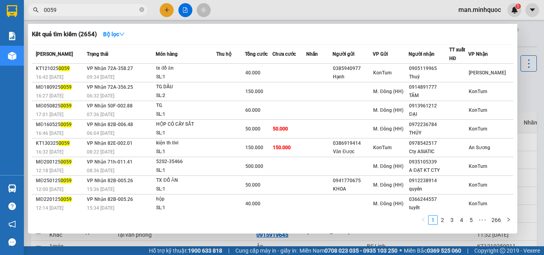
scroll to position [318, 0]
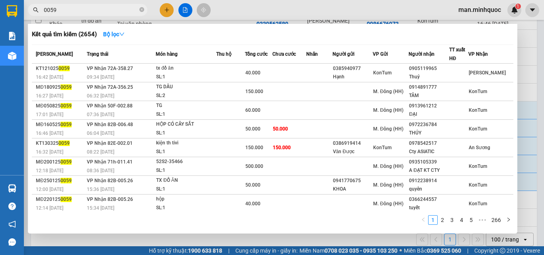
click at [111, 10] on input "0059" at bounding box center [91, 10] width 94 height 9
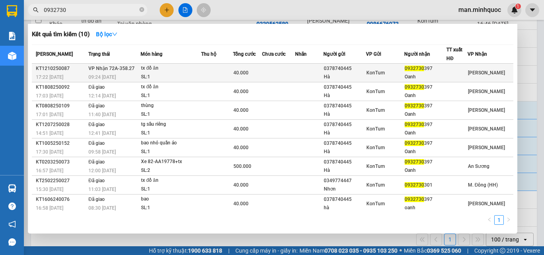
type input "0932730"
click at [260, 66] on td "40.000" at bounding box center [247, 73] width 29 height 19
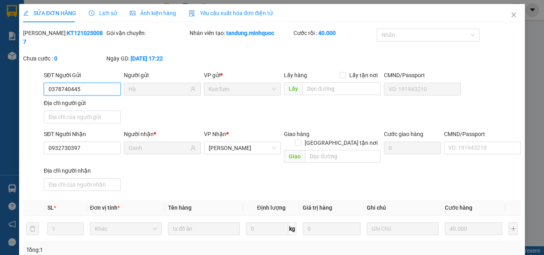
type input "0378740445"
type input "Hà"
type input "0932730397"
type input "Oanh"
type input "0"
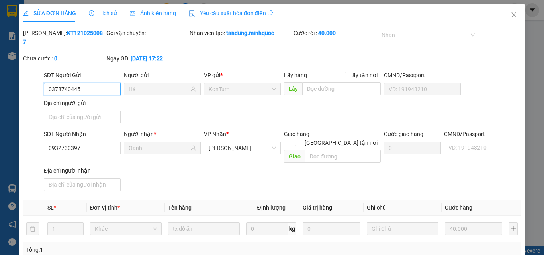
type input "40.000"
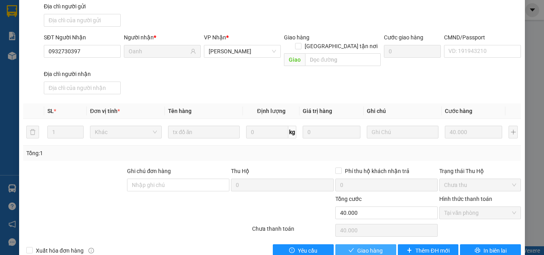
click at [361, 246] on span "Giao hàng" at bounding box center [369, 250] width 25 height 9
type input "0"
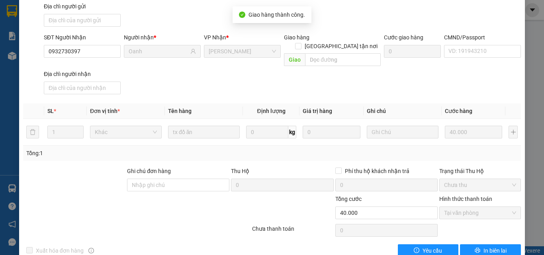
scroll to position [0, 0]
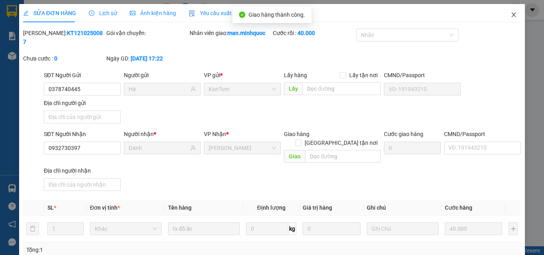
click at [510, 14] on icon "close" at bounding box center [513, 15] width 6 height 6
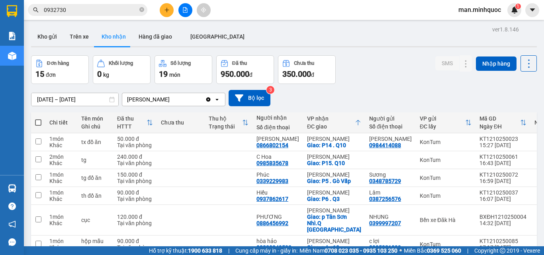
click at [81, 11] on input "0932730" at bounding box center [91, 10] width 94 height 9
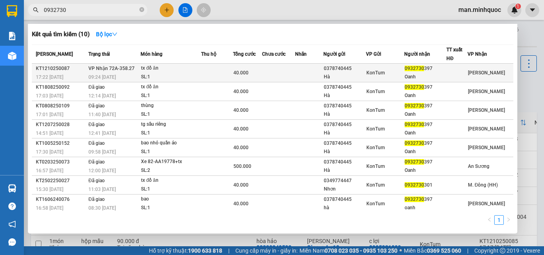
click at [168, 75] on div "SL: 1" at bounding box center [171, 77] width 60 height 9
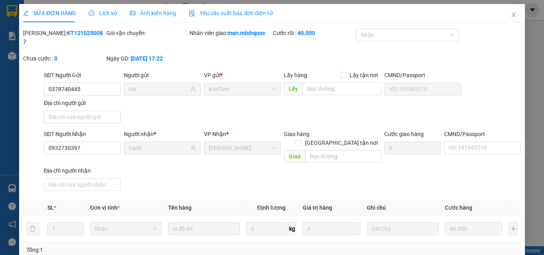
type input "0378740445"
type input "Hà"
type input "0932730397"
type input "Oanh"
type input "0"
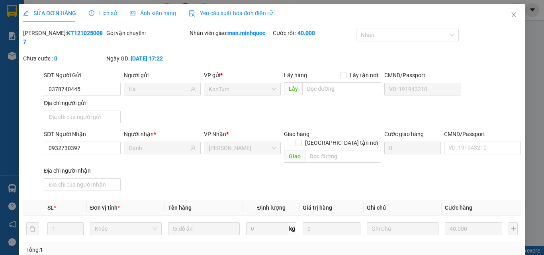
type input "40.000"
click at [95, 142] on input "0932730397" at bounding box center [82, 148] width 77 height 13
drag, startPoint x: 504, startPoint y: 14, endPoint x: 6, endPoint y: 255, distance: 554.1
click at [510, 13] on icon "close" at bounding box center [513, 15] width 6 height 6
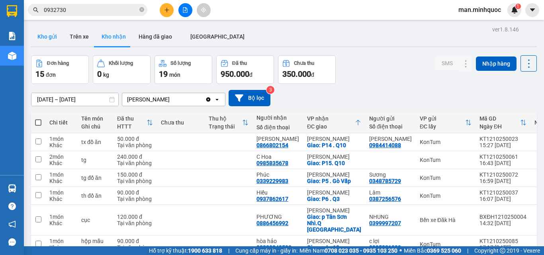
click at [42, 38] on button "Kho gửi" at bounding box center [47, 36] width 32 height 19
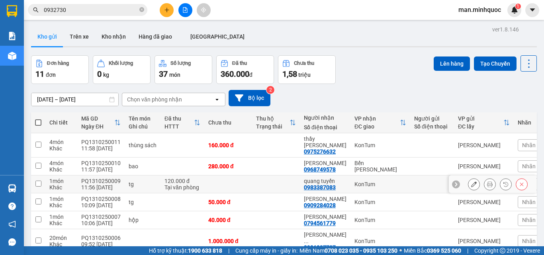
click at [484, 178] on button at bounding box center [489, 185] width 11 height 14
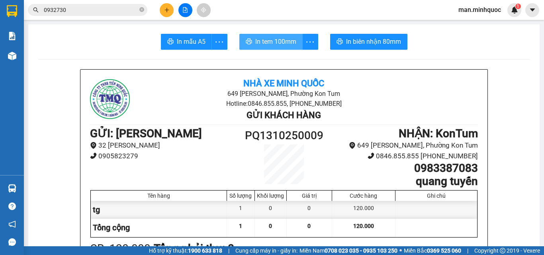
click at [260, 40] on span "In tem 100mm" at bounding box center [275, 42] width 41 height 10
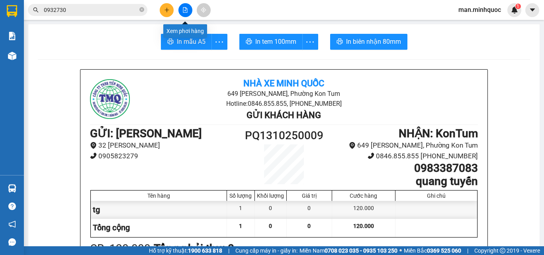
click at [184, 13] on button at bounding box center [185, 10] width 14 height 14
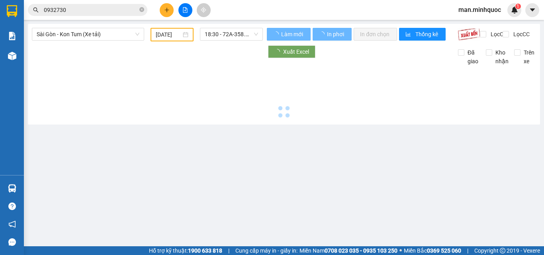
type input "[DATE]"
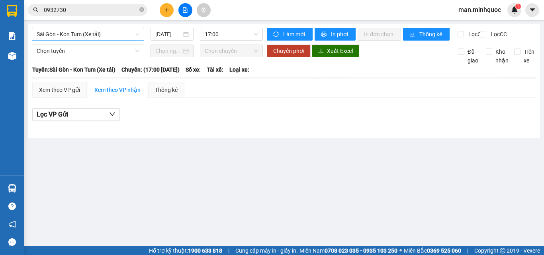
click at [131, 36] on span "Sài Gòn - Kon Tum (Xe tải)" at bounding box center [88, 34] width 103 height 12
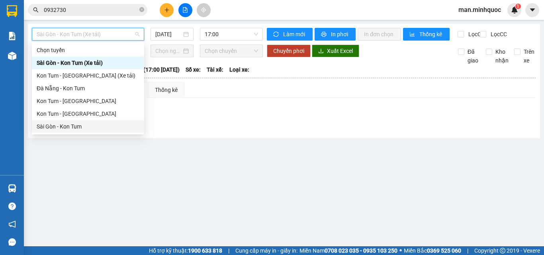
click at [68, 132] on div "Sài Gòn - Kon Tum" at bounding box center [88, 126] width 112 height 13
type input "[DATE]"
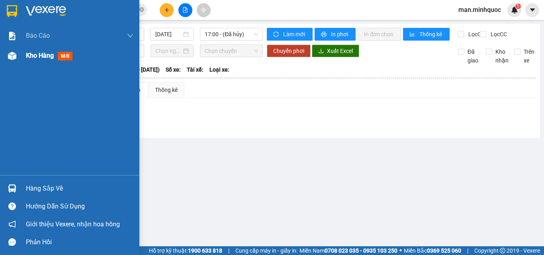
click at [5, 60] on div at bounding box center [12, 56] width 14 height 14
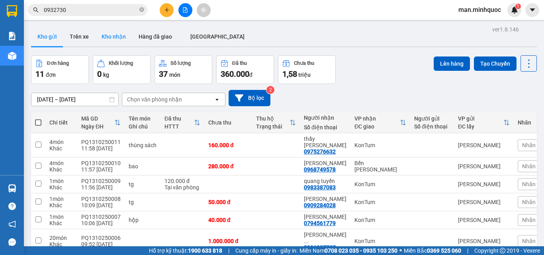
click at [123, 37] on button "Kho nhận" at bounding box center [113, 36] width 37 height 19
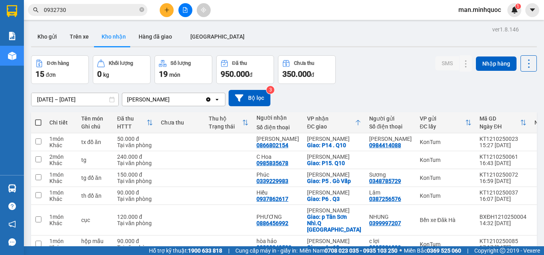
click at [164, 98] on div "[PERSON_NAME]" at bounding box center [163, 99] width 83 height 13
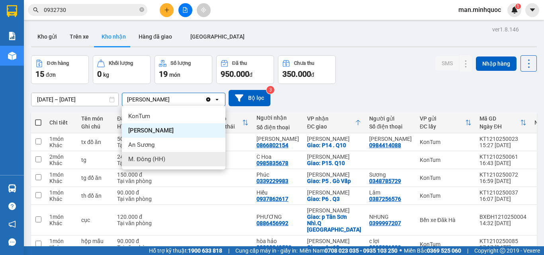
click at [166, 157] on div "M. Đông (HH)" at bounding box center [173, 159] width 103 height 14
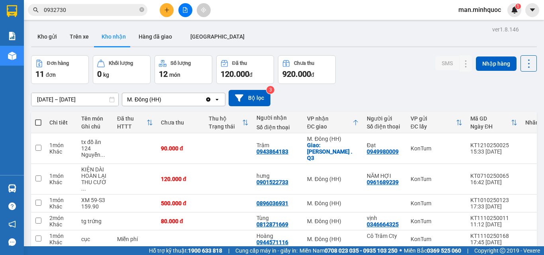
click at [309, 118] on div "VP nhận" at bounding box center [329, 118] width 45 height 6
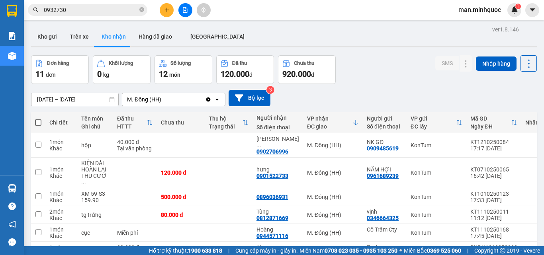
click at [322, 117] on div "VP nhận" at bounding box center [329, 118] width 45 height 6
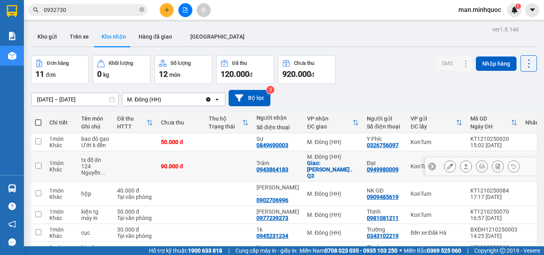
click at [447, 169] on icon at bounding box center [450, 167] width 6 height 6
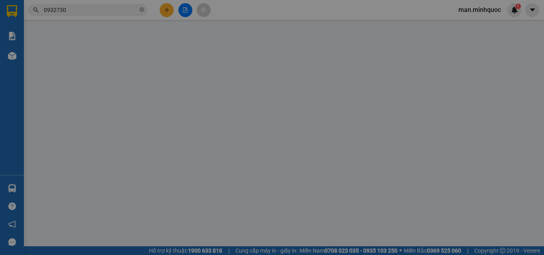
type input "0949980009"
type input "Đạt"
type input "0943864183"
type input "Trâm"
checkbox input "true"
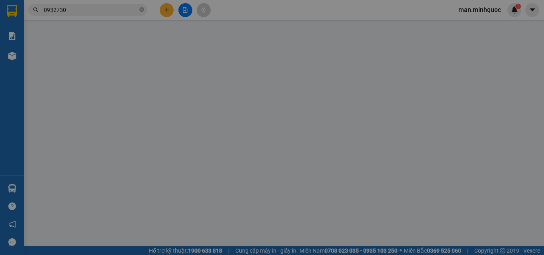
type input "[PERSON_NAME] . Q3"
type input "50.000"
type input "0"
type input "90.000"
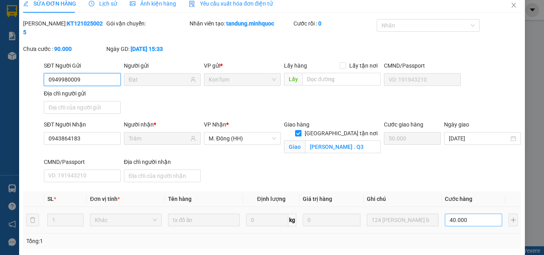
scroll to position [89, 0]
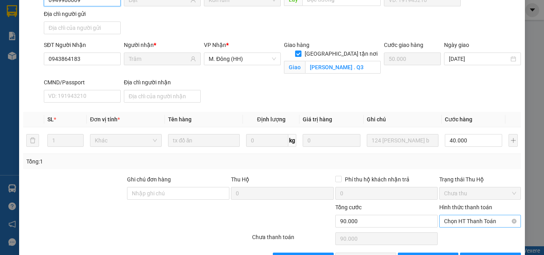
click at [467, 215] on span "Chọn HT Thanh Toán" at bounding box center [480, 221] width 72 height 12
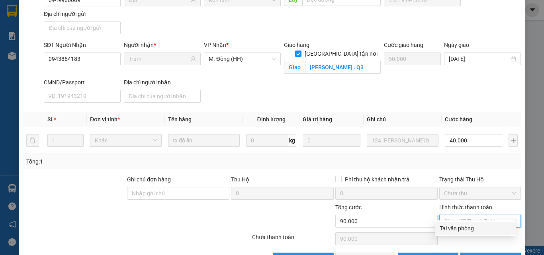
click at [464, 229] on div "Tại văn phòng" at bounding box center [474, 228] width 71 height 9
type input "0"
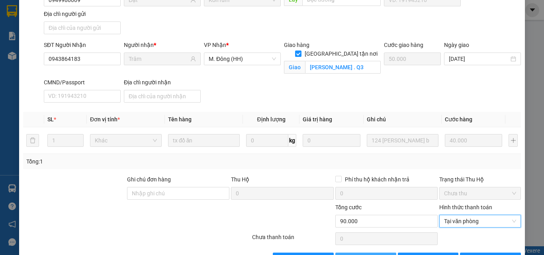
click at [357, 255] on span "Giao hàng" at bounding box center [369, 259] width 25 height 9
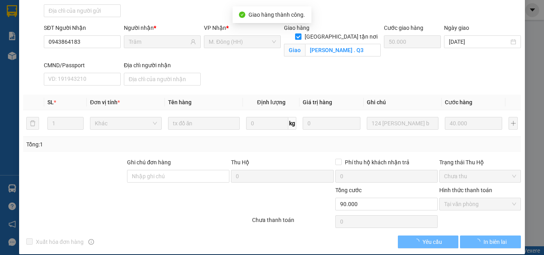
scroll to position [0, 0]
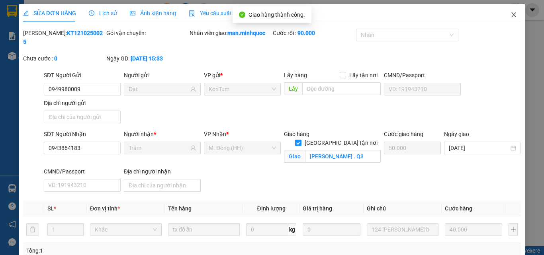
click at [510, 17] on icon "close" at bounding box center [513, 15] width 6 height 6
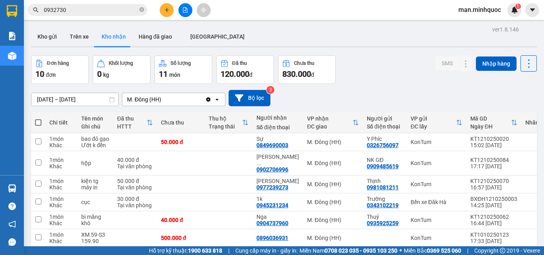
click at [176, 96] on div "M. Đông (HH)" at bounding box center [163, 99] width 83 height 13
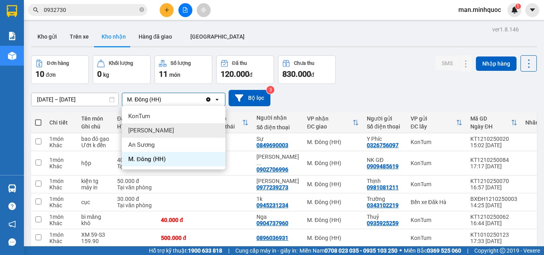
click at [167, 126] on div "[PERSON_NAME]" at bounding box center [173, 130] width 103 height 14
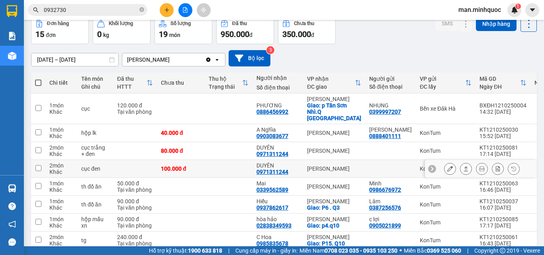
scroll to position [80, 0]
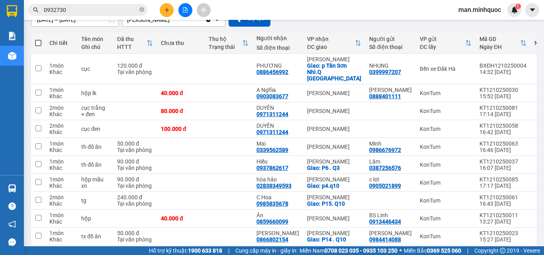
click at [345, 45] on div "ĐC giao" at bounding box center [331, 47] width 48 height 6
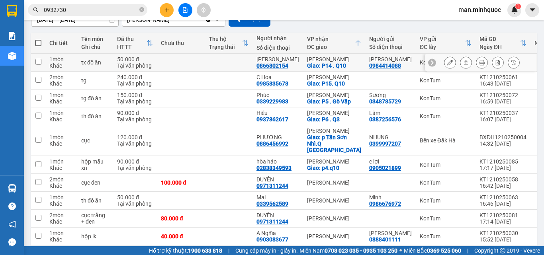
click at [447, 62] on icon at bounding box center [450, 63] width 6 height 6
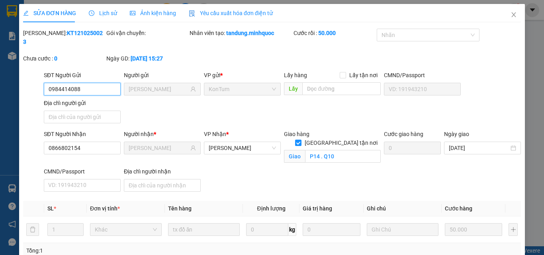
type input "0984414088"
type input "[PERSON_NAME]"
type input "0866802154"
type input "[PERSON_NAME]"
checkbox input "true"
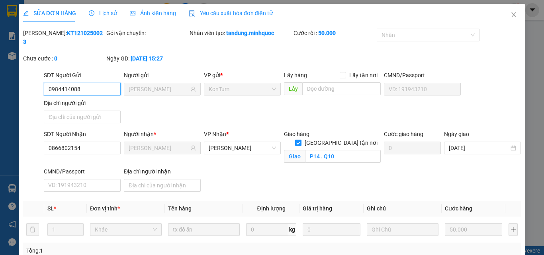
type input "P14 . Q10"
type input "0"
type input "50.000"
click at [510, 17] on icon "close" at bounding box center [513, 15] width 6 height 6
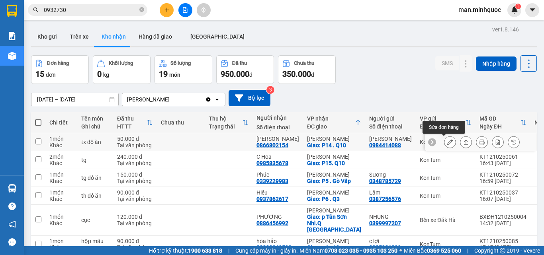
click at [449, 143] on button at bounding box center [449, 142] width 11 height 14
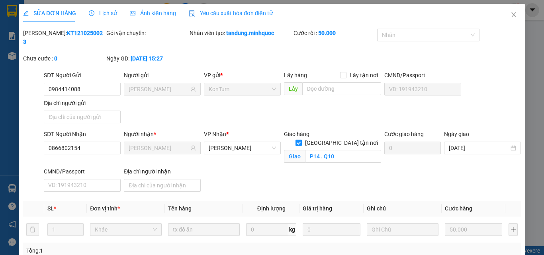
type input "0984414088"
type input "[PERSON_NAME]"
type input "0866802154"
type input "Linh Đan"
checkbox input "true"
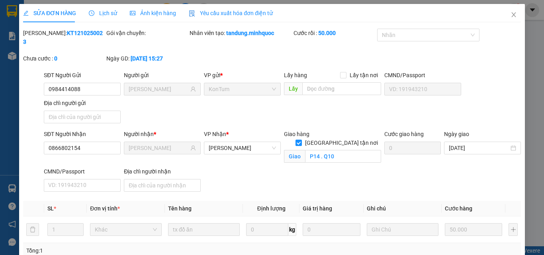
type input "P14 . Q10"
type input "0"
type input "50.000"
click at [103, 13] on span "Lịch sử" at bounding box center [103, 13] width 28 height 6
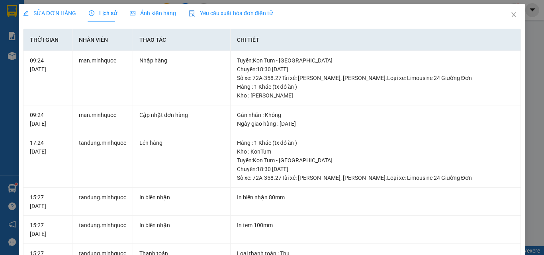
click at [69, 11] on span "SỬA ĐƠN HÀNG" at bounding box center [49, 13] width 53 height 6
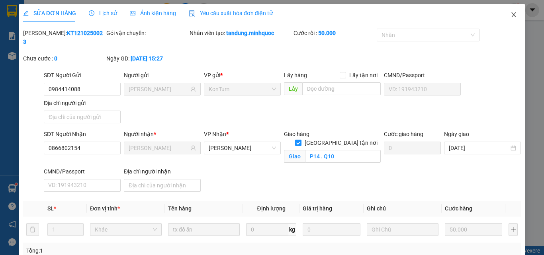
click at [512, 15] on icon "close" at bounding box center [514, 14] width 4 height 5
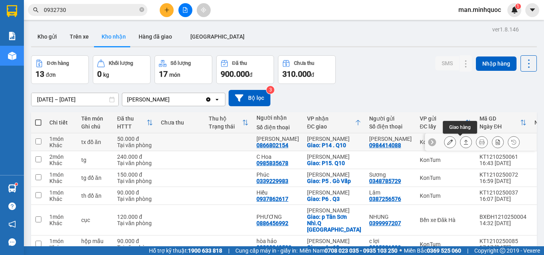
click at [464, 143] on button at bounding box center [465, 142] width 11 height 14
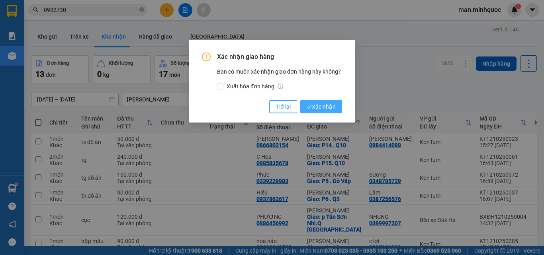
click at [317, 109] on span "Xác nhận" at bounding box center [321, 106] width 29 height 9
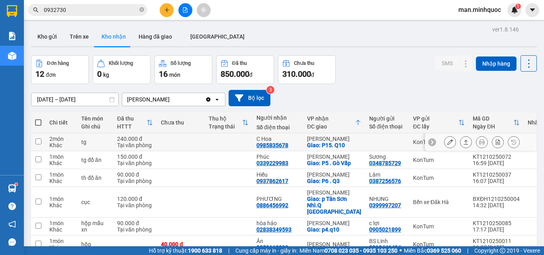
click at [447, 143] on icon at bounding box center [450, 142] width 6 height 6
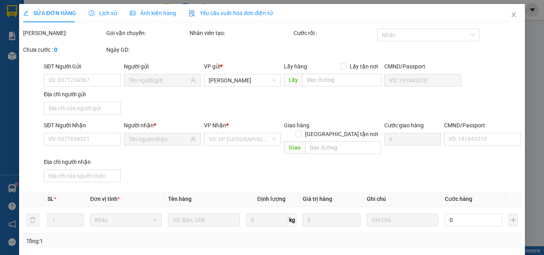
type input "0985835678"
type input "C Hoa"
checkbox input "true"
type input "P15. Q10"
type input "100.000"
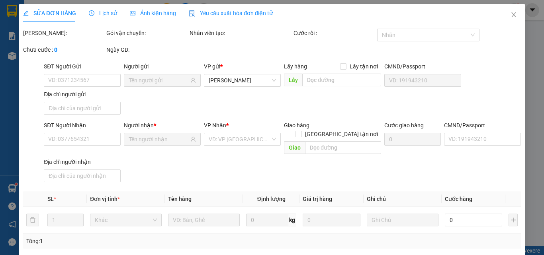
type input "0"
type input "240.000"
type input "0"
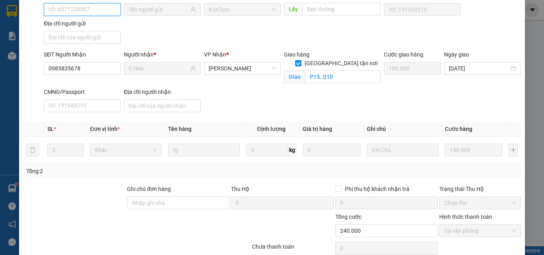
scroll to position [106, 0]
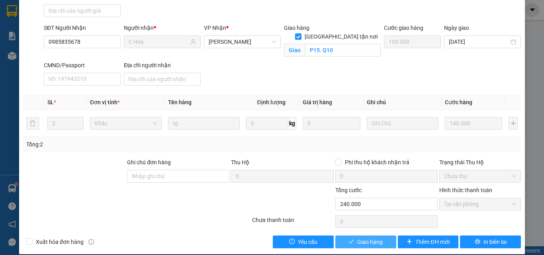
click at [357, 238] on span "Giao hàng" at bounding box center [369, 242] width 25 height 9
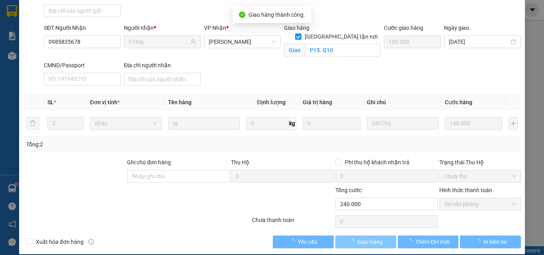
scroll to position [0, 0]
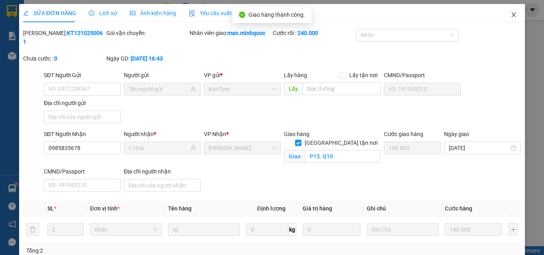
click at [510, 16] on icon "close" at bounding box center [513, 15] width 6 height 6
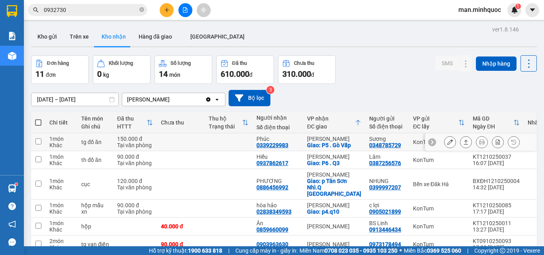
click at [447, 141] on icon at bounding box center [450, 142] width 6 height 6
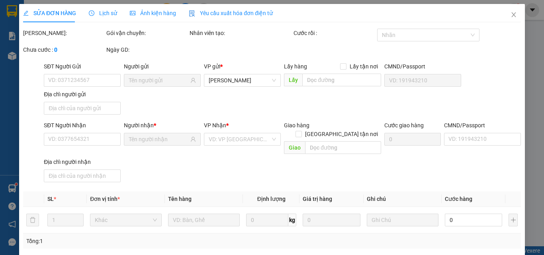
type input "0348785729"
type input "Sương"
type input "0339229983"
type input "Phúc"
checkbox input "true"
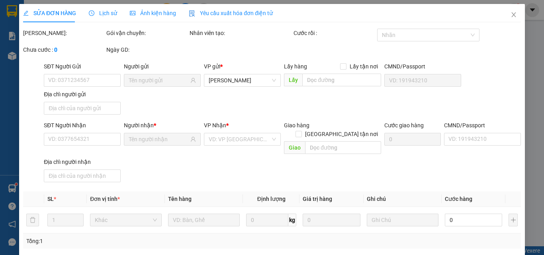
type input "P5 . Gò Vấp"
type input "70.000"
type input "0"
type input "150.000"
type input "0"
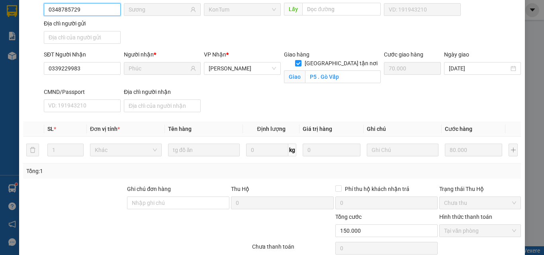
scroll to position [106, 0]
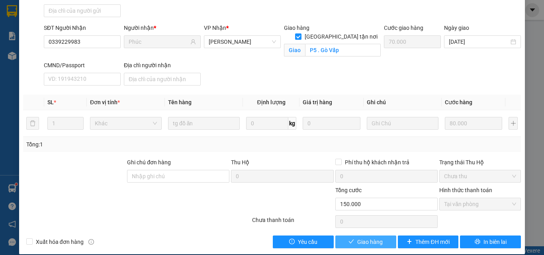
click at [366, 238] on span "Giao hàng" at bounding box center [369, 242] width 25 height 9
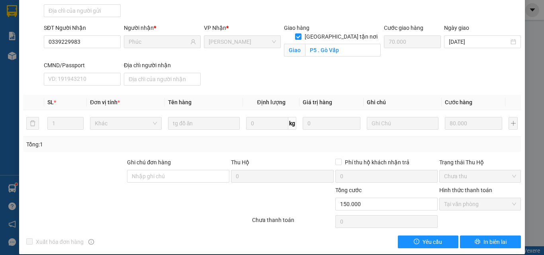
scroll to position [0, 0]
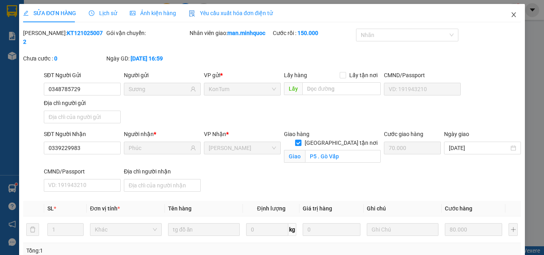
click at [510, 7] on span "Close" at bounding box center [513, 15] width 22 height 22
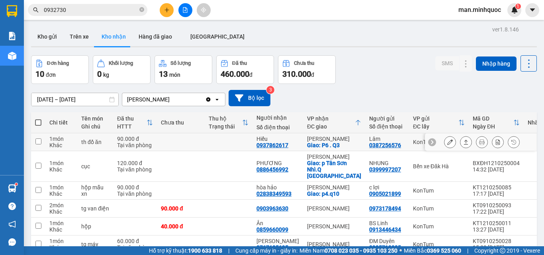
click at [447, 141] on icon at bounding box center [450, 142] width 6 height 6
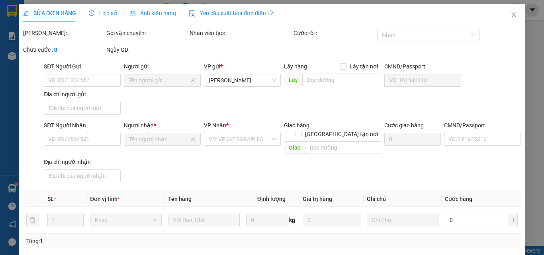
type input "0387256576"
type input "Lâm"
type input "0937862617"
type input "Hiếu"
checkbox input "true"
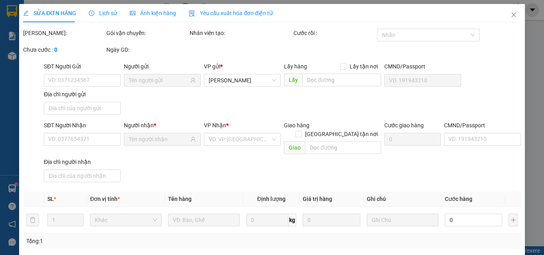
type input "P6 . Q3"
type input "50.000"
type input "0"
type input "90.000"
type input "0"
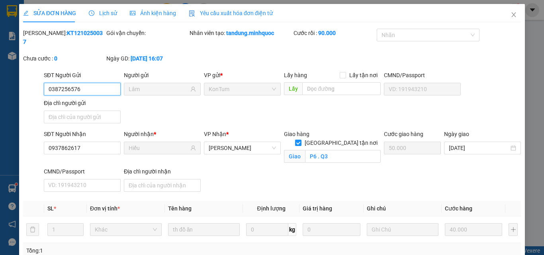
scroll to position [106, 0]
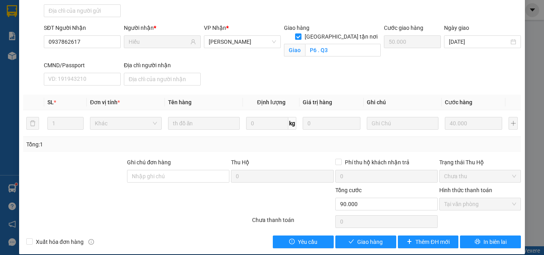
click at [359, 244] on div "SỬA ĐƠN HÀNG Lịch sử Ảnh kiện hàng Yêu cầu xuất hóa đơn điện tử Total Paid Fee …" at bounding box center [272, 76] width 506 height 357
click at [361, 238] on span "Giao hàng" at bounding box center [369, 242] width 25 height 9
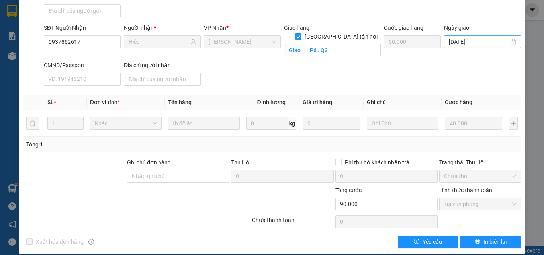
scroll to position [0, 0]
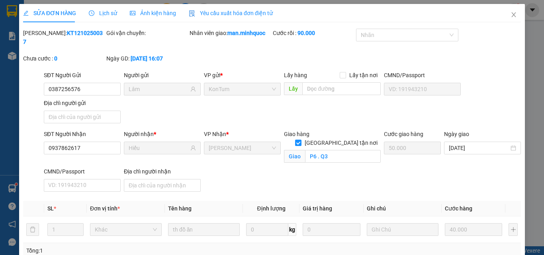
click at [504, 4] on div "SỬA ĐƠN HÀNG Lịch sử Ảnh kiện hàng Yêu cầu xuất hóa đơn điện tử Total Paid Fee …" at bounding box center [272, 127] width 544 height 255
click at [510, 14] on icon "close" at bounding box center [513, 15] width 6 height 6
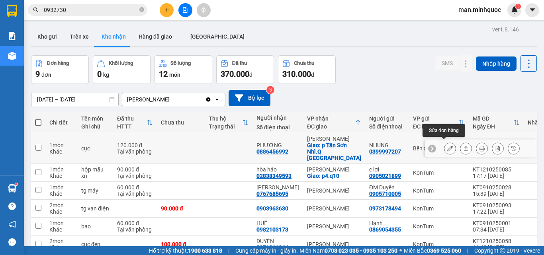
click at [448, 145] on button at bounding box center [449, 149] width 11 height 14
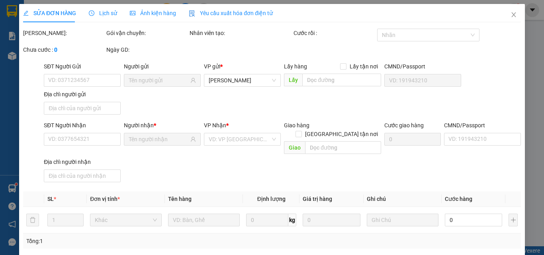
type input "0399997207"
type input "NHUNG"
type input "0886456992"
type input "PHƯƠNG"
checkbox input "true"
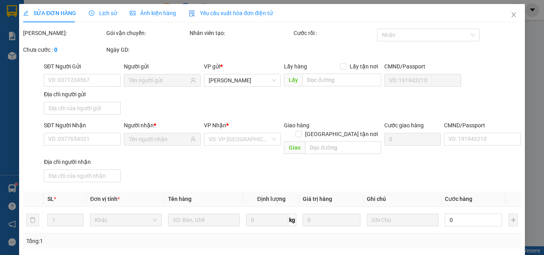
type input "p Tân Sơn Nhì.Q Tân Phú"
type input "50.000"
type input "DH"
type input "0"
type input "120.000"
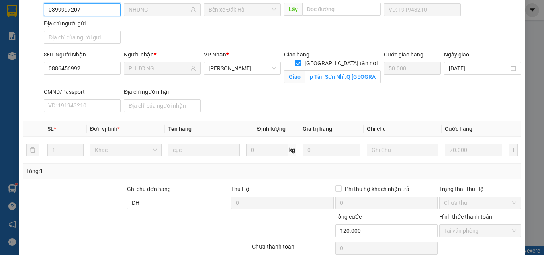
scroll to position [106, 0]
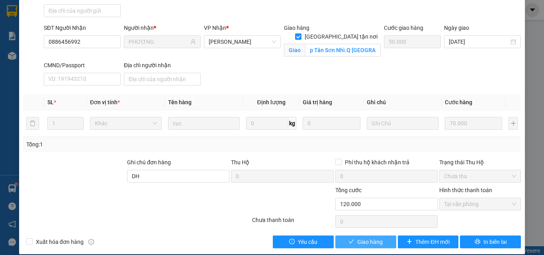
click at [348, 239] on icon "check" at bounding box center [351, 242] width 6 height 6
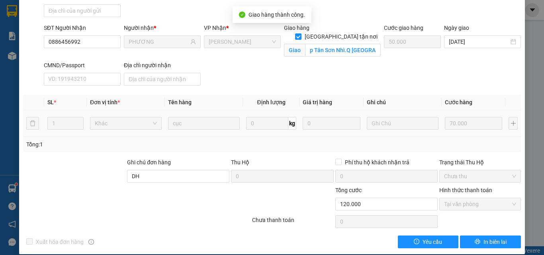
scroll to position [0, 0]
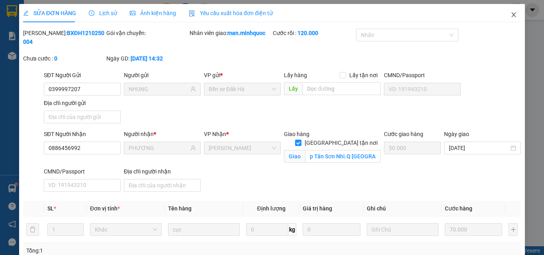
click at [510, 16] on icon "close" at bounding box center [513, 15] width 6 height 6
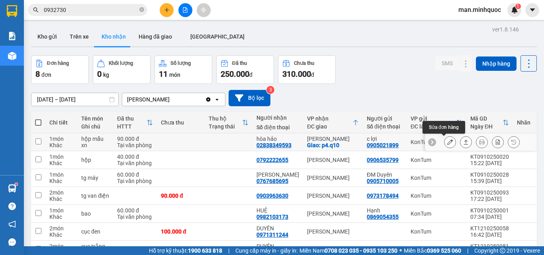
click at [447, 140] on icon at bounding box center [450, 142] width 6 height 6
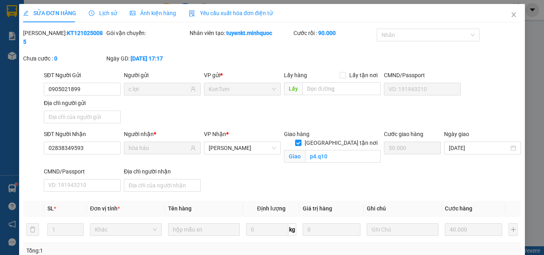
type input "0905021899"
type input "c lợi"
type input "02838349593"
type input "hòa hảo"
checkbox input "true"
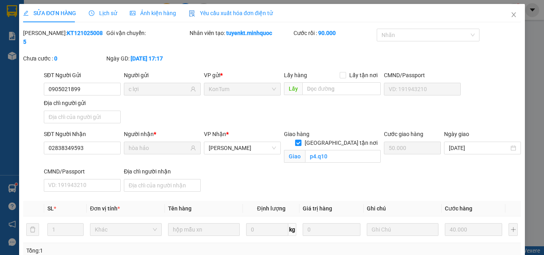
type input "p4.q10"
type input "50.000"
type input "0"
type input "90.000"
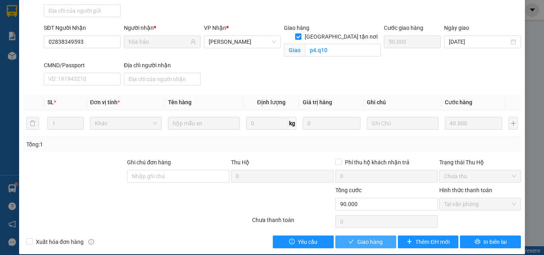
click at [350, 236] on button "Giao hàng" at bounding box center [365, 242] width 61 height 13
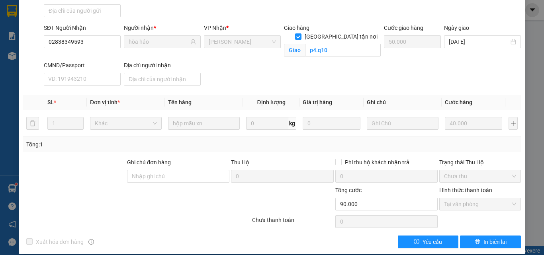
scroll to position [0, 0]
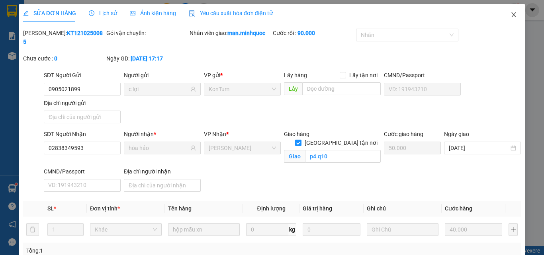
click at [505, 19] on span "Close" at bounding box center [513, 15] width 22 height 22
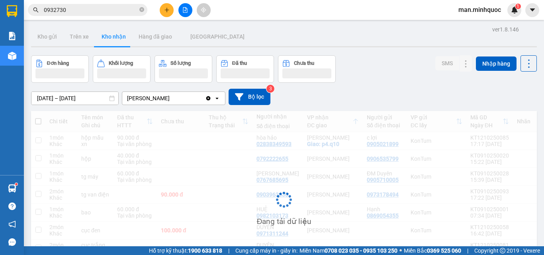
click at [68, 6] on input "0932730" at bounding box center [91, 10] width 94 height 9
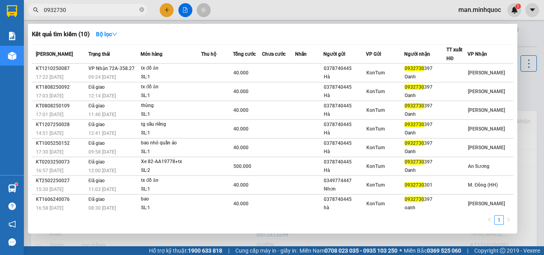
click at [68, 6] on input "0932730" at bounding box center [91, 10] width 94 height 9
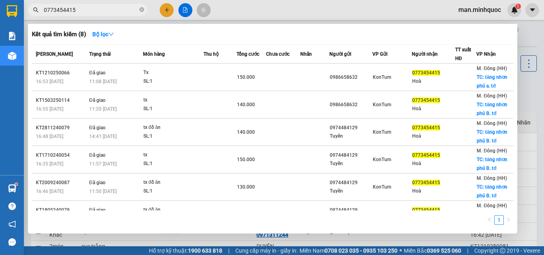
type input "0773454415"
click at [521, 103] on div at bounding box center [272, 127] width 544 height 255
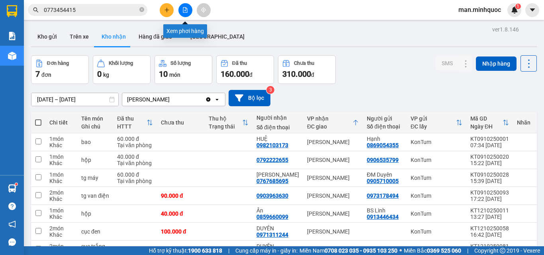
click at [187, 13] on button at bounding box center [185, 10] width 14 height 14
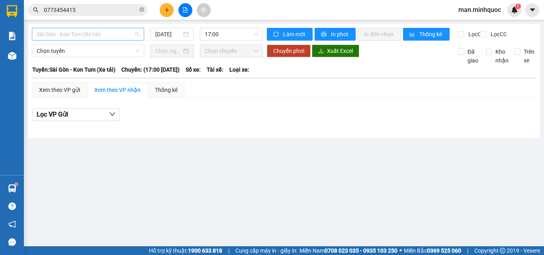
click at [109, 32] on span "Sài Gòn - Kon Tum (Xe tải)" at bounding box center [88, 34] width 103 height 12
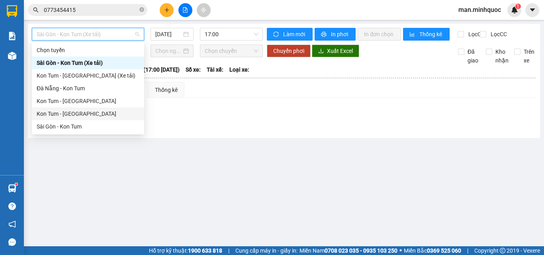
click at [89, 118] on div "Kon Tum - [GEOGRAPHIC_DATA]" at bounding box center [88, 113] width 103 height 9
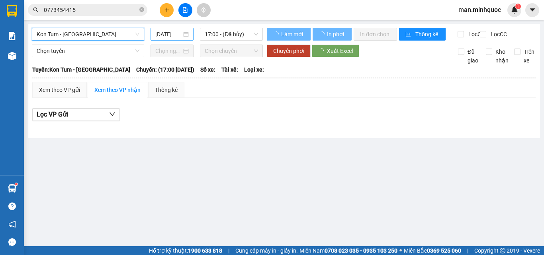
click at [169, 36] on input "[DATE]" at bounding box center [168, 34] width 26 height 9
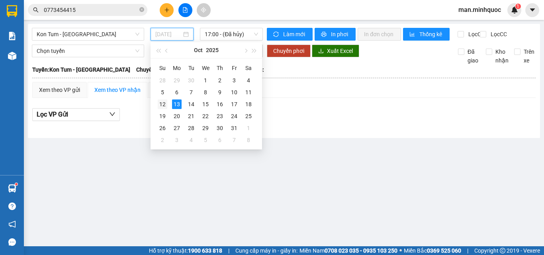
click at [162, 104] on div "12" at bounding box center [163, 105] width 10 height 10
type input "12/10/2025"
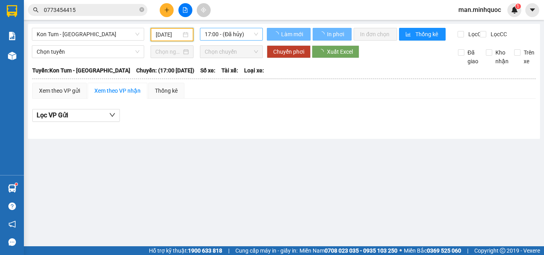
click at [244, 29] on span "17:00 - (Đã hủy)" at bounding box center [231, 34] width 53 height 12
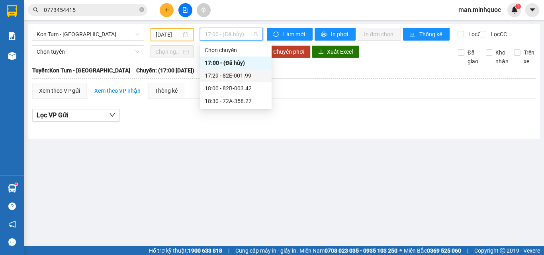
click at [238, 73] on div "17:29 - 82E-001.99" at bounding box center [236, 75] width 62 height 9
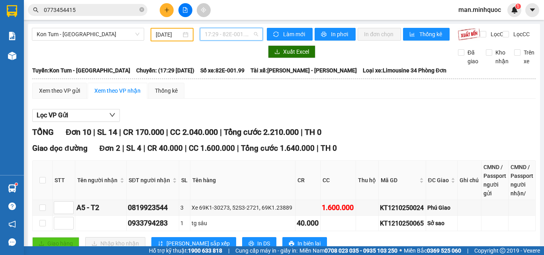
click at [241, 37] on span "17:29 - 82E-001.99" at bounding box center [231, 34] width 53 height 12
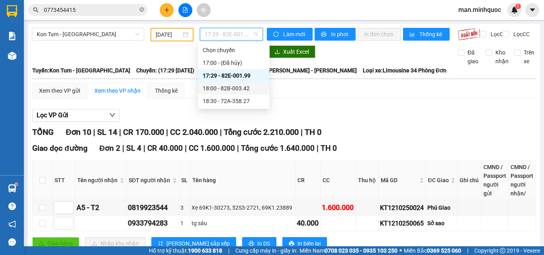
click at [236, 87] on div "18:00 - 82B-003.42" at bounding box center [234, 88] width 62 height 9
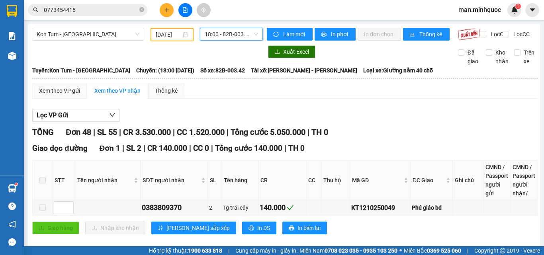
click at [244, 35] on span "18:00 - 82B-003.42" at bounding box center [231, 34] width 53 height 12
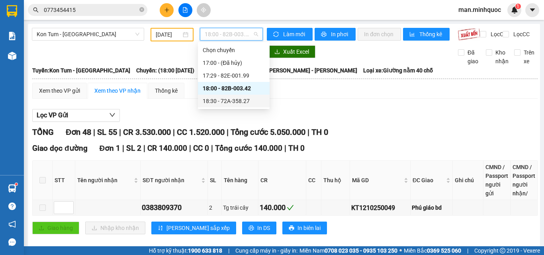
click at [236, 101] on div "18:30 - 72A-358.27" at bounding box center [234, 101] width 62 height 9
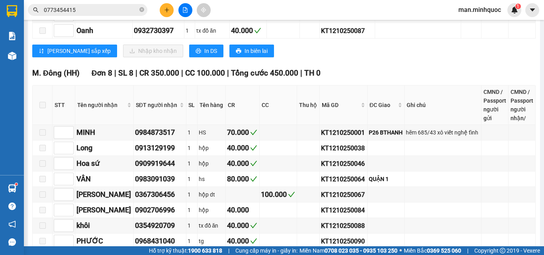
scroll to position [558, 0]
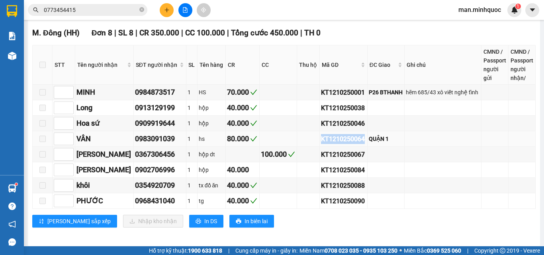
drag, startPoint x: 370, startPoint y: 135, endPoint x: 310, endPoint y: 128, distance: 59.7
click at [310, 131] on tr "VÂN 0983091039 1 hs 80.000 KT1210250064 QUẬN 1" at bounding box center [284, 139] width 503 height 16
copy div "KT1210250064"
click at [87, 5] on span "0773454415" at bounding box center [87, 10] width 119 height 12
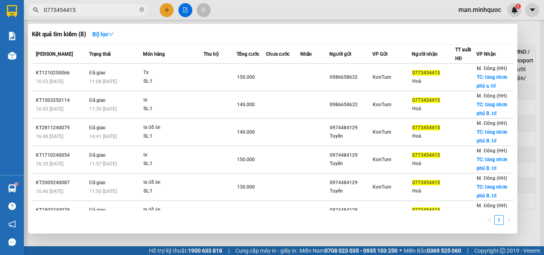
click at [87, 7] on input "0773454415" at bounding box center [91, 10] width 94 height 9
paste input "KT1210250064"
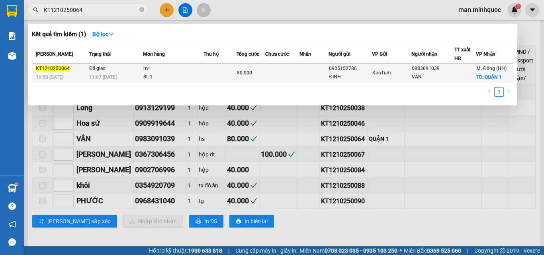
type input "KT1210250064"
click at [232, 72] on td at bounding box center [219, 73] width 33 height 19
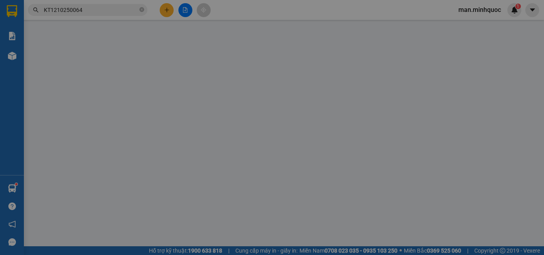
type input "0905152786"
type input "ĐỊNH"
type input "0983091039"
type input "VÂN"
checkbox input "true"
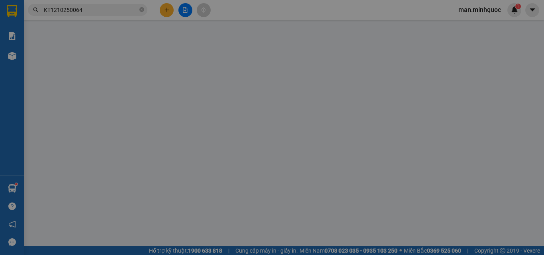
type input "QUẬN 1"
type input "50.000"
type input "0"
type input "80.000"
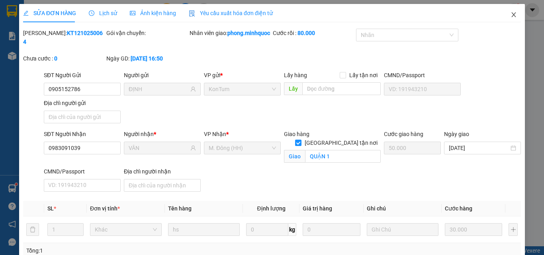
click at [514, 17] on span "Close" at bounding box center [513, 15] width 22 height 22
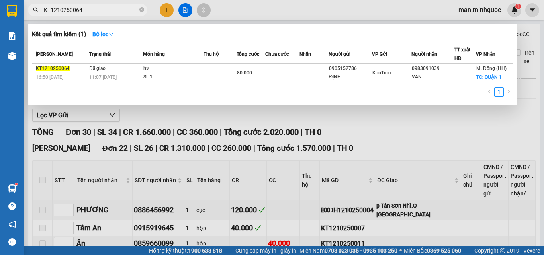
drag, startPoint x: 73, startPoint y: 11, endPoint x: 102, endPoint y: 14, distance: 28.9
click at [102, 14] on span "KT1210250064" at bounding box center [87, 10] width 119 height 12
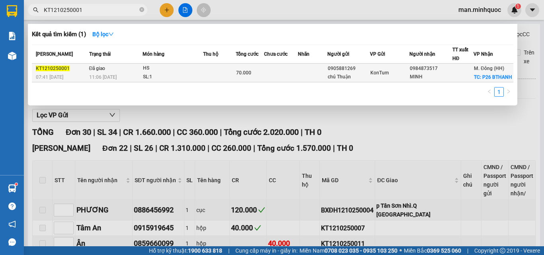
type input "KT1210250001"
click at [209, 74] on td at bounding box center [219, 73] width 33 height 19
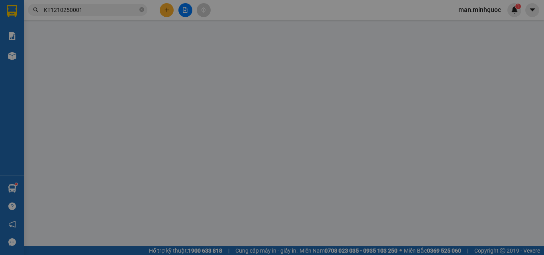
type input "0905881269"
type input "chú Thuận"
type input "0984873517"
type input "MINH"
checkbox input "true"
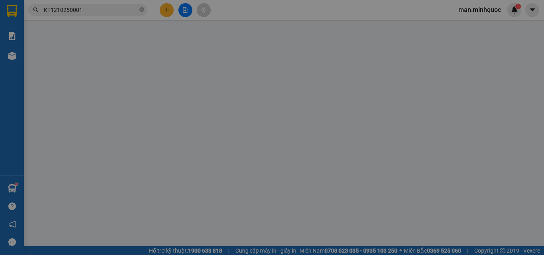
type input "P26 BTHANH"
type input "40.000"
type input "0"
type input "70.000"
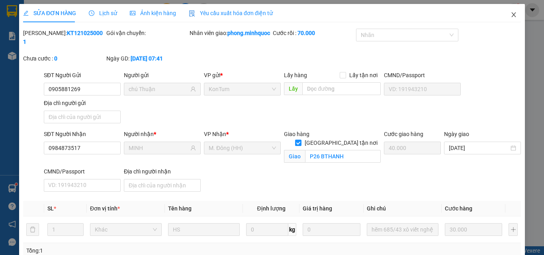
click at [512, 17] on icon "close" at bounding box center [514, 14] width 4 height 5
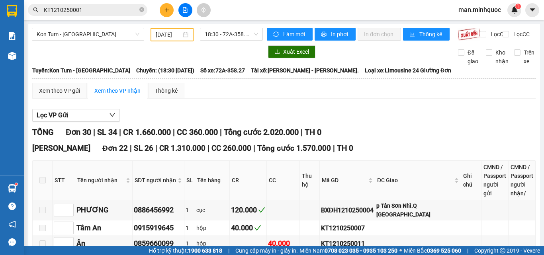
drag, startPoint x: 75, startPoint y: 7, endPoint x: 83, endPoint y: 8, distance: 8.1
click at [83, 8] on input "KT1210250001" at bounding box center [91, 10] width 94 height 9
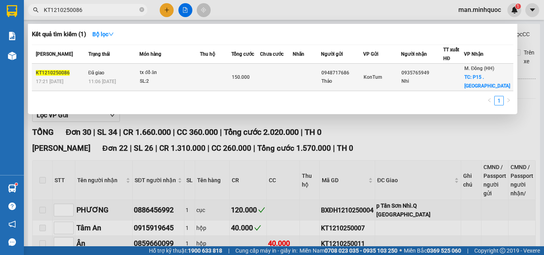
type input "KT1210250086"
click at [152, 80] on div "SL: 2" at bounding box center [170, 81] width 60 height 9
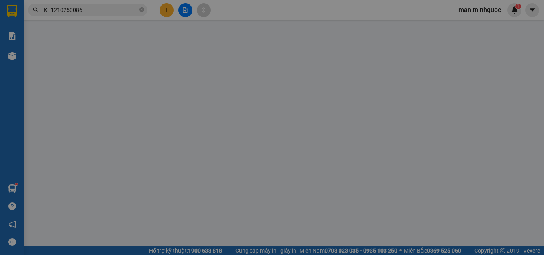
type input "0948717686"
type input "Thảo"
type input "0935765949"
type input "Nhi"
checkbox input "true"
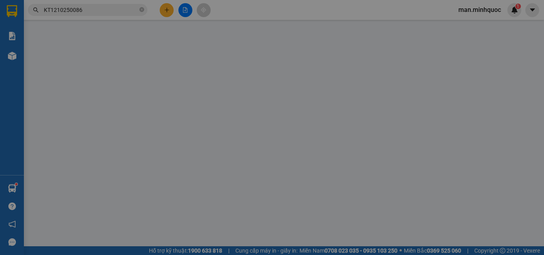
type input "P15 . Bình Thạnh"
type input "60.000"
type input "0"
type input "150.000"
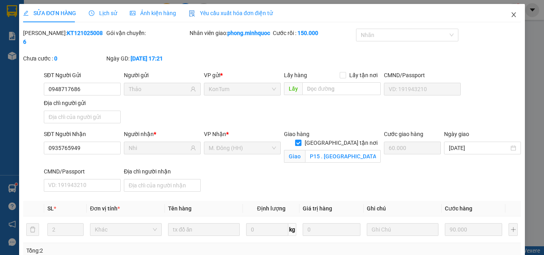
click at [513, 10] on span "Close" at bounding box center [513, 15] width 22 height 22
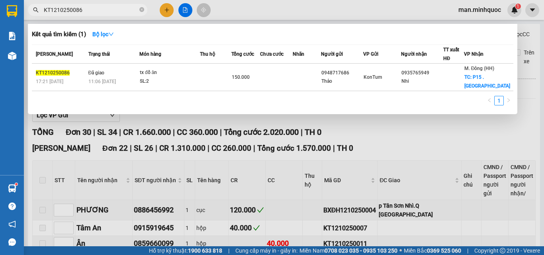
drag, startPoint x: 75, startPoint y: 8, endPoint x: 91, endPoint y: 9, distance: 16.0
click at [91, 9] on input "KT1210250086" at bounding box center [91, 10] width 94 height 9
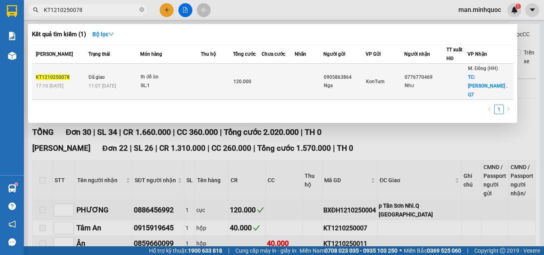
type input "KT1210250078"
click at [164, 86] on td "th đồ ăn SL: 1" at bounding box center [170, 82] width 61 height 36
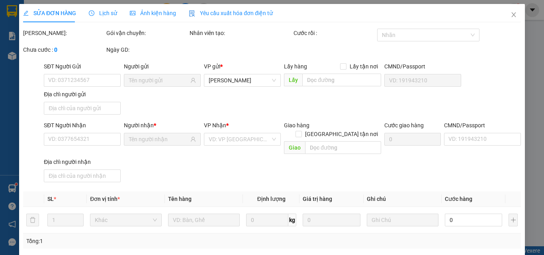
type input "0905863864"
type input "Nga"
type input "0776770469"
type input "Như"
checkbox input "true"
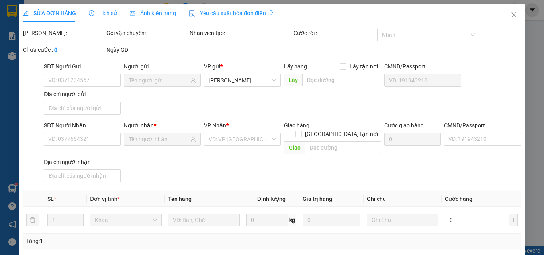
type input "Tân Hưng . Q7"
type input "70.000"
type input "0"
type input "120.000"
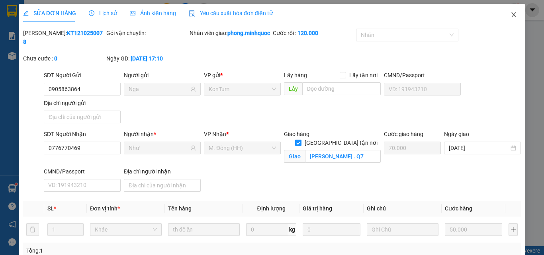
click at [511, 10] on span "Close" at bounding box center [513, 15] width 22 height 22
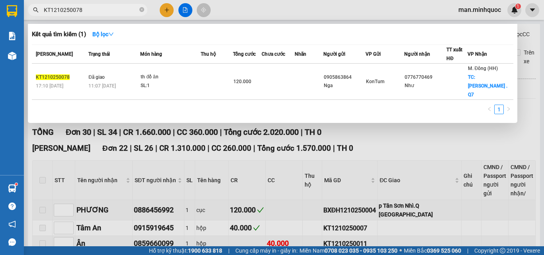
drag, startPoint x: 74, startPoint y: 11, endPoint x: 86, endPoint y: 10, distance: 12.4
click at [86, 10] on input "KT1210250078" at bounding box center [91, 10] width 94 height 9
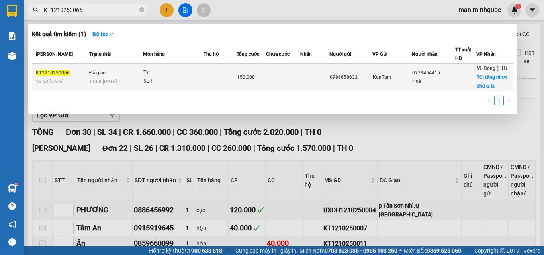
type input "KT1210250066"
click at [158, 82] on div "SL: 1" at bounding box center [173, 81] width 60 height 9
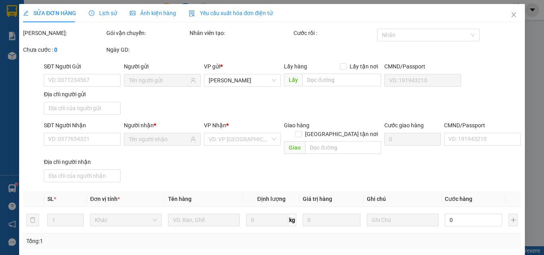
type input "0986658632"
type input "0773454415"
type input "Hoà"
checkbox input "true"
type input "tăng nhơn phú a. tđ"
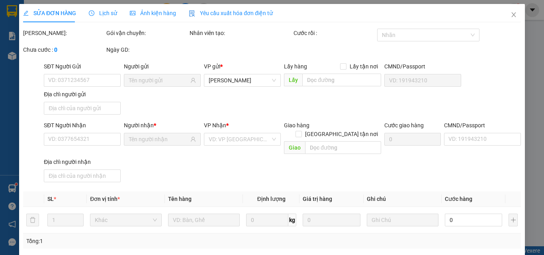
type input "70.000"
type input "0"
type input "150.000"
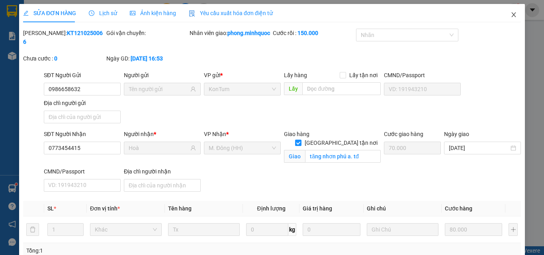
click at [510, 17] on icon "close" at bounding box center [513, 15] width 6 height 6
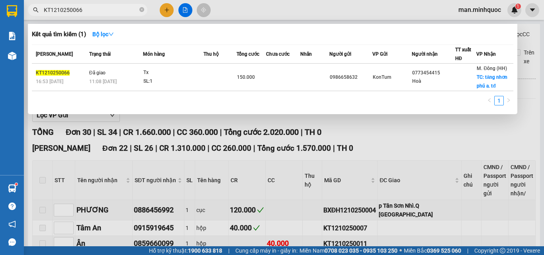
drag, startPoint x: 76, startPoint y: 12, endPoint x: 85, endPoint y: 12, distance: 9.6
click at [85, 12] on input "KT1210250066" at bounding box center [91, 10] width 94 height 9
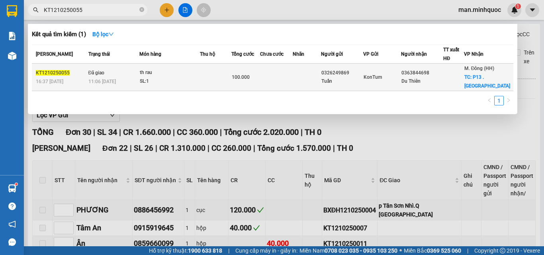
type input "KT1210250055"
click at [133, 74] on td "Đã giao 11:06 - 13/10" at bounding box center [112, 77] width 53 height 27
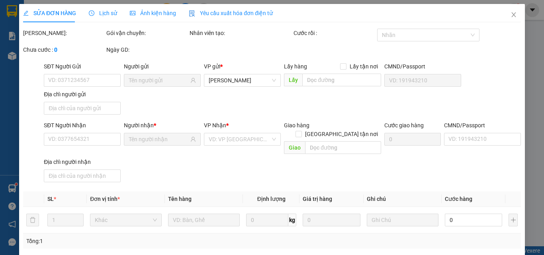
type input "0326249869"
type input "Tuấn"
type input "0363844698"
type input "Du Thiên"
checkbox input "true"
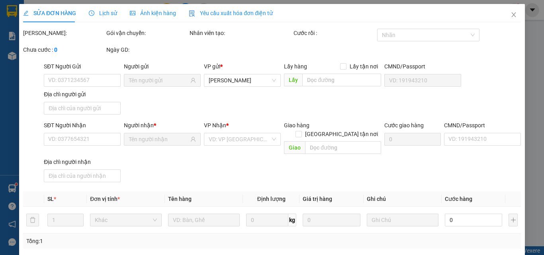
type input "P13 . Bình Thạnh"
type input "50.000"
type input "0"
type input "100.000"
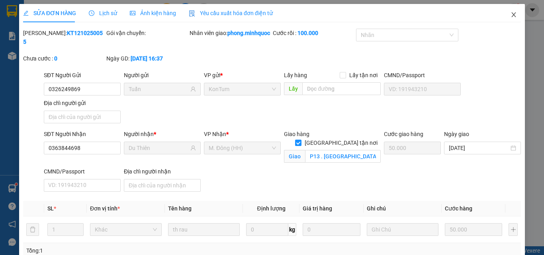
click at [510, 13] on icon "close" at bounding box center [513, 15] width 6 height 6
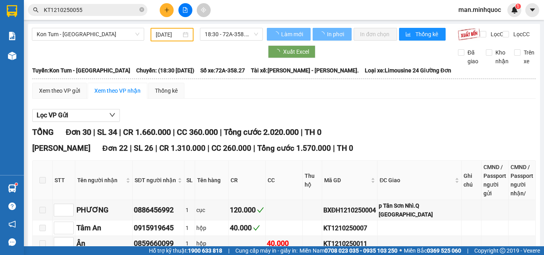
click at [88, 11] on input "KT1210250055" at bounding box center [91, 10] width 94 height 9
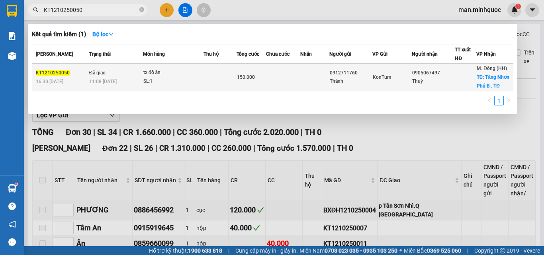
type input "KT1210250050"
click at [233, 82] on td at bounding box center [219, 77] width 33 height 27
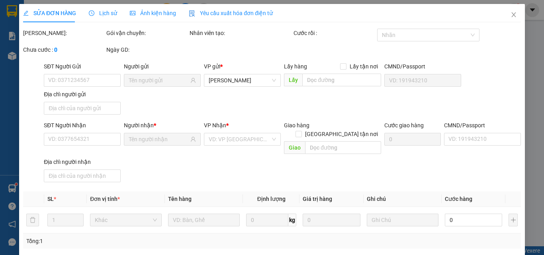
type input "0912711760"
type input "Thành"
type input "0905067497"
type input "Thuỳ"
checkbox input "true"
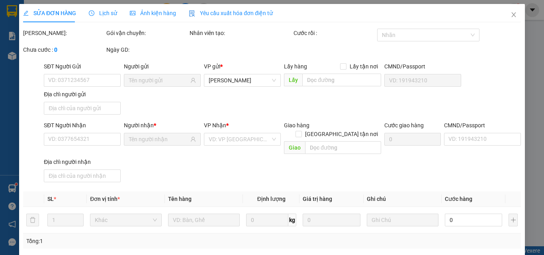
type input "Tăng Nhơn Phú B . TĐ"
type input "70.000"
type input "0"
type input "150.000"
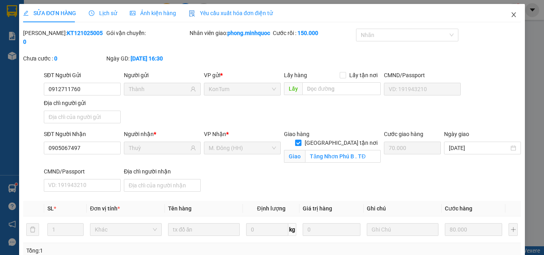
click at [508, 20] on span "Close" at bounding box center [513, 15] width 22 height 22
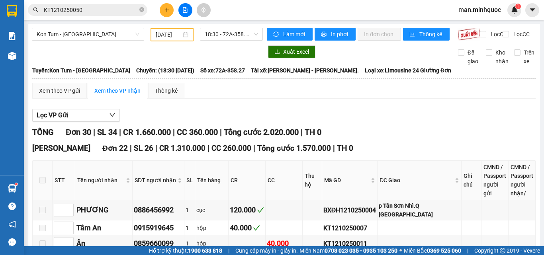
click at [82, 10] on input "KT1210250050" at bounding box center [91, 10] width 94 height 9
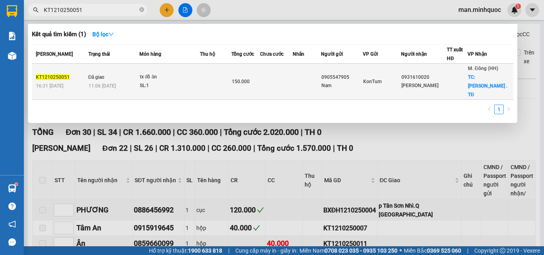
type input "KT1210250051"
click at [144, 82] on div "SL: 1" at bounding box center [170, 86] width 60 height 9
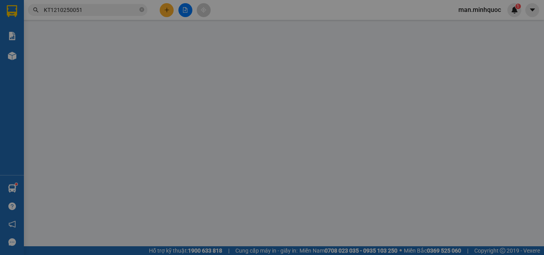
type input "0905547905"
type input "Nam"
type input "0931610020"
type input "Trúc Linh"
checkbox input "true"
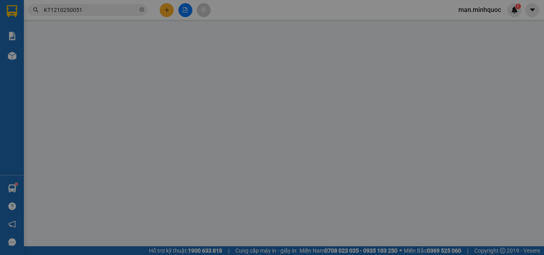
type input "Linh Chiểu . TĐ"
type input "100.000"
type input "0"
type input "150.000"
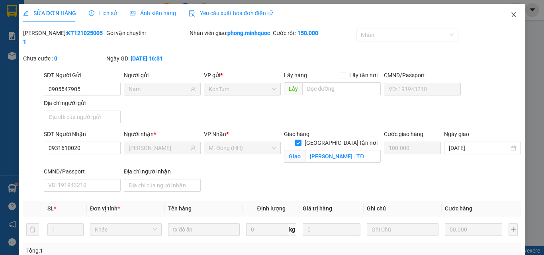
click at [505, 10] on span "Close" at bounding box center [513, 15] width 22 height 22
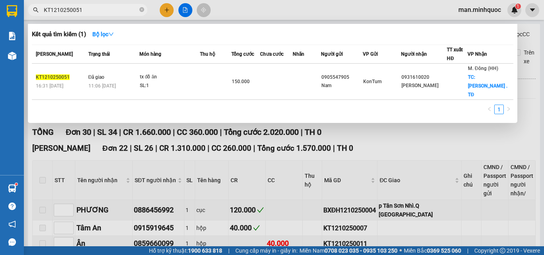
drag, startPoint x: 73, startPoint y: 12, endPoint x: 85, endPoint y: 9, distance: 12.1
click at [85, 9] on input "KT1210250051" at bounding box center [91, 10] width 94 height 9
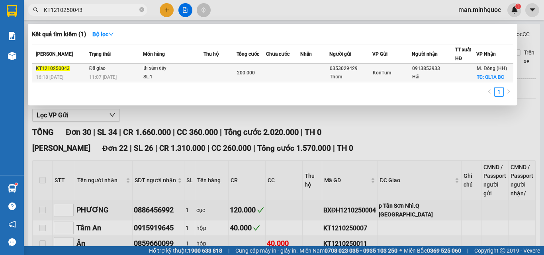
type input "KT1210250043"
click at [98, 73] on div "11:07 - 13/10" at bounding box center [115, 77] width 53 height 9
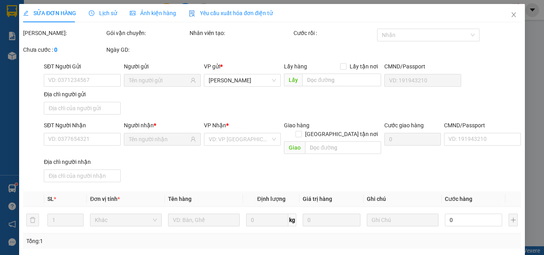
type input "0353029429"
type input "Thơm"
type input "0913853933"
type input "Hải"
checkbox input "true"
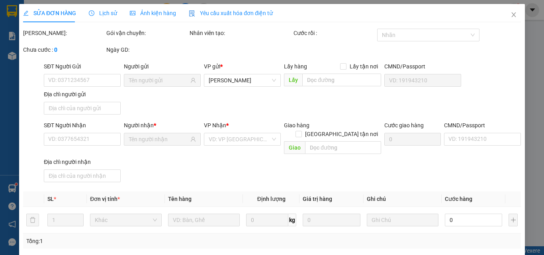
type input "QL1A BC"
type input "150.000"
type input "0"
type input "200.000"
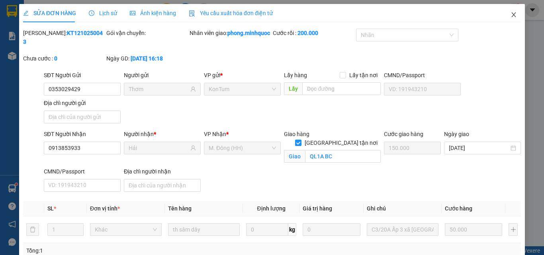
click at [512, 19] on span "Close" at bounding box center [513, 15] width 22 height 22
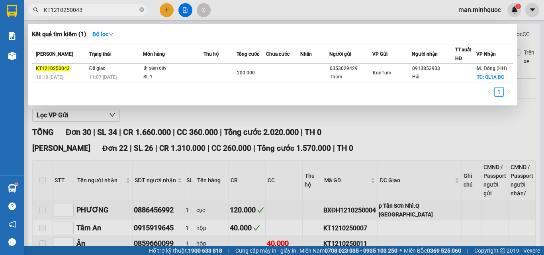
drag, startPoint x: 74, startPoint y: 11, endPoint x: 96, endPoint y: 11, distance: 22.7
click at [96, 11] on input "KT1210250043" at bounding box center [91, 10] width 94 height 9
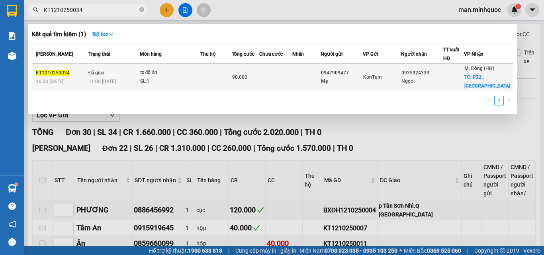
type input "KT1210250034"
click at [320, 68] on td at bounding box center [306, 77] width 28 height 27
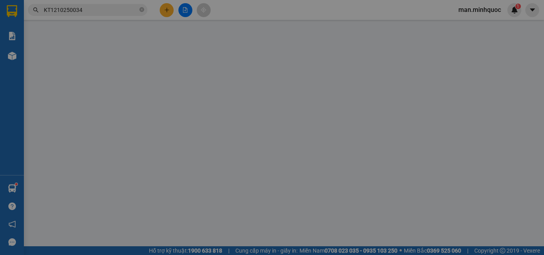
type input "0947909477"
type input "Mẹ"
type input "0935924333"
type input "Ngọc"
checkbox input "true"
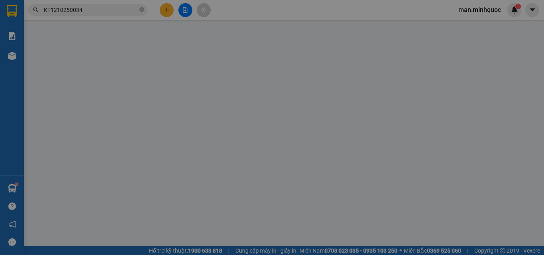
type input "P22 . Bình Thạnh"
type input "40.000"
type input "0"
type input "90.000"
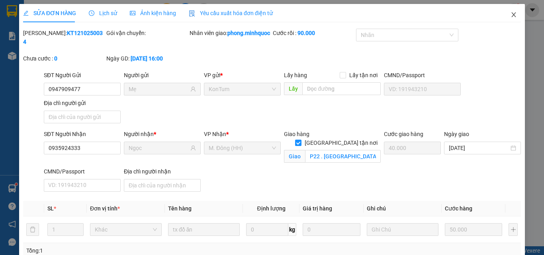
click at [514, 15] on span "Close" at bounding box center [513, 15] width 22 height 22
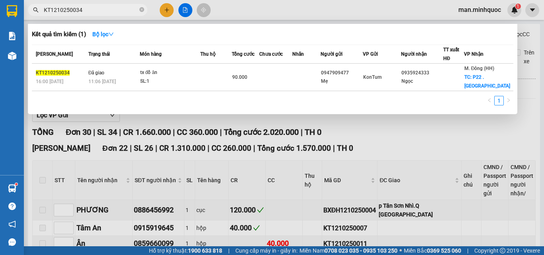
drag, startPoint x: 78, startPoint y: 12, endPoint x: 86, endPoint y: 13, distance: 7.6
click at [86, 13] on input "KT1210250034" at bounding box center [91, 10] width 94 height 9
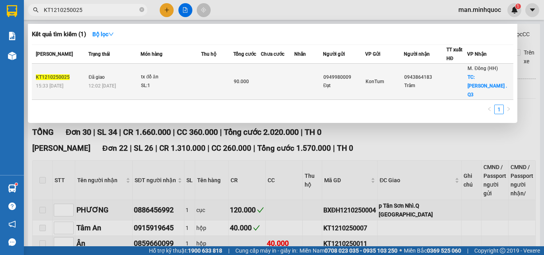
type input "KT1210250025"
click at [152, 82] on div "SL: 1" at bounding box center [171, 86] width 60 height 9
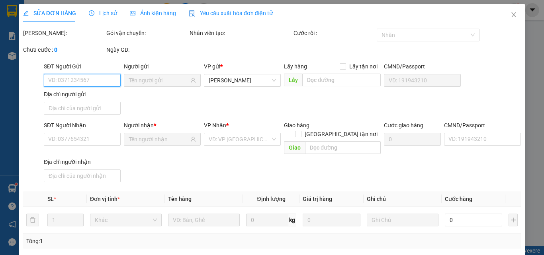
type input "0949980009"
type input "Đạt"
type input "0943864183"
type input "Trâm"
checkbox input "true"
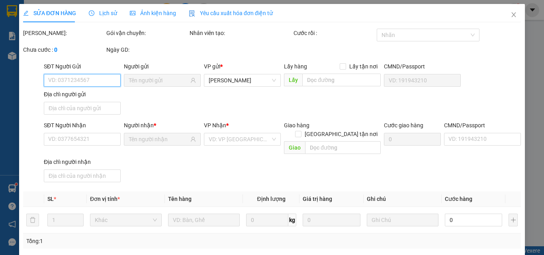
type input "Võ Thị Sáu . Q3"
type input "50.000"
type input "0"
type input "90.000"
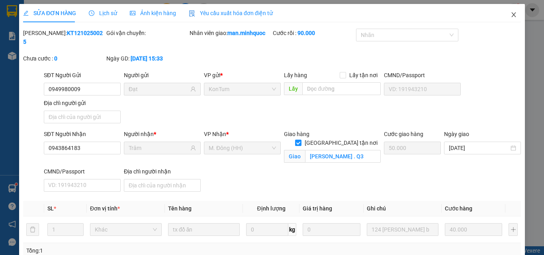
click at [512, 16] on span "Close" at bounding box center [513, 15] width 22 height 22
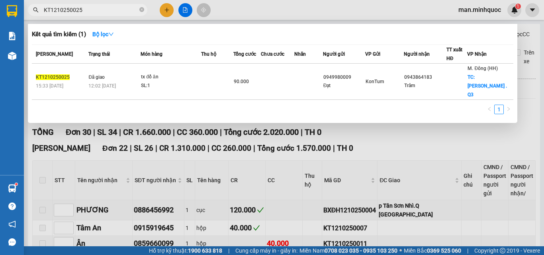
drag, startPoint x: 74, startPoint y: 9, endPoint x: 85, endPoint y: 9, distance: 11.6
click at [85, 9] on input "KT1210250025" at bounding box center [91, 10] width 94 height 9
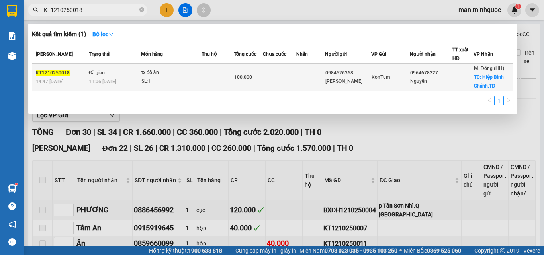
click at [189, 83] on div "SL: 1" at bounding box center [171, 81] width 60 height 9
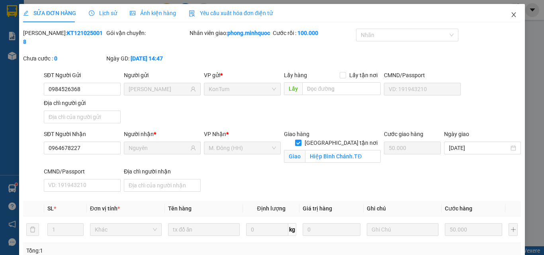
click at [510, 12] on icon "close" at bounding box center [513, 15] width 6 height 6
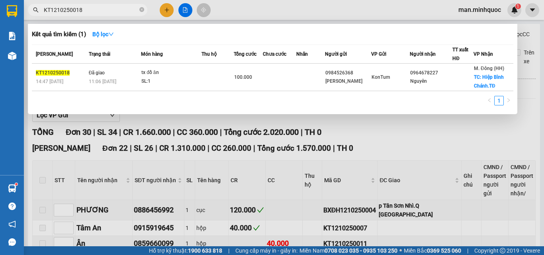
click at [94, 7] on input "KT1210250018" at bounding box center [91, 10] width 94 height 9
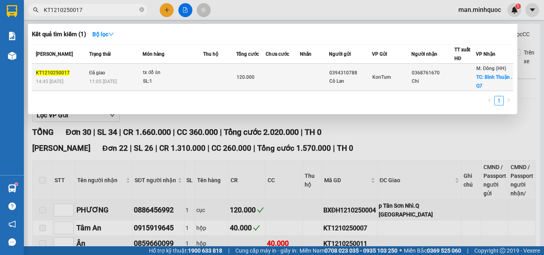
click at [172, 78] on div "SL: 1" at bounding box center [173, 81] width 60 height 9
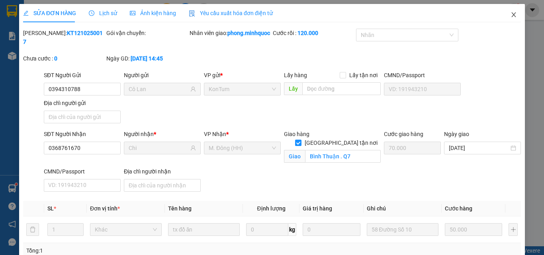
drag, startPoint x: 517, startPoint y: 18, endPoint x: 280, endPoint y: 18, distance: 236.5
click at [517, 18] on span "Close" at bounding box center [513, 15] width 22 height 22
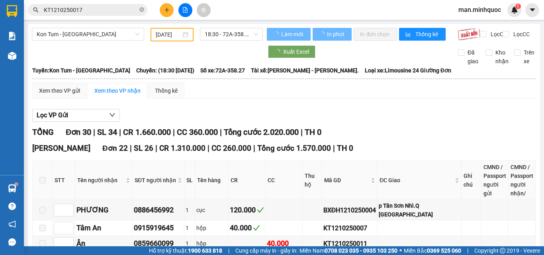
click at [108, 12] on input "KT1210250017" at bounding box center [91, 10] width 94 height 9
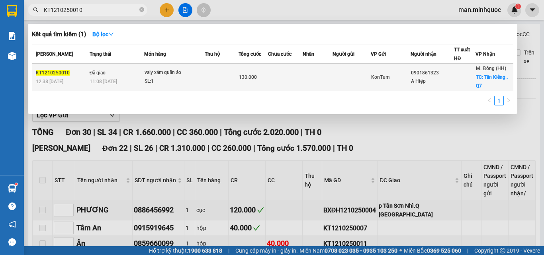
click at [207, 76] on td at bounding box center [221, 77] width 33 height 27
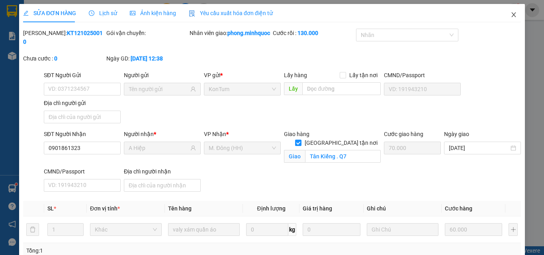
click at [510, 15] on icon "close" at bounding box center [513, 15] width 6 height 6
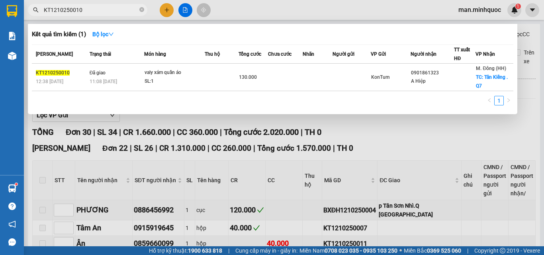
drag, startPoint x: 73, startPoint y: 10, endPoint x: 94, endPoint y: 11, distance: 20.7
click at [94, 11] on input "KT1210250010" at bounding box center [91, 10] width 94 height 9
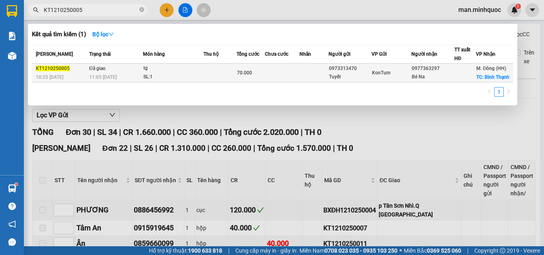
click at [274, 74] on td at bounding box center [282, 73] width 34 height 19
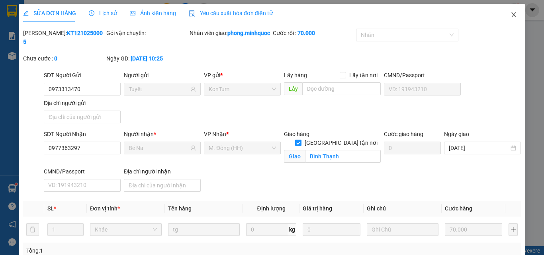
click at [510, 11] on span "Close" at bounding box center [513, 15] width 22 height 22
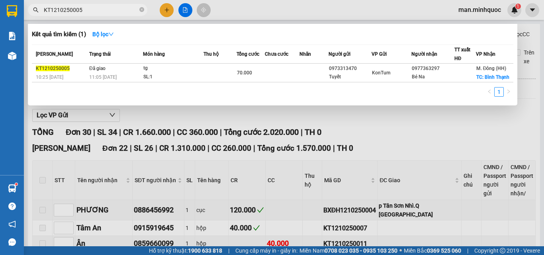
drag, startPoint x: 50, startPoint y: 10, endPoint x: 41, endPoint y: 10, distance: 9.6
click at [41, 10] on span "KT1210250005" at bounding box center [87, 10] width 119 height 12
click at [119, 11] on input "bxđh1210250005" at bounding box center [91, 10] width 94 height 9
click at [117, 10] on input "bxđh1210250005" at bounding box center [91, 10] width 94 height 9
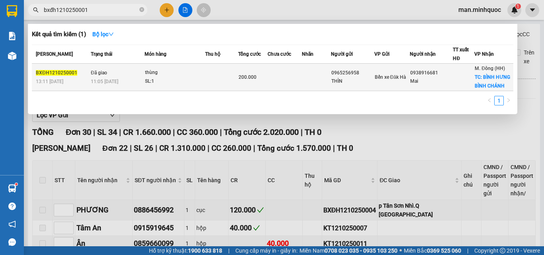
click at [264, 70] on td "200.000" at bounding box center [252, 77] width 29 height 27
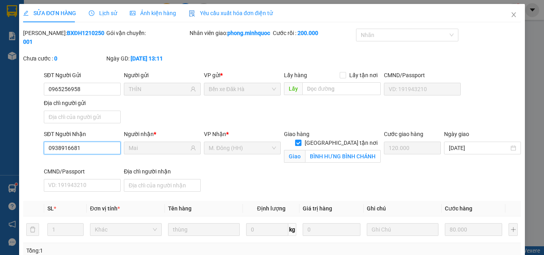
click at [96, 147] on input "0938916681" at bounding box center [82, 148] width 77 height 13
click at [510, 16] on icon "close" at bounding box center [513, 15] width 6 height 6
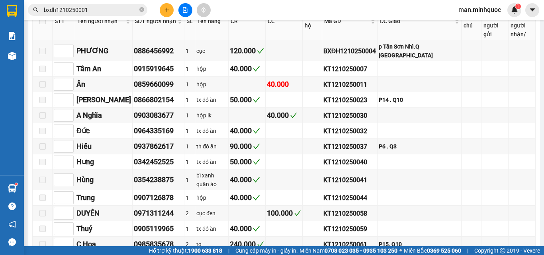
scroll to position [40, 0]
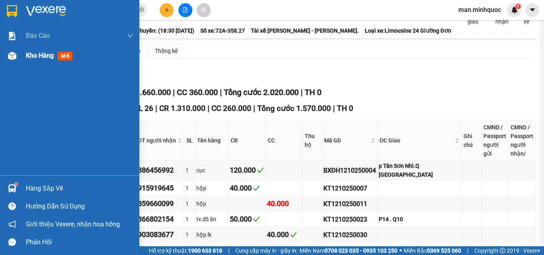
click at [33, 51] on div "Kho hàng mới" at bounding box center [51, 56] width 50 height 10
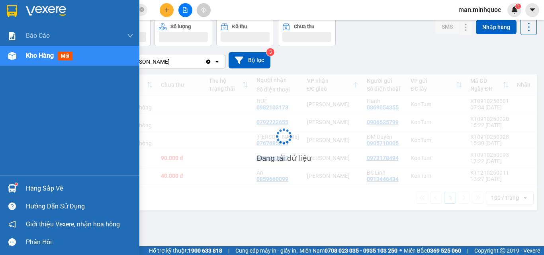
scroll to position [37, 0]
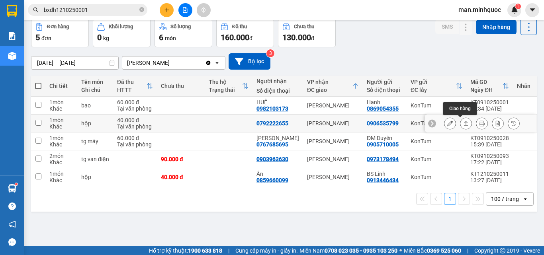
click at [460, 120] on button at bounding box center [465, 124] width 11 height 14
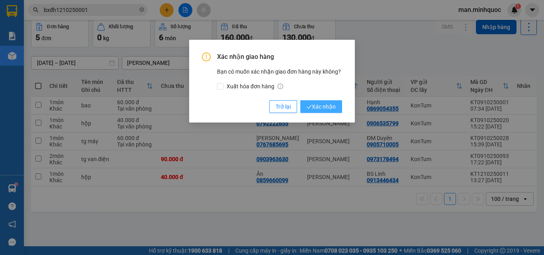
click at [324, 107] on span "Xác nhận" at bounding box center [321, 106] width 29 height 9
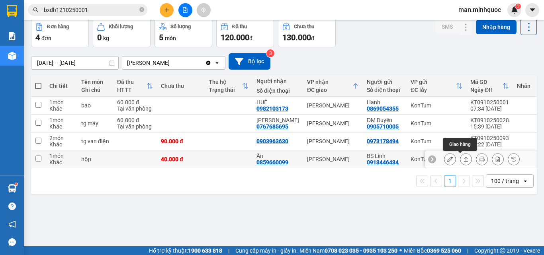
click at [463, 161] on button at bounding box center [465, 159] width 11 height 14
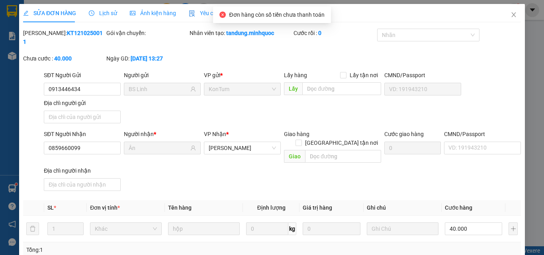
type input "0913446434"
type input "BS Linh"
type input "0859660099"
type input "Ân"
type input "0"
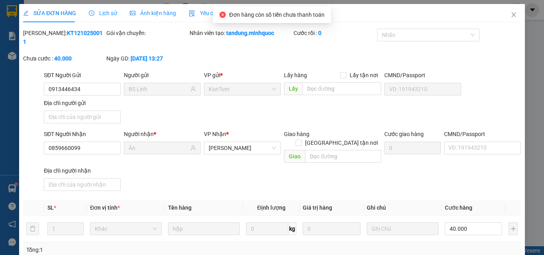
type input "40.000"
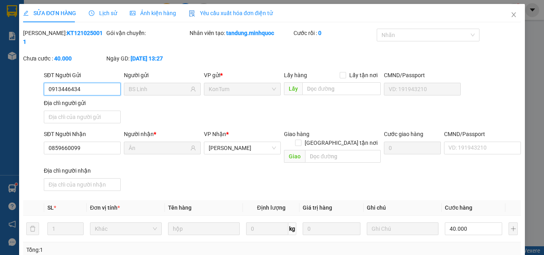
scroll to position [97, 0]
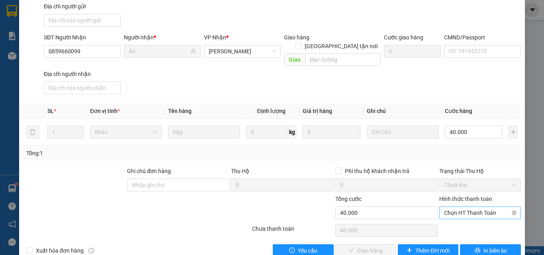
click at [475, 207] on span "Chọn HT Thanh Toán" at bounding box center [480, 213] width 72 height 12
click at [474, 211] on div "Tại văn phòng" at bounding box center [474, 211] width 71 height 9
type input "0"
click at [350, 244] on button "Giao hàng" at bounding box center [365, 250] width 61 height 13
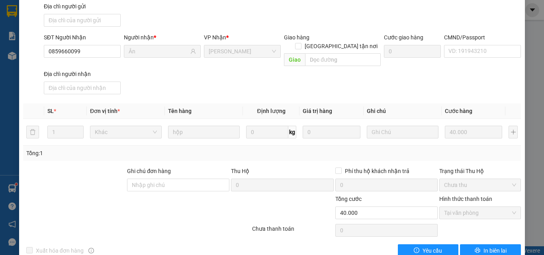
scroll to position [0, 0]
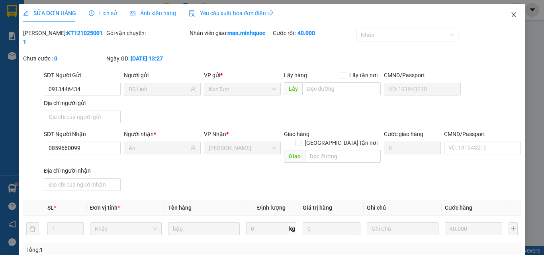
click at [512, 12] on span "Close" at bounding box center [513, 15] width 22 height 22
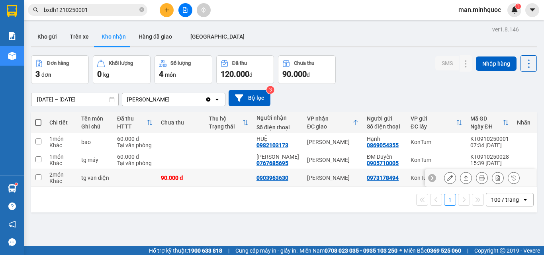
click at [246, 182] on td at bounding box center [229, 178] width 48 height 18
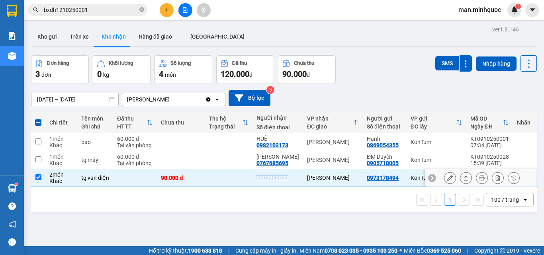
drag, startPoint x: 292, startPoint y: 177, endPoint x: 253, endPoint y: 180, distance: 39.1
click at [253, 180] on td "0903963630" at bounding box center [277, 178] width 51 height 18
checkbox input "false"
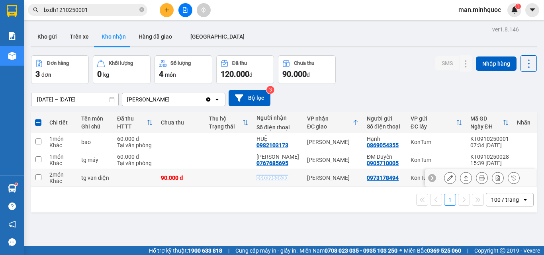
copy div "0903963630"
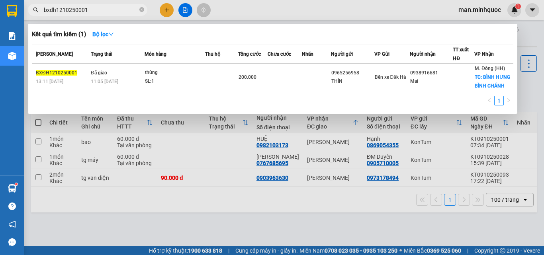
click at [78, 10] on input "bxđh1210250001" at bounding box center [91, 10] width 94 height 9
paste input "0903963630"
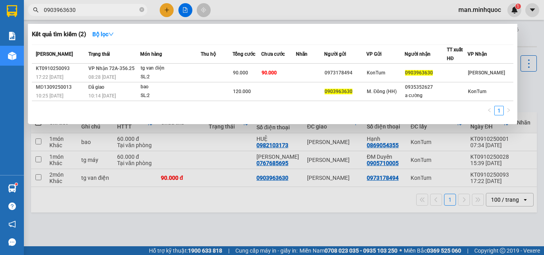
type input "0903963630"
click at [402, 139] on div at bounding box center [272, 127] width 544 height 255
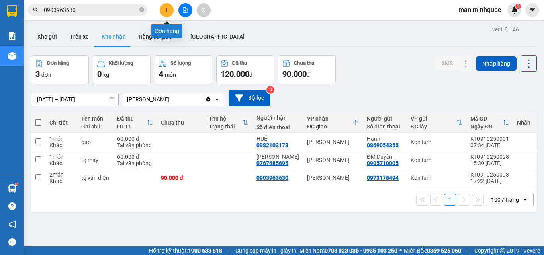
click at [165, 12] on icon "plus" at bounding box center [167, 10] width 6 height 6
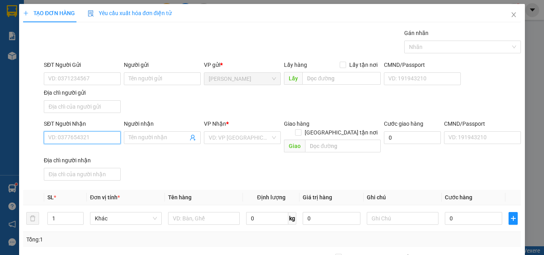
click at [99, 138] on input "SĐT Người Nhận" at bounding box center [82, 137] width 77 height 13
click at [88, 133] on input "0908392898" at bounding box center [82, 137] width 77 height 13
type input "0934007188"
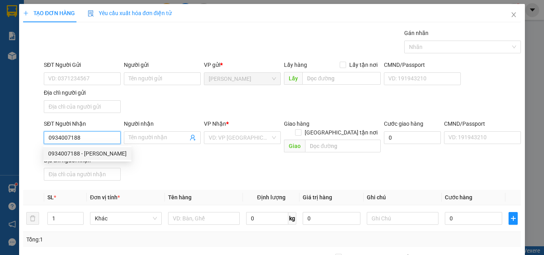
click at [108, 149] on div "0934007188 - Hạnh Đức" at bounding box center [87, 153] width 88 height 13
type input "[PERSON_NAME]"
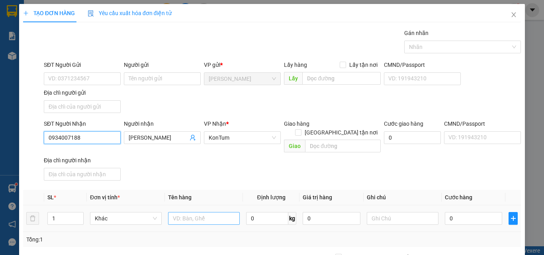
type input "0934007188"
click at [200, 212] on input "text" at bounding box center [204, 218] width 72 height 13
type input "tg"
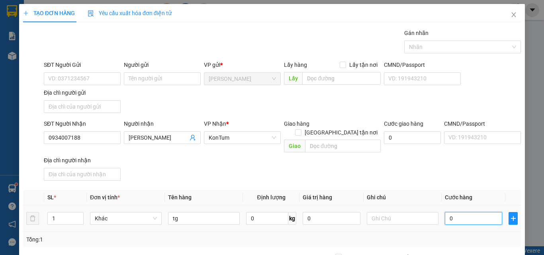
click at [478, 212] on input "0" at bounding box center [473, 218] width 57 height 13
type input "4"
type input "40"
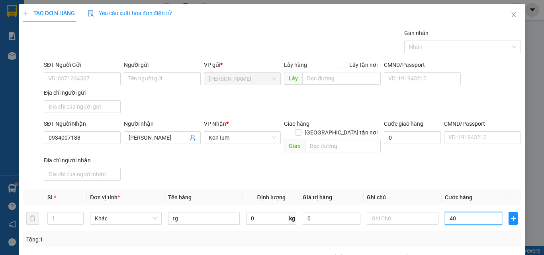
type input "40"
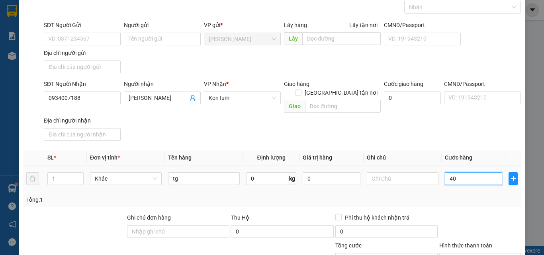
scroll to position [95, 0]
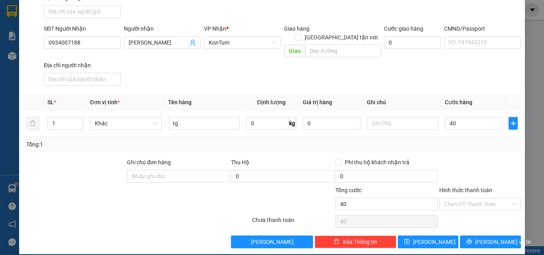
type input "40.000"
click at [504, 242] on div "TẠO ĐƠN HÀNG Yêu cầu xuất hóa đơn điện tử Transit Pickup Surcharge Ids Transit …" at bounding box center [272, 82] width 506 height 346
click at [504, 238] on button "[PERSON_NAME] và In" at bounding box center [490, 242] width 61 height 13
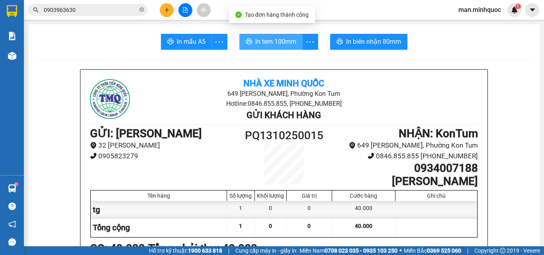
click at [259, 36] on button "In tem 100mm" at bounding box center [270, 42] width 63 height 16
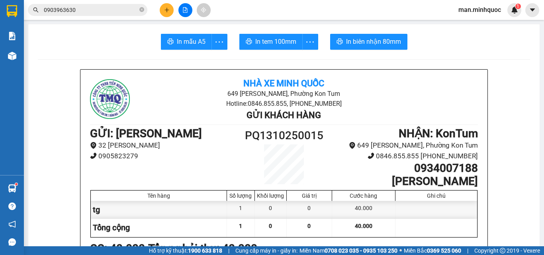
click at [123, 15] on span "0903963630" at bounding box center [87, 10] width 119 height 12
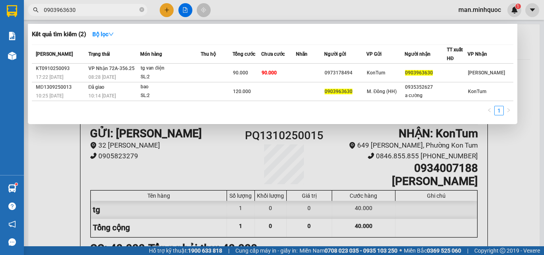
click at [123, 13] on input "0903963630" at bounding box center [91, 10] width 94 height 9
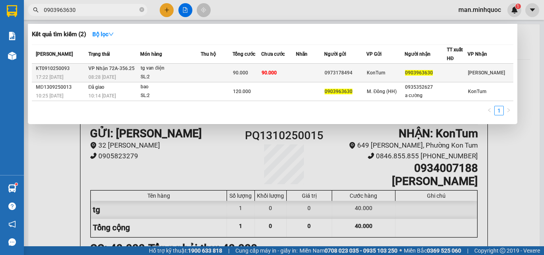
click at [330, 69] on div "0973178494" at bounding box center [344, 73] width 41 height 8
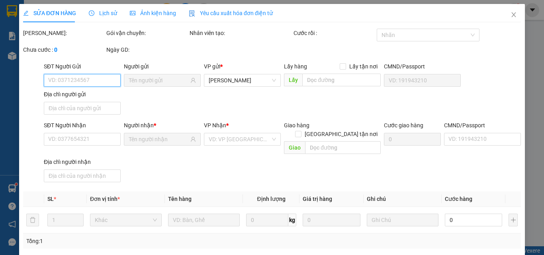
type input "0973178494"
type input "0903963630"
type input "0"
type input "90.000"
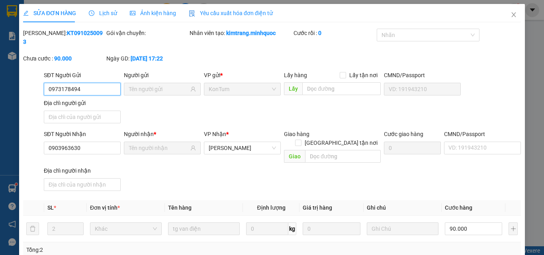
scroll to position [80, 0]
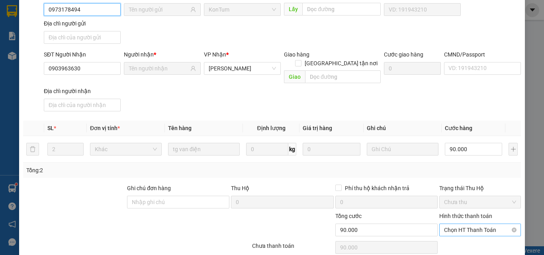
click at [482, 224] on span "Chọn HT Thanh Toán" at bounding box center [480, 230] width 72 height 12
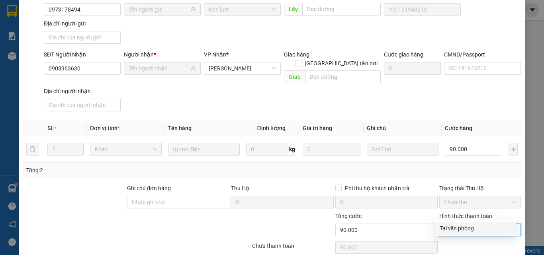
click at [479, 229] on div "Tại văn phòng" at bounding box center [474, 228] width 71 height 9
type input "0"
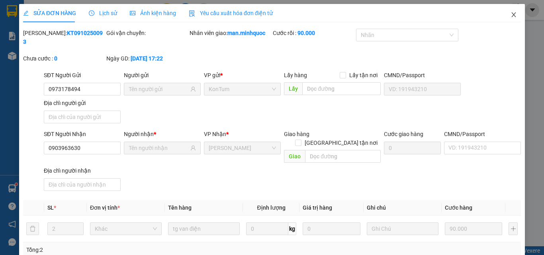
click at [512, 16] on icon "close" at bounding box center [514, 14] width 4 height 5
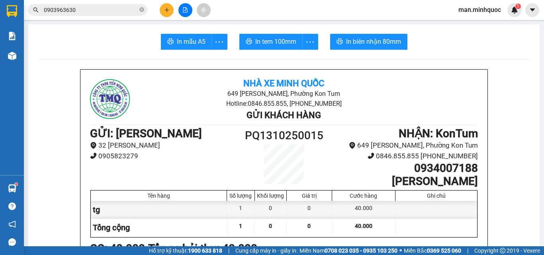
click at [162, 14] on button at bounding box center [167, 10] width 14 height 14
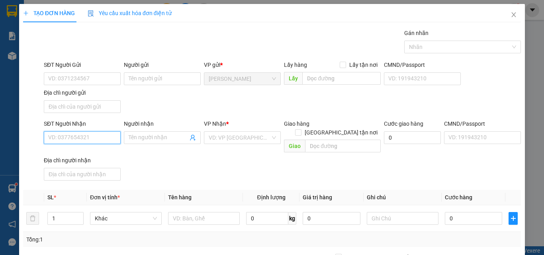
click at [90, 139] on input "SĐT Người Nhận" at bounding box center [82, 137] width 77 height 13
click at [91, 136] on input "0914222999" at bounding box center [82, 137] width 77 height 13
type input "0914222999"
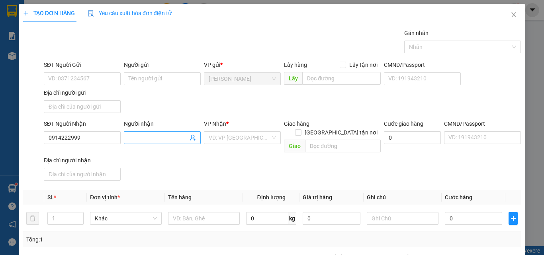
click at [144, 137] on input "Người nhận" at bounding box center [158, 137] width 59 height 9
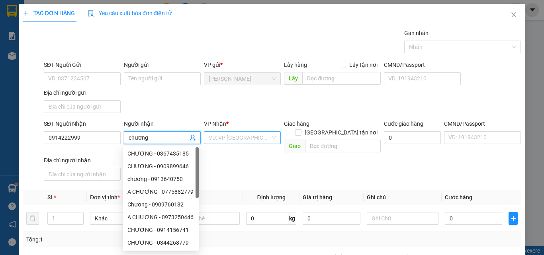
type input "chương"
click at [220, 140] on input "search" at bounding box center [240, 138] width 62 height 12
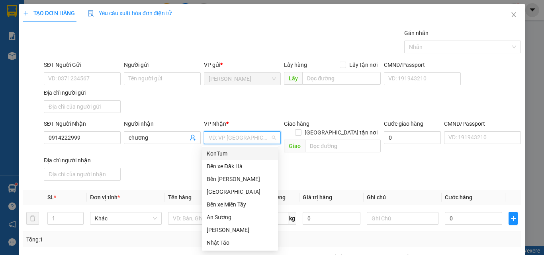
type input "k"
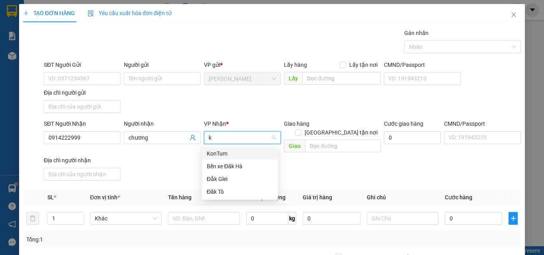
click at [223, 148] on div "KonTum" at bounding box center [240, 153] width 76 height 13
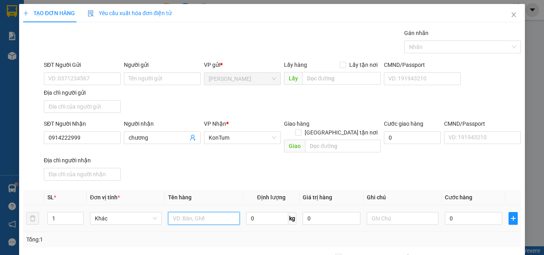
click at [191, 212] on input "text" at bounding box center [204, 218] width 72 height 13
type input "gói"
click at [462, 212] on input "0" at bounding box center [473, 218] width 57 height 13
type input "4"
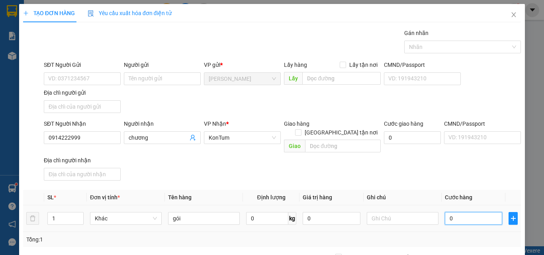
type input "4"
type input "40"
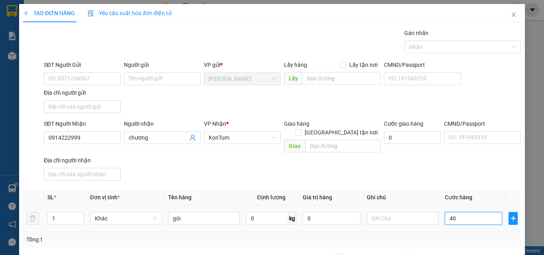
type input "400"
click at [488, 236] on div "Tổng: 1" at bounding box center [272, 239] width 498 height 15
type input "400.000"
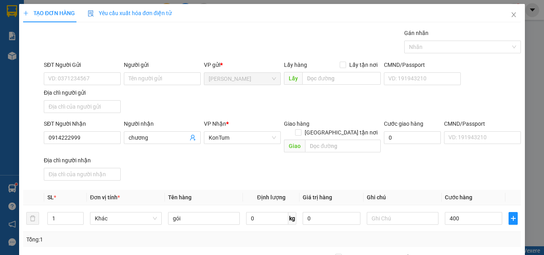
type input "400.000"
click at [482, 213] on input "400.000" at bounding box center [473, 218] width 57 height 13
type input "4"
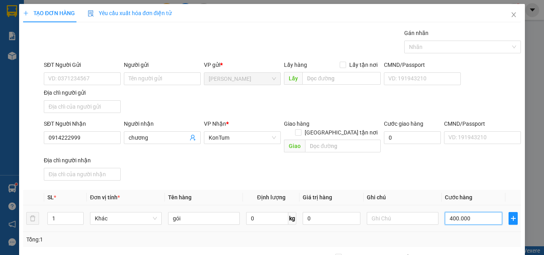
type input "4"
type input "40"
type input "40.000"
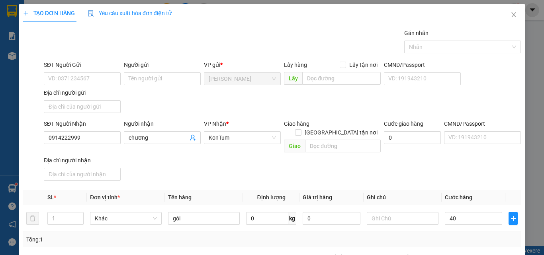
type input "40.000"
click at [480, 235] on div "Tổng: 1" at bounding box center [271, 239] width 491 height 9
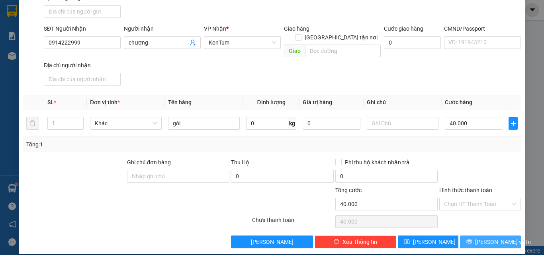
click at [487, 238] on span "[PERSON_NAME] và In" at bounding box center [503, 242] width 56 height 9
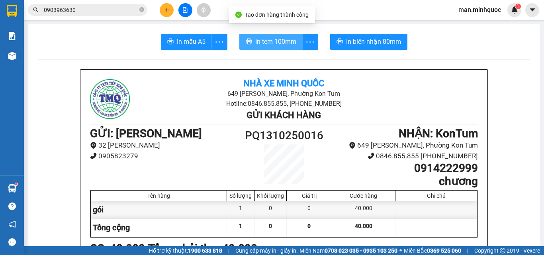
click at [265, 45] on span "In tem 100mm" at bounding box center [275, 42] width 41 height 10
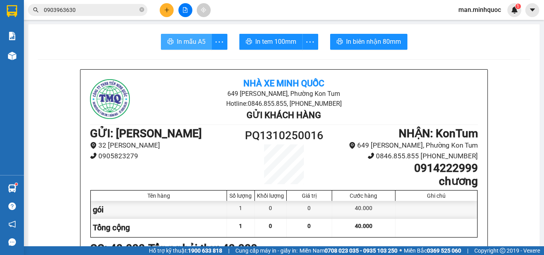
click at [183, 46] on span "In mẫu A5" at bounding box center [191, 42] width 29 height 10
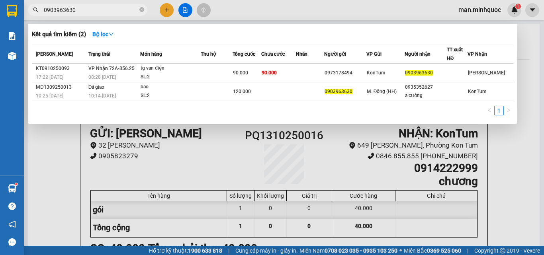
click at [70, 5] on span "0903963630" at bounding box center [87, 10] width 119 height 12
drag, startPoint x: 70, startPoint y: 5, endPoint x: 72, endPoint y: 10, distance: 4.9
click at [70, 6] on span "0903963630" at bounding box center [87, 10] width 119 height 12
click at [72, 10] on input "0903963630" at bounding box center [91, 10] width 94 height 9
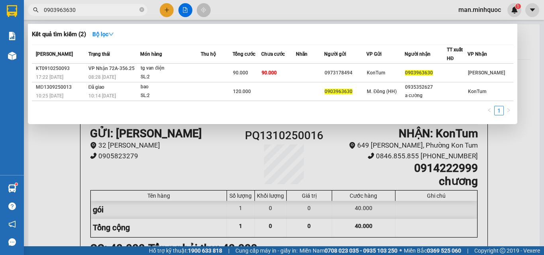
paste input "7932332"
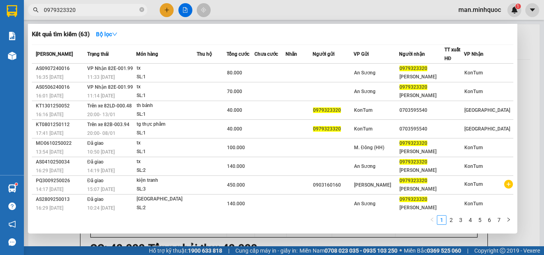
type input "0979323320"
click at [530, 107] on div at bounding box center [272, 127] width 544 height 255
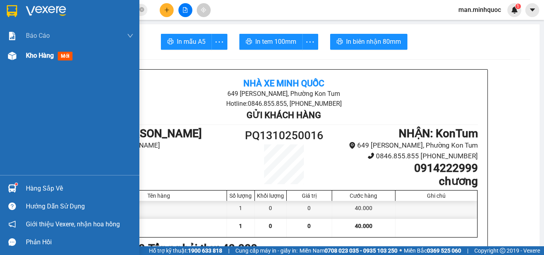
click at [8, 59] on img at bounding box center [12, 56] width 8 height 8
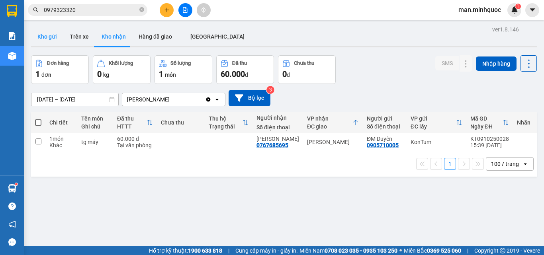
click at [49, 35] on button "Kho gửi" at bounding box center [47, 36] width 32 height 19
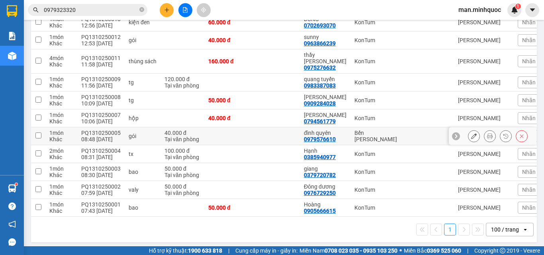
scroll to position [50, 0]
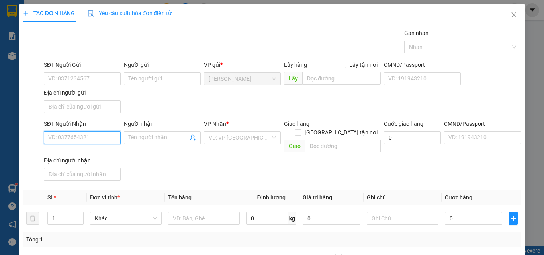
click at [64, 135] on input "SĐT Người Nhận" at bounding box center [82, 137] width 77 height 13
click at [96, 133] on input "0938894707" at bounding box center [82, 137] width 77 height 13
click at [100, 139] on input "0938894707" at bounding box center [82, 137] width 77 height 13
type input "0938894707"
click at [146, 139] on input "Người nhận" at bounding box center [158, 137] width 59 height 9
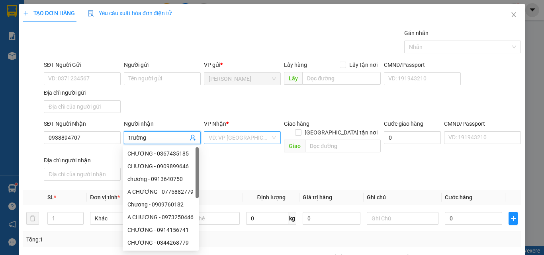
type input "trường"
click at [254, 139] on input "search" at bounding box center [240, 138] width 62 height 12
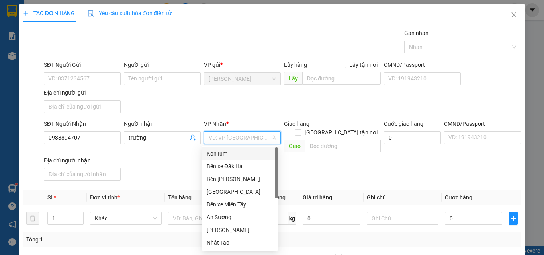
type input "k"
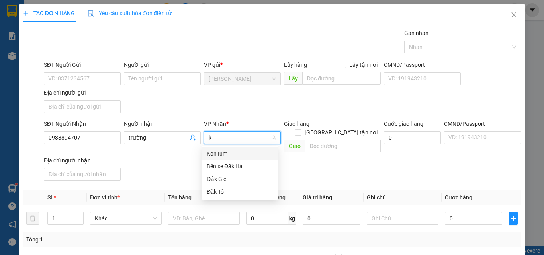
click at [244, 153] on div "KonTum" at bounding box center [240, 153] width 66 height 9
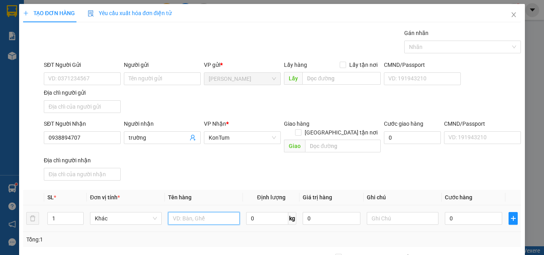
click at [200, 213] on input "text" at bounding box center [204, 218] width 72 height 13
type input "bì đỏ hs"
click at [480, 212] on input "0" at bounding box center [473, 218] width 57 height 13
type input "3"
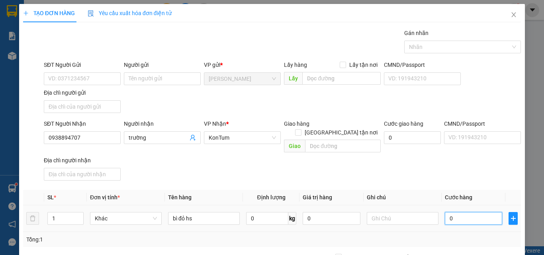
type input "3"
type input "30"
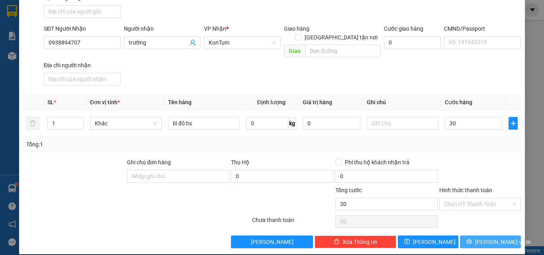
type input "30.000"
click at [481, 238] on span "Lưu và In" at bounding box center [503, 242] width 56 height 9
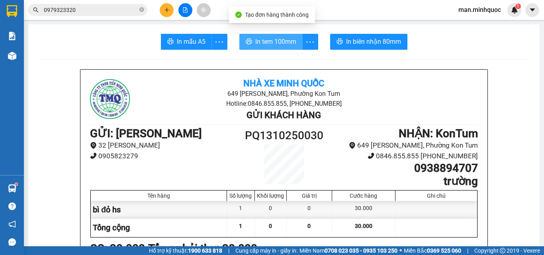
click at [267, 36] on button "In tem 100mm" at bounding box center [270, 42] width 63 height 16
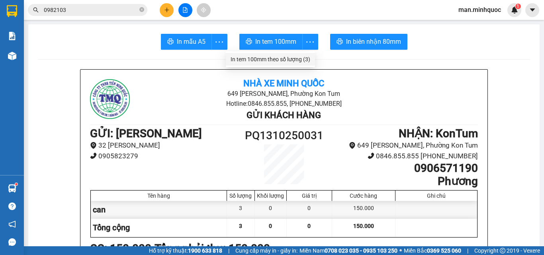
click at [297, 62] on div "In tem 100mm theo số lượng (3)" at bounding box center [270, 59] width 80 height 9
click at [162, 12] on button at bounding box center [167, 10] width 14 height 14
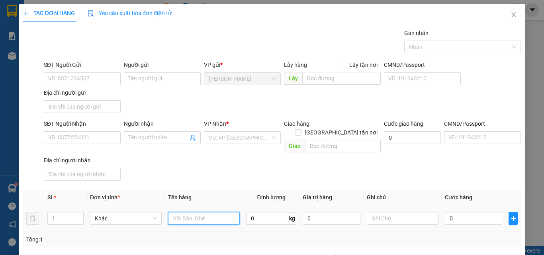
click at [179, 212] on input "text" at bounding box center [204, 218] width 72 height 13
type input "tg"
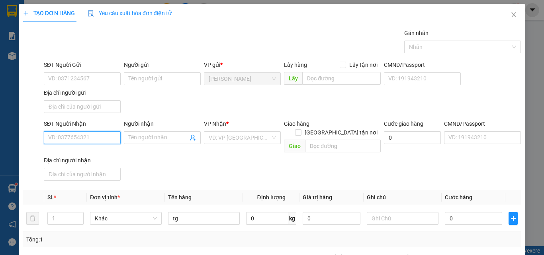
click at [75, 137] on input "SĐT Người Nhận" at bounding box center [82, 137] width 77 height 13
click at [90, 139] on input "SĐT Người Nhận" at bounding box center [82, 137] width 77 height 13
click at [404, 213] on input "text" at bounding box center [403, 218] width 72 height 13
click at [115, 137] on input "SĐT Người Nhận" at bounding box center [82, 137] width 77 height 13
click at [471, 212] on input "0" at bounding box center [473, 218] width 57 height 13
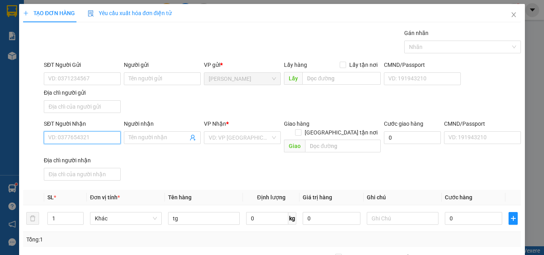
click at [88, 142] on input "SĐT Người Nhận" at bounding box center [82, 137] width 77 height 13
click at [482, 211] on div "0" at bounding box center [473, 219] width 57 height 16
click at [480, 212] on input "0" at bounding box center [473, 218] width 57 height 13
type input "2"
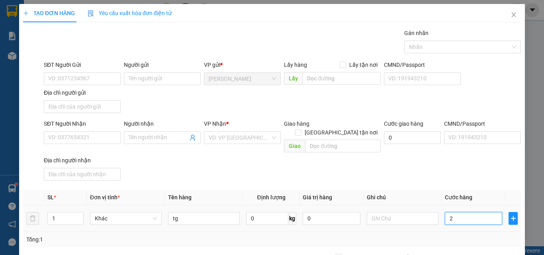
type input "2"
type input "20"
type input "200"
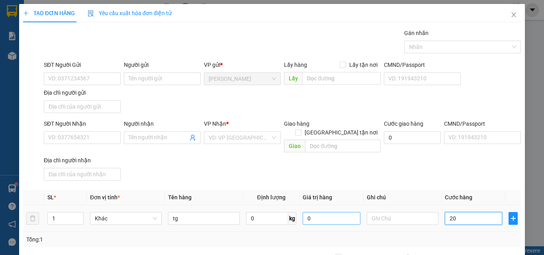
type input "200"
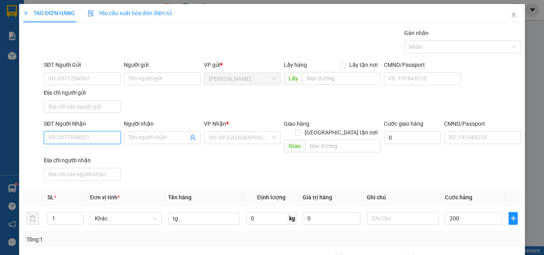
type input "200.000"
click at [82, 138] on input "SĐT Người Nhận" at bounding box center [82, 137] width 77 height 13
click at [64, 142] on input "038949244" at bounding box center [82, 137] width 77 height 13
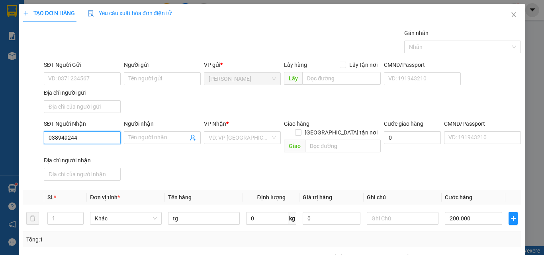
type input "0389449244"
click at [96, 136] on input "0389449244" at bounding box center [82, 137] width 77 height 13
click at [95, 152] on div "0389449244 - Quý" at bounding box center [81, 153] width 66 height 9
type input "Quý"
checkbox input "true"
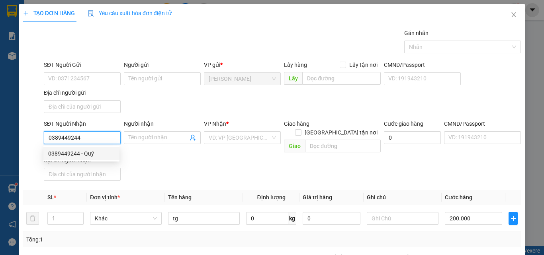
type input "224 bà triệu"
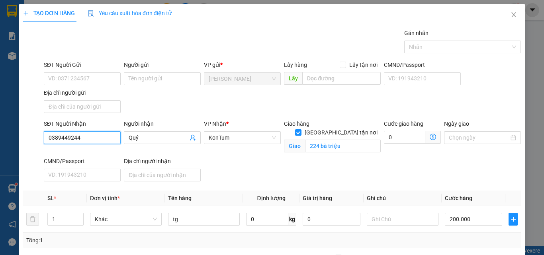
scroll to position [80, 0]
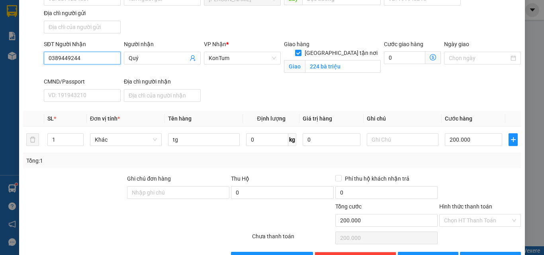
type input "0389449244"
click at [491, 180] on div at bounding box center [479, 188] width 83 height 28
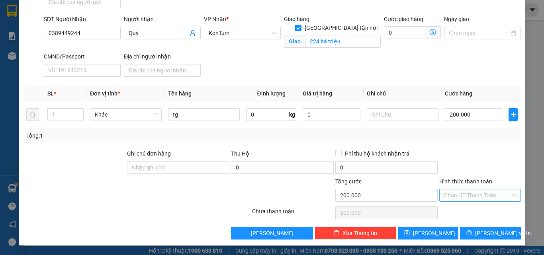
click at [488, 197] on input "Hình thức thanh toán" at bounding box center [477, 195] width 66 height 12
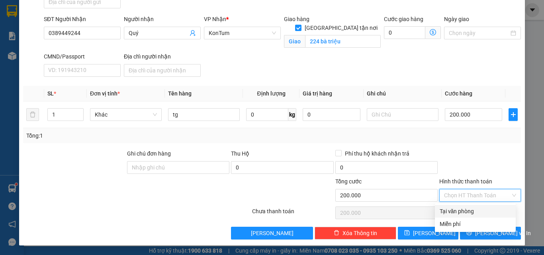
click at [489, 212] on div "Tại văn phòng" at bounding box center [474, 211] width 71 height 9
type input "0"
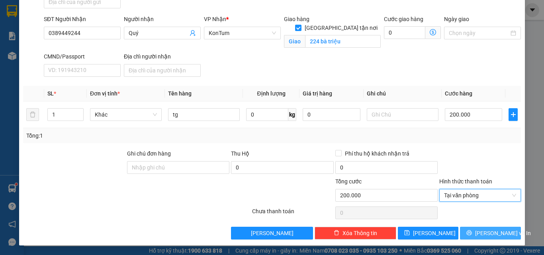
click at [492, 231] on span "[PERSON_NAME] và In" at bounding box center [503, 233] width 56 height 9
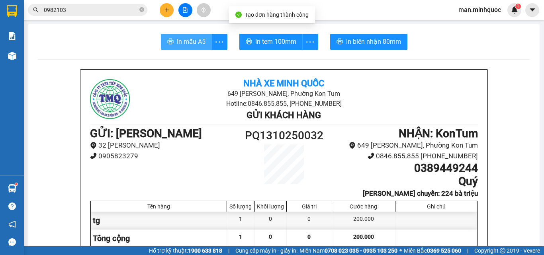
click at [173, 39] on button "In mẫu A5" at bounding box center [186, 42] width 51 height 16
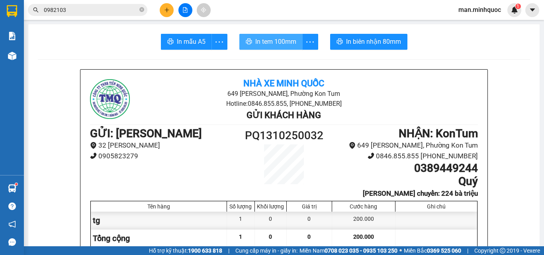
click at [271, 39] on span "In tem 100mm" at bounding box center [275, 42] width 41 height 10
click at [170, 9] on button at bounding box center [167, 10] width 14 height 14
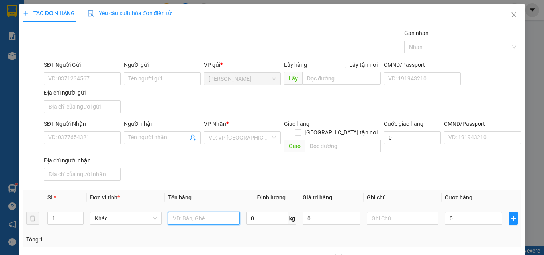
click at [186, 212] on input "text" at bounding box center [204, 218] width 72 height 13
type input "bao"
click at [98, 146] on div "SĐT Người Nhận VD: 0377654321" at bounding box center [82, 133] width 77 height 28
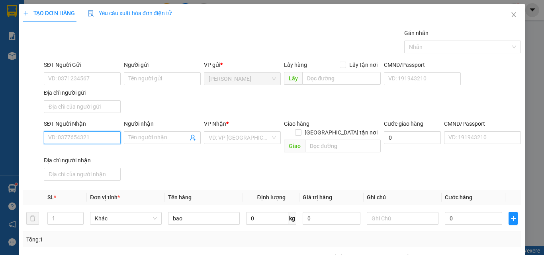
click at [100, 139] on input "SĐT Người Nhận" at bounding box center [82, 137] width 77 height 13
click at [99, 152] on div "0967572779 - thanh" at bounding box center [81, 153] width 66 height 9
type input "0967572779"
type input "thanh"
type input "0967572779"
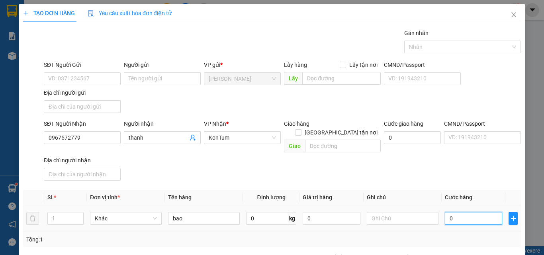
click at [459, 214] on input "0" at bounding box center [473, 218] width 57 height 13
type input "1"
type input "15"
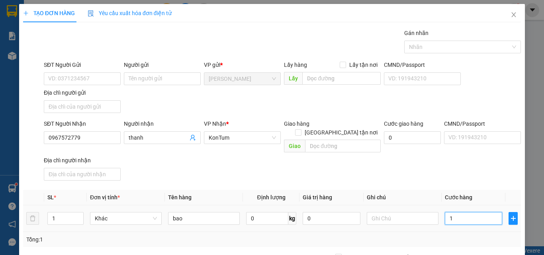
type input "15"
type input "150"
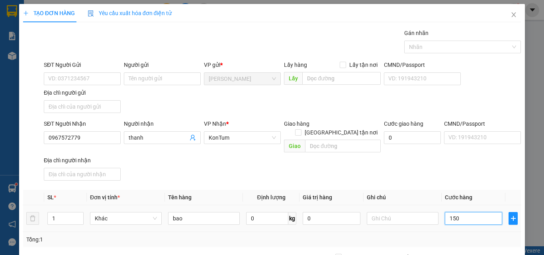
scroll to position [95, 0]
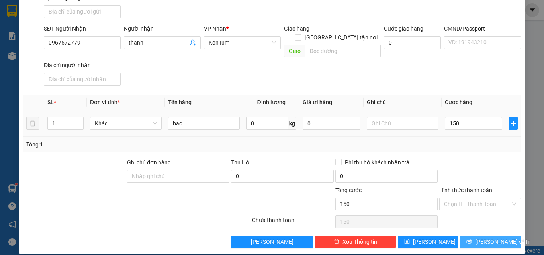
type input "150.000"
click at [468, 236] on button "[PERSON_NAME] và In" at bounding box center [490, 242] width 61 height 13
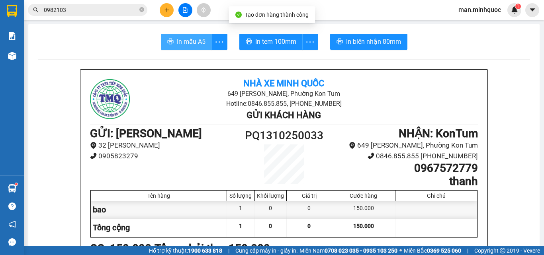
click at [199, 43] on span "In mẫu A5" at bounding box center [191, 42] width 29 height 10
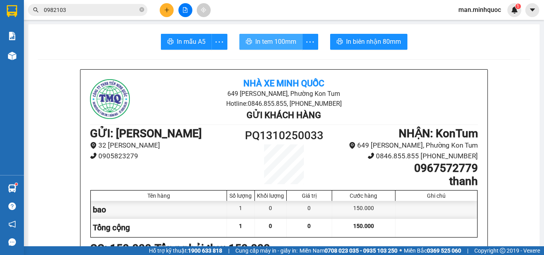
click at [260, 43] on span "In tem 100mm" at bounding box center [275, 42] width 41 height 10
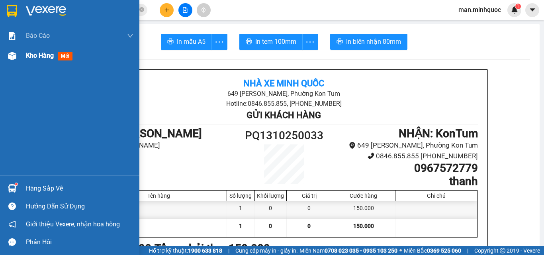
click at [18, 65] on div "Kho hàng mới" at bounding box center [69, 56] width 139 height 20
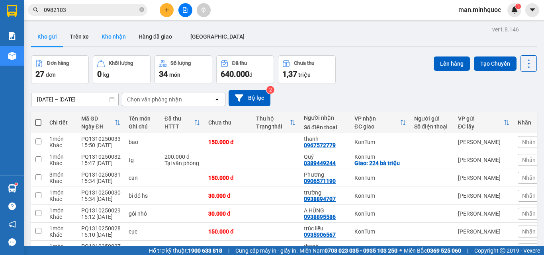
click at [109, 38] on button "Kho nhận" at bounding box center [113, 36] width 37 height 19
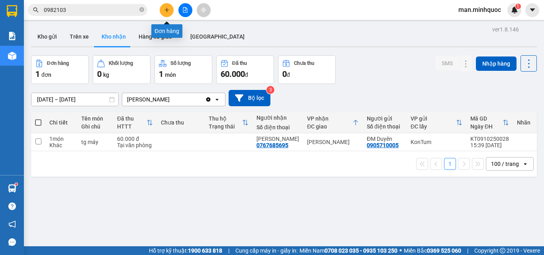
click at [168, 12] on icon "plus" at bounding box center [167, 10] width 6 height 6
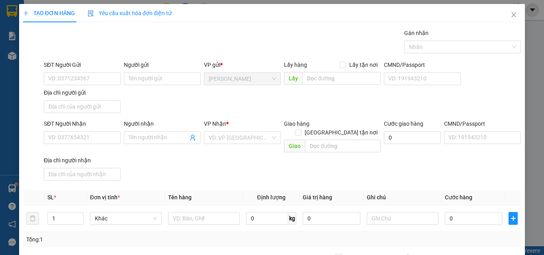
click at [79, 146] on div "SĐT Người Nhận VD: 0377654321" at bounding box center [82, 133] width 77 height 28
click at [81, 140] on input "SĐT Người Nhận" at bounding box center [82, 137] width 77 height 13
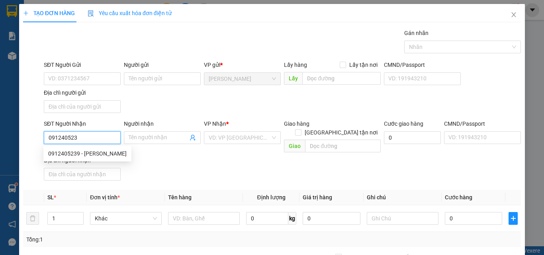
type input "0912405239"
click at [86, 151] on div "0912405239 - [PERSON_NAME]" at bounding box center [87, 153] width 78 height 9
type input "HOÀ PHÁT"
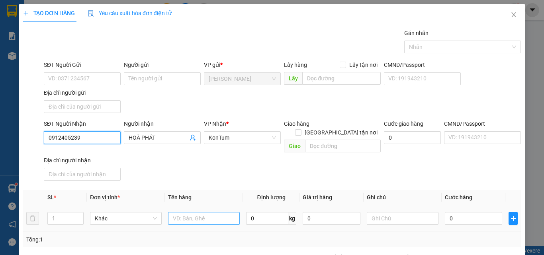
type input "0912405239"
click at [202, 212] on input "text" at bounding box center [204, 218] width 72 height 13
type input "tg"
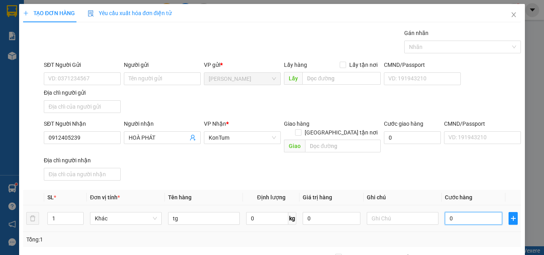
click at [467, 212] on input "0" at bounding box center [473, 218] width 57 height 13
type input "4"
type input "40"
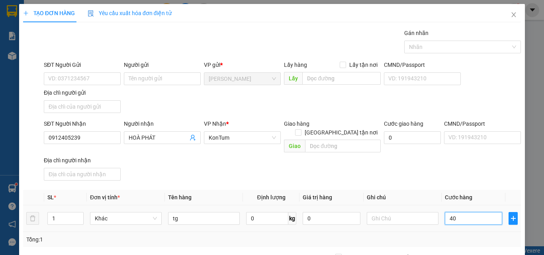
type input "40"
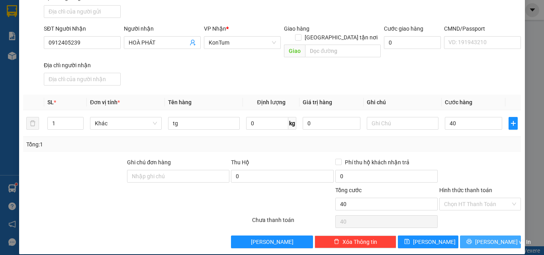
type input "40.000"
click at [480, 238] on span "[PERSON_NAME] và In" at bounding box center [503, 242] width 56 height 9
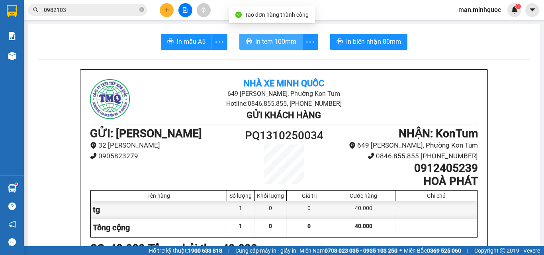
click at [246, 43] on icon "printer" at bounding box center [249, 41] width 6 height 6
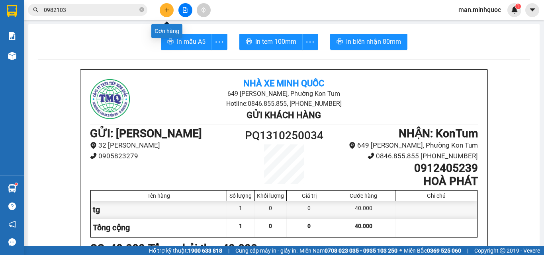
click at [163, 14] on button at bounding box center [167, 10] width 14 height 14
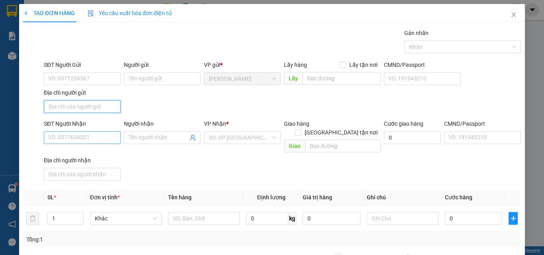
drag, startPoint x: 65, startPoint y: 107, endPoint x: 63, endPoint y: 141, distance: 33.1
click at [65, 109] on input "Địa chỉ người gửi" at bounding box center [82, 106] width 77 height 13
click at [62, 144] on div "SĐT Người Nhận VD: 0377654321" at bounding box center [82, 133] width 77 height 28
click at [65, 137] on input "SĐT Người Nhận" at bounding box center [82, 137] width 77 height 13
type input "0963460437"
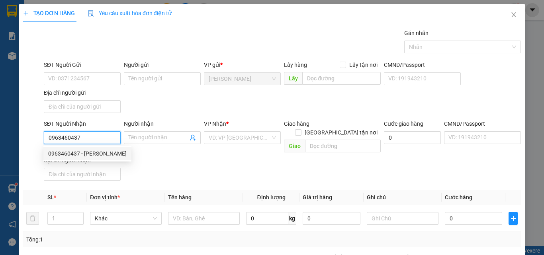
click at [88, 135] on input "0963460437" at bounding box center [82, 137] width 77 height 13
drag, startPoint x: 94, startPoint y: 150, endPoint x: 152, endPoint y: 185, distance: 68.0
click at [94, 150] on div "0963460437 - [PERSON_NAME]" at bounding box center [87, 153] width 78 height 9
type input "[PERSON_NAME]"
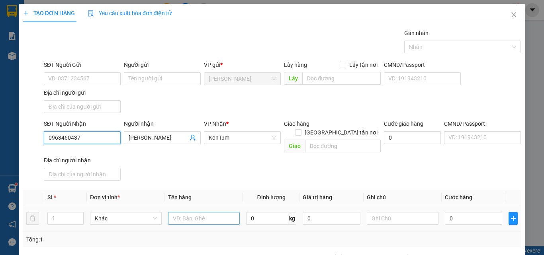
type input "0963460437"
click at [220, 212] on input "text" at bounding box center [204, 218] width 72 height 13
type input "tg"
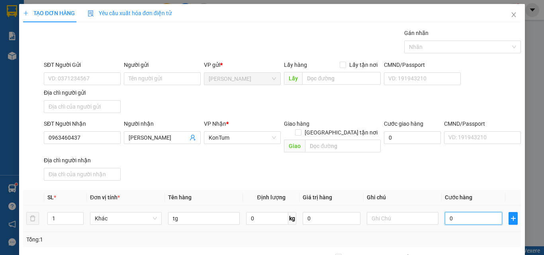
click at [470, 215] on input "0" at bounding box center [473, 218] width 57 height 13
type input "650"
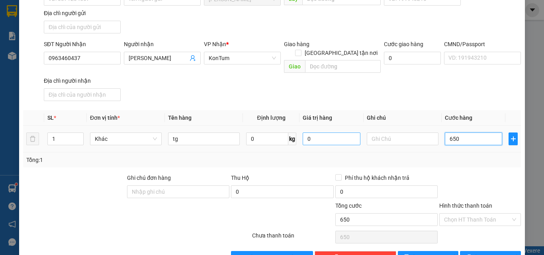
drag, startPoint x: 462, startPoint y: 127, endPoint x: 317, endPoint y: 126, distance: 144.5
click at [317, 126] on tr "1 Khác tg 0 kg 0 650" at bounding box center [272, 139] width 498 height 27
type input "5"
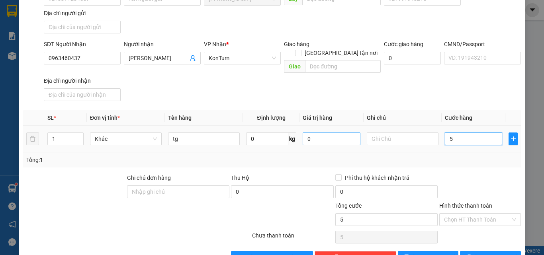
type input "50"
type input "50.000"
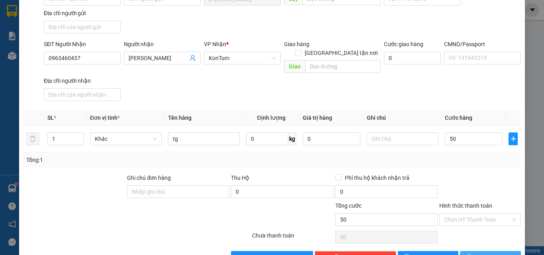
type input "50.000"
click at [498, 253] on span "[PERSON_NAME] và In" at bounding box center [503, 257] width 56 height 9
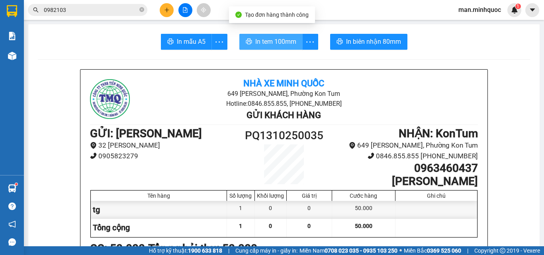
click at [266, 44] on span "In tem 100mm" at bounding box center [275, 42] width 41 height 10
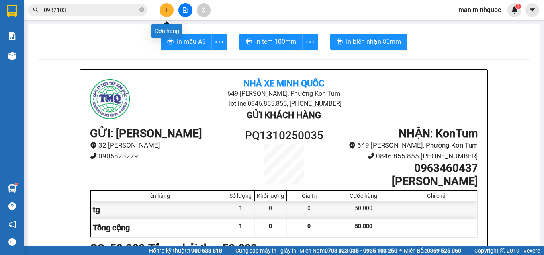
click at [168, 4] on button at bounding box center [167, 10] width 14 height 14
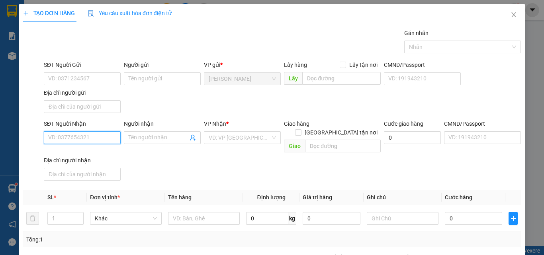
click at [82, 140] on input "SĐT Người Nhận" at bounding box center [82, 137] width 77 height 13
type input "0983194249"
click at [98, 148] on div "0983194249 - thảo" at bounding box center [81, 153] width 76 height 13
type input "thảo"
type input "0983194249"
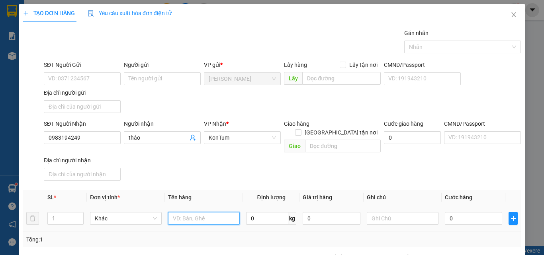
click at [219, 214] on input "text" at bounding box center [204, 218] width 72 height 13
type input "hs"
click at [469, 212] on input "0" at bounding box center [473, 218] width 57 height 13
type input "4"
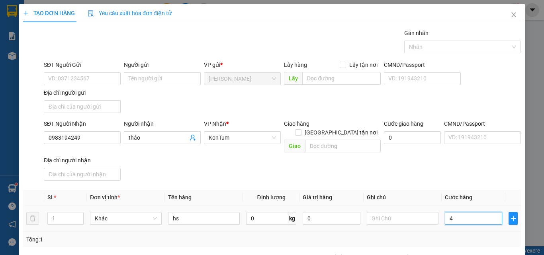
type input "4"
type input "40"
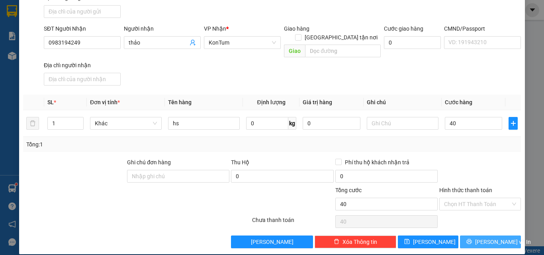
click at [480, 238] on span "[PERSON_NAME] và In" at bounding box center [503, 242] width 56 height 9
type input "40.000"
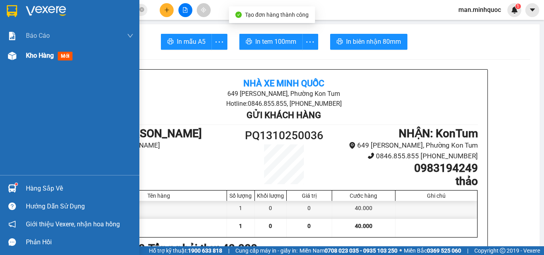
click at [11, 74] on div "Báo cáo Báo cáo dòng tiền (nhân viên) Doanh số tạo đơn theo VP gửi (nhân viên) …" at bounding box center [69, 100] width 139 height 149
click at [29, 60] on div "Kho hàng mới" at bounding box center [51, 56] width 50 height 10
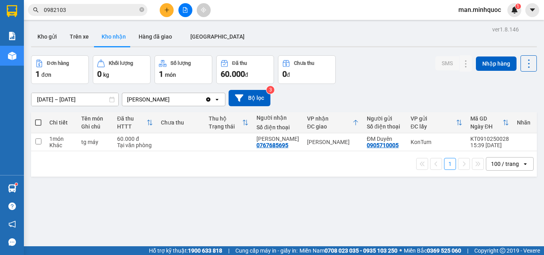
click at [28, 29] on div "ver 1.8.146 Kho gửi Trên xe Kho nhận Hàng đã giao ĐÀ NẴNG Đơn hàng 1 đơn Khối l…" at bounding box center [284, 151] width 512 height 255
click at [40, 33] on button "Kho gửi" at bounding box center [47, 36] width 32 height 19
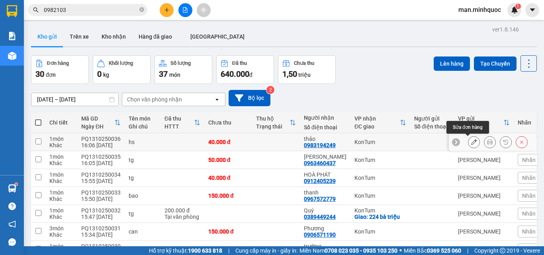
click at [468, 143] on button at bounding box center [473, 142] width 11 height 14
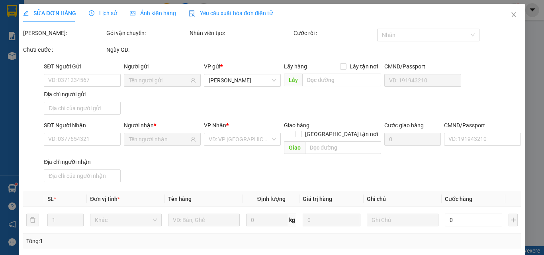
type input "0983194249"
type input "0"
type input "40.000"
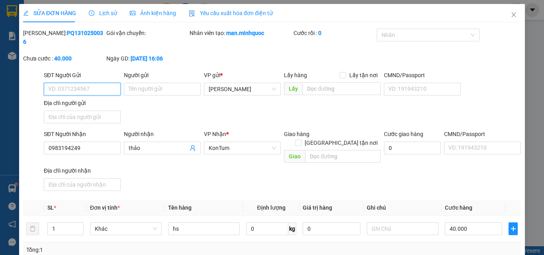
scroll to position [97, 0]
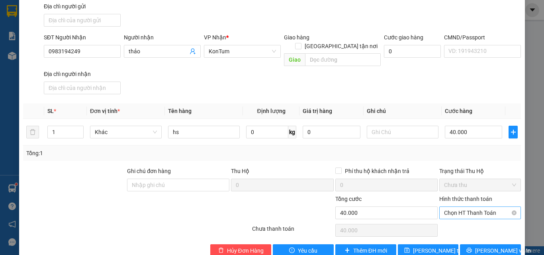
click at [486, 207] on div "Chọn HT Thanh Toán" at bounding box center [480, 213] width 82 height 13
click at [481, 211] on div "Tại văn phòng" at bounding box center [474, 211] width 71 height 9
type input "0"
click at [491, 225] on div "Total Paid Fee 0 Total UnPaid Fee 40.000 Cash Collection Total Fee Mã ĐH: PQ131…" at bounding box center [272, 94] width 498 height 325
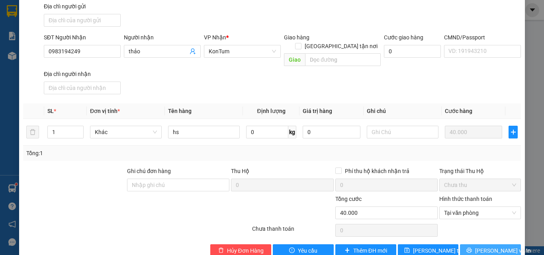
click at [493, 227] on div "Total Paid Fee 0 Total UnPaid Fee 40.000 Cash Collection Total Fee Mã ĐH: PQ131…" at bounding box center [272, 94] width 498 height 325
click at [503, 244] on button "[PERSON_NAME] và In" at bounding box center [490, 250] width 61 height 13
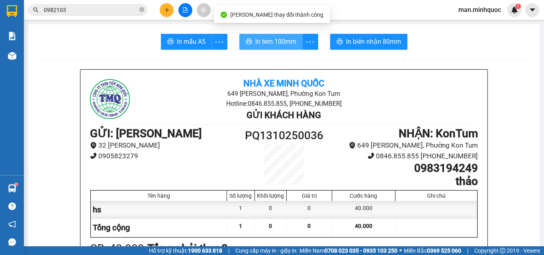
click at [285, 41] on span "In tem 100mm" at bounding box center [275, 42] width 41 height 10
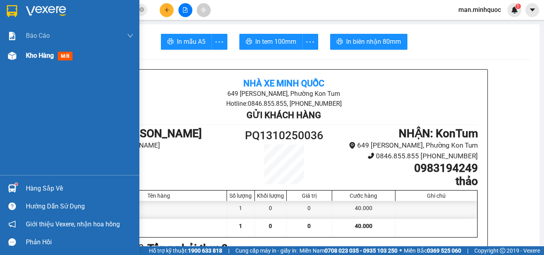
click at [25, 61] on div "Kho hàng mới" at bounding box center [69, 56] width 139 height 20
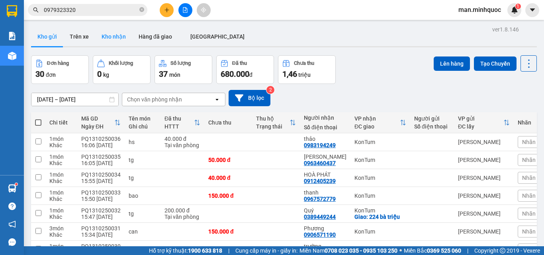
click at [101, 38] on button "Kho nhận" at bounding box center [113, 36] width 37 height 19
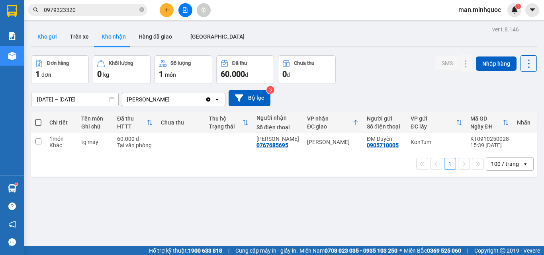
click at [49, 38] on button "Kho gửi" at bounding box center [47, 36] width 32 height 19
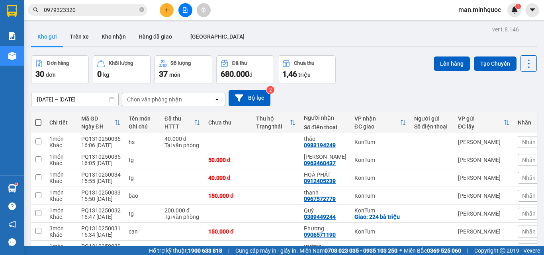
click at [164, 14] on button at bounding box center [167, 10] width 14 height 14
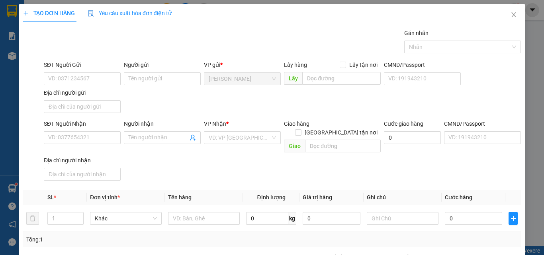
click at [81, 144] on div "SĐT Người Nhận VD: 0377654321" at bounding box center [82, 133] width 77 height 28
click at [87, 132] on input "SĐT Người Nhận" at bounding box center [82, 137] width 77 height 13
click at [101, 143] on input "0962077061" at bounding box center [82, 137] width 77 height 13
type input "0962077061"
click at [137, 137] on input "Người nhận" at bounding box center [158, 137] width 59 height 9
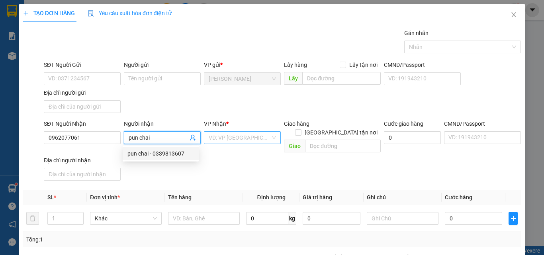
type input "pun chai"
click at [234, 138] on input "search" at bounding box center [240, 138] width 62 height 12
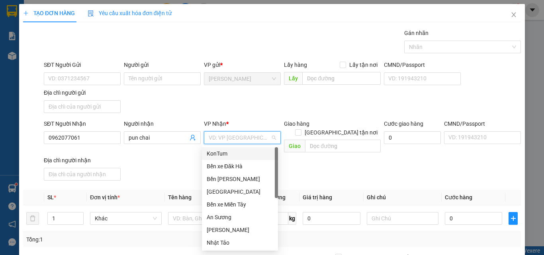
type input "k"
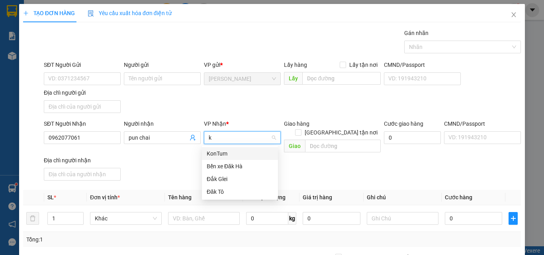
click at [234, 150] on div "KonTum" at bounding box center [240, 153] width 66 height 9
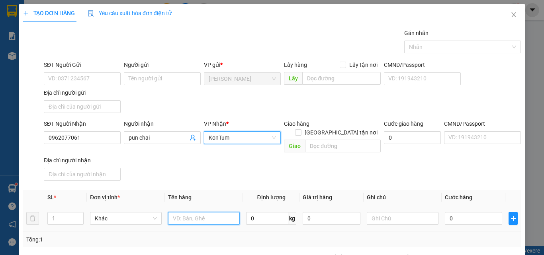
click at [204, 213] on input "text" at bounding box center [204, 218] width 72 height 13
type input "hộp"
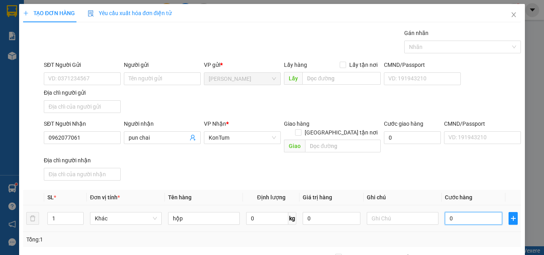
click at [473, 212] on input "0" at bounding box center [473, 218] width 57 height 13
type input "4"
type input "40"
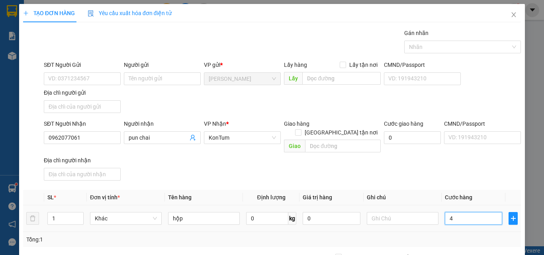
type input "40"
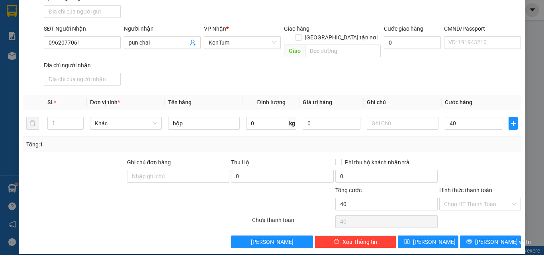
type input "40.000"
click at [481, 214] on div "Chọn HT Thanh Toán" at bounding box center [479, 222] width 83 height 16
click at [496, 187] on div "Hình thức thanh toán" at bounding box center [480, 192] width 82 height 12
click at [493, 198] on input "Hình thức thanh toán" at bounding box center [477, 204] width 66 height 12
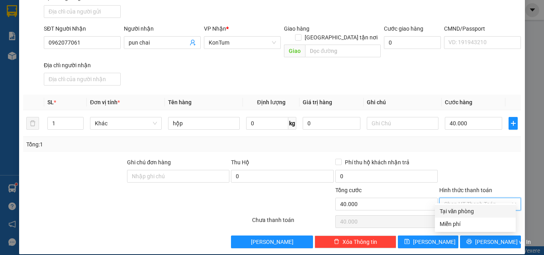
click at [490, 207] on div "Tại văn phòng" at bounding box center [474, 211] width 71 height 9
type input "0"
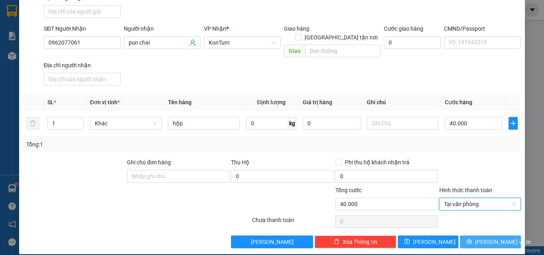
click at [498, 238] on span "[PERSON_NAME] và In" at bounding box center [503, 242] width 56 height 9
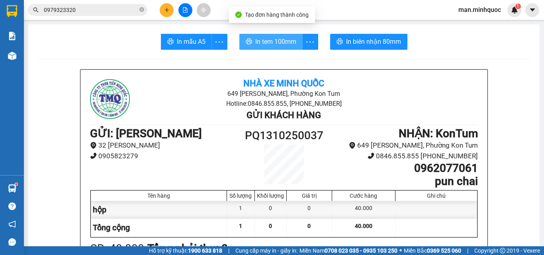
click at [273, 47] on button "In tem 100mm" at bounding box center [270, 42] width 63 height 16
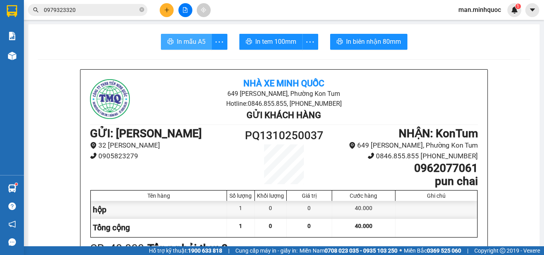
click at [181, 45] on span "In mẫu A5" at bounding box center [191, 42] width 29 height 10
click at [164, 6] on button at bounding box center [167, 10] width 14 height 14
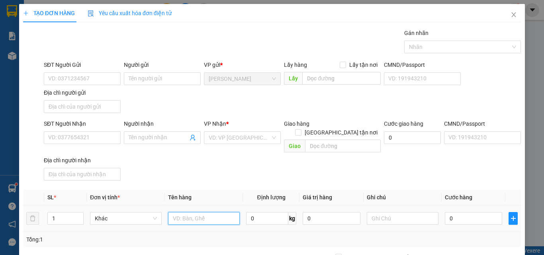
click at [177, 212] on input "text" at bounding box center [204, 218] width 72 height 13
type input "kiện băng keo"
click at [461, 216] on div "0" at bounding box center [473, 219] width 57 height 16
click at [467, 212] on input "0" at bounding box center [473, 218] width 57 height 13
type input "1"
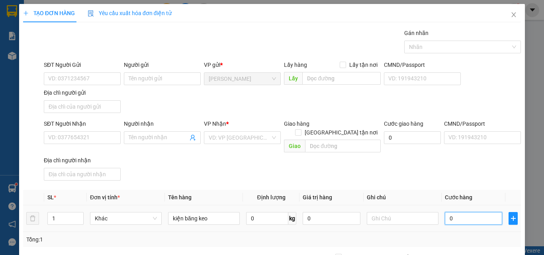
type input "1"
type input "10"
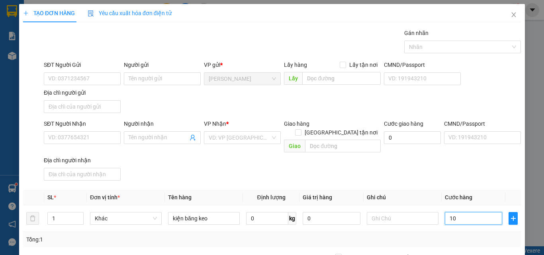
type input "100"
type input "100.000"
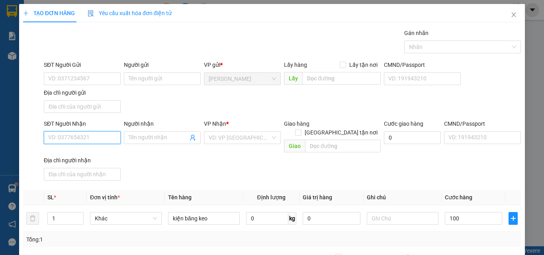
type input "100.000"
click at [75, 140] on input "SĐT Người Nhận" at bounding box center [82, 137] width 77 height 13
click at [83, 150] on div "0988424369 - kiểng" at bounding box center [81, 153] width 66 height 9
type input "0988424369"
type input "kiểng"
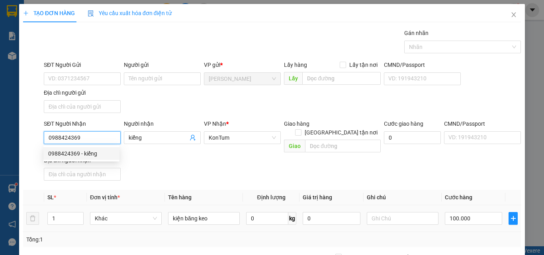
scroll to position [95, 0]
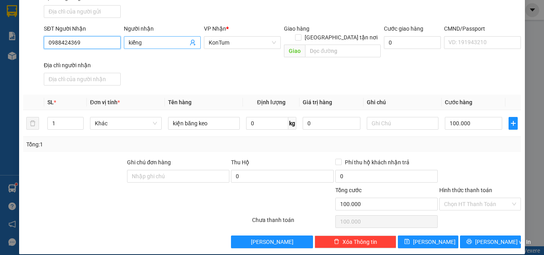
type input "0988424369"
drag, startPoint x: 143, startPoint y: 39, endPoint x: 111, endPoint y: 45, distance: 33.0
click at [111, 45] on div "SĐT Người Nhận 0988424369 Người nhận kiểng kiểng VP Nhận * KonTum Giao hàng Gia…" at bounding box center [282, 56] width 480 height 64
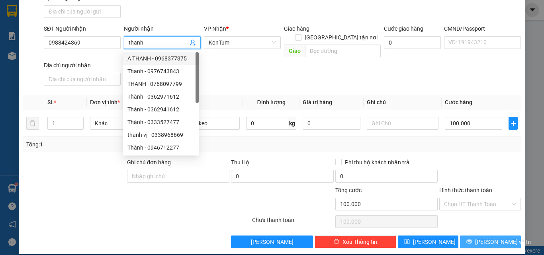
type input "thanh"
drag, startPoint x: 474, startPoint y: 228, endPoint x: 477, endPoint y: 233, distance: 5.9
click at [476, 236] on button "[PERSON_NAME] và In" at bounding box center [490, 242] width 61 height 13
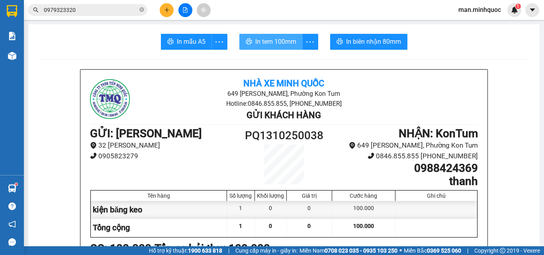
click at [272, 41] on span "In tem 100mm" at bounding box center [275, 42] width 41 height 10
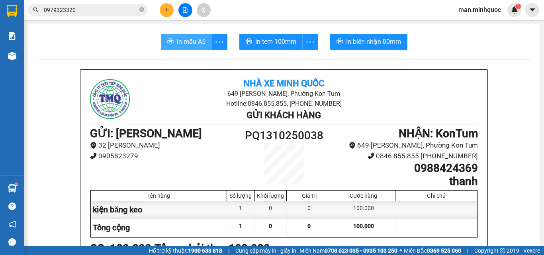
click at [177, 43] on span "In mẫu A5" at bounding box center [191, 42] width 29 height 10
click at [176, 48] on button "In mẫu A5" at bounding box center [185, 42] width 54 height 16
click at [160, 17] on div at bounding box center [185, 10] width 60 height 14
click at [164, 10] on icon "plus" at bounding box center [167, 10] width 6 height 6
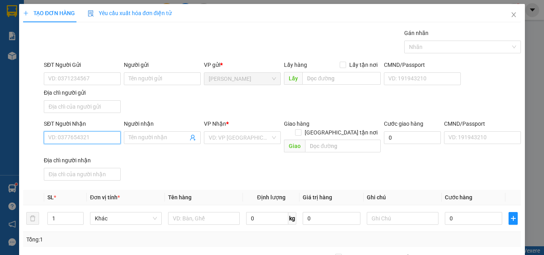
click at [86, 139] on input "SĐT Người Nhận" at bounding box center [82, 137] width 77 height 13
click at [82, 138] on input "097224777" at bounding box center [82, 137] width 77 height 13
click at [93, 142] on input "097224777" at bounding box center [82, 137] width 77 height 13
click at [76, 131] on div "SĐT Người Nhận" at bounding box center [82, 125] width 77 height 12
click at [83, 138] on input "097224777" at bounding box center [82, 137] width 77 height 13
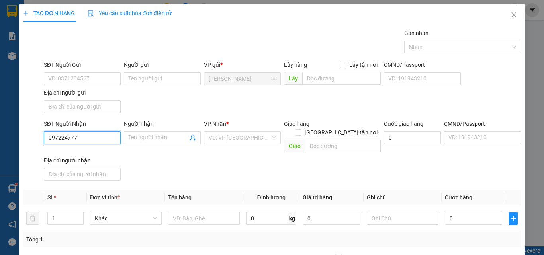
click at [83, 138] on input "097224777" at bounding box center [82, 137] width 77 height 13
click at [83, 138] on input "0972242777" at bounding box center [82, 137] width 77 height 13
type input "0972242777"
click at [133, 139] on input "Người nhận" at bounding box center [158, 137] width 59 height 9
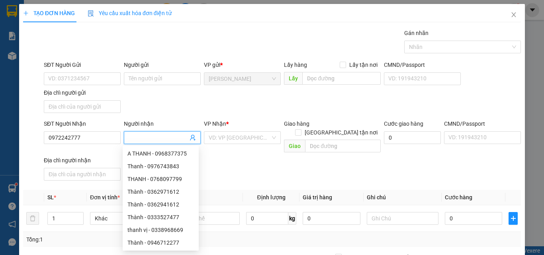
type input "s"
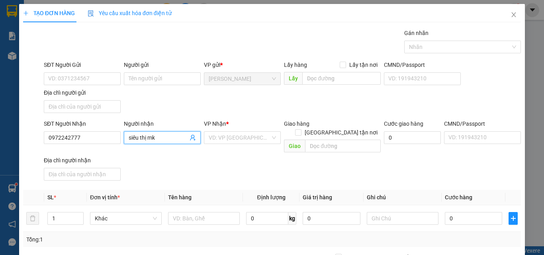
type input "siêu thị mk"
click at [236, 128] on div "VP Nhận *" at bounding box center [242, 123] width 77 height 9
click at [239, 133] on input "search" at bounding box center [240, 138] width 62 height 12
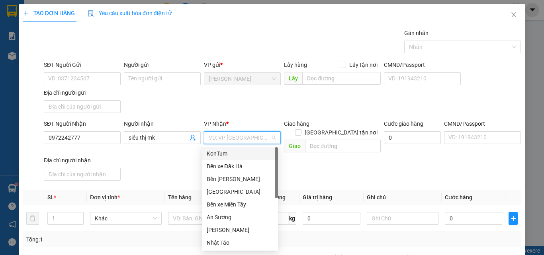
type input "k"
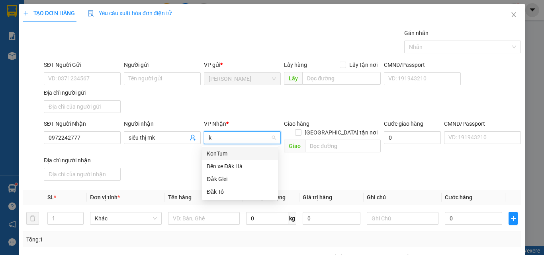
click at [237, 155] on div "KonTum" at bounding box center [240, 153] width 66 height 9
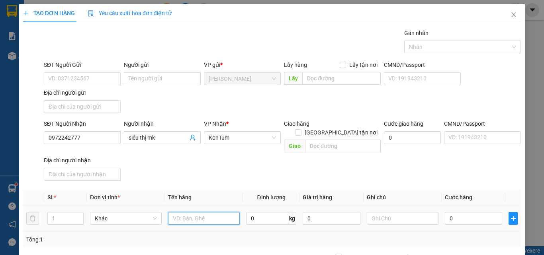
click at [227, 212] on input "text" at bounding box center [204, 218] width 72 height 13
type input "kiện đen"
click at [467, 205] on td "0" at bounding box center [473, 218] width 64 height 27
click at [472, 212] on input "0" at bounding box center [473, 218] width 57 height 13
type input "4"
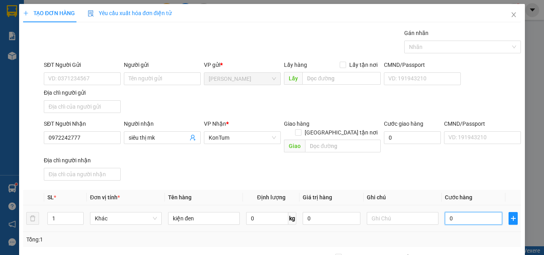
type input "4"
type input "40"
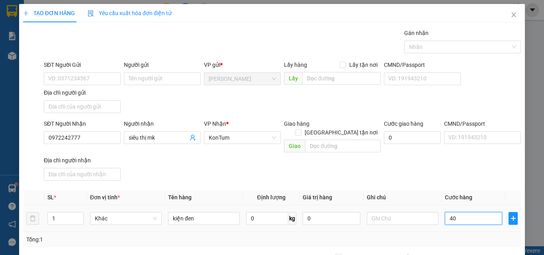
scroll to position [95, 0]
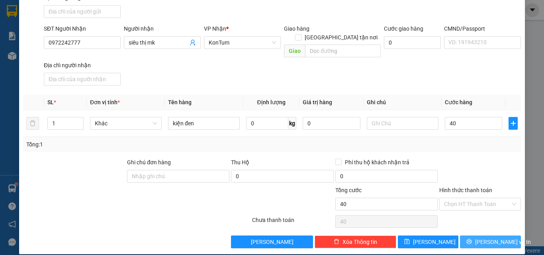
type input "40.000"
click at [475, 236] on button "[PERSON_NAME] và In" at bounding box center [490, 242] width 61 height 13
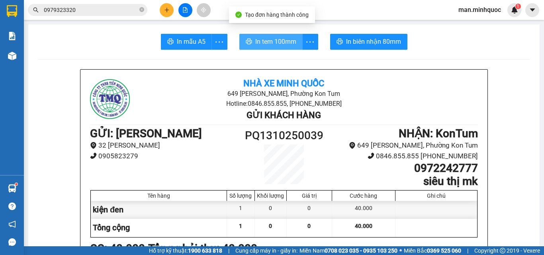
click at [255, 40] on span "In tem 100mm" at bounding box center [275, 42] width 41 height 10
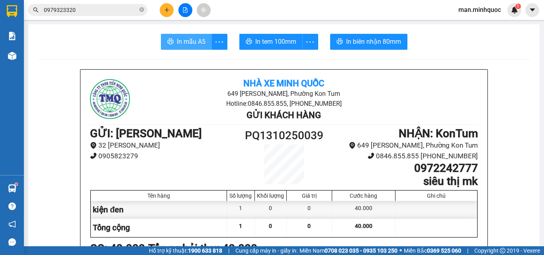
click at [181, 36] on button "In mẫu A5" at bounding box center [186, 42] width 51 height 16
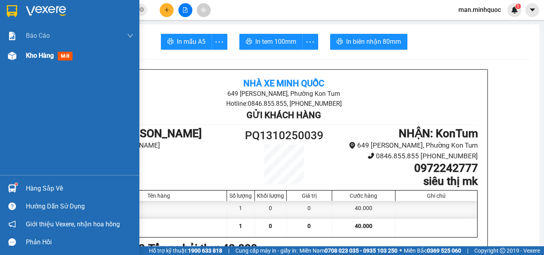
drag, startPoint x: 14, startPoint y: 62, endPoint x: 107, endPoint y: 64, distance: 94.0
click at [14, 62] on div at bounding box center [12, 56] width 14 height 14
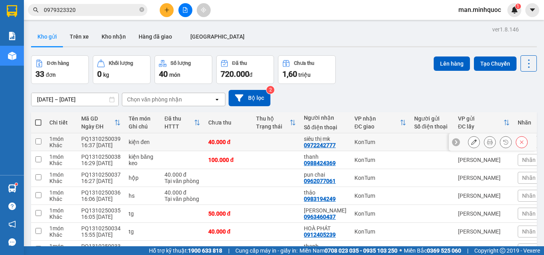
click at [471, 143] on icon at bounding box center [474, 142] width 6 height 6
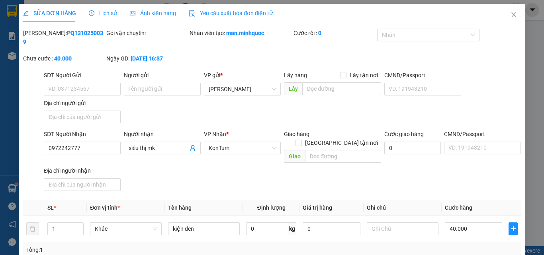
type input "0972242777"
type input "0"
type input "40.000"
click at [68, 142] on input "0972242777" at bounding box center [82, 148] width 77 height 13
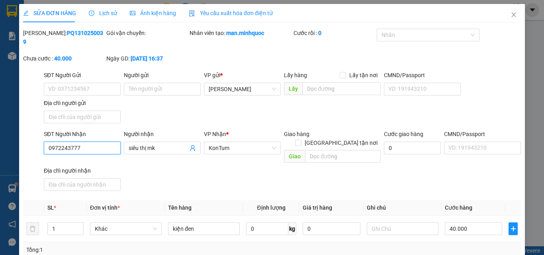
click at [96, 142] on input "0972243777" at bounding box center [82, 148] width 77 height 13
type input "0972243777"
click at [160, 144] on input "siêu thị mk" at bounding box center [158, 148] width 59 height 9
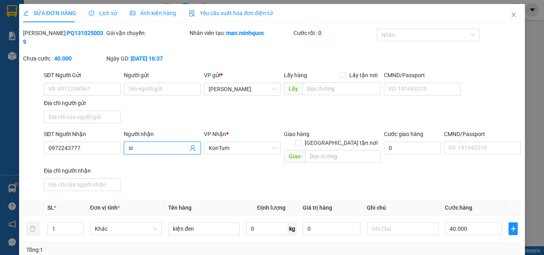
type input "s"
click at [100, 142] on input "0972243777" at bounding box center [82, 148] width 77 height 13
click at [100, 142] on input "097224377" at bounding box center [82, 148] width 77 height 13
click at [100, 142] on input "09722437" at bounding box center [82, 148] width 77 height 13
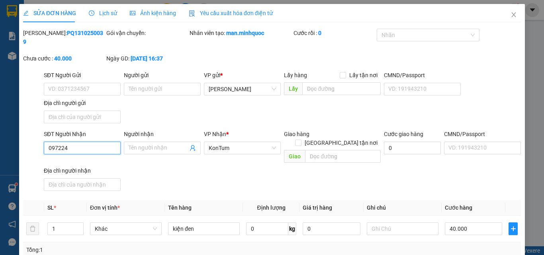
click at [100, 142] on input "097224" at bounding box center [82, 148] width 77 height 13
type input "0972243777"
click at [166, 144] on input "Người nhận" at bounding box center [158, 148] width 59 height 9
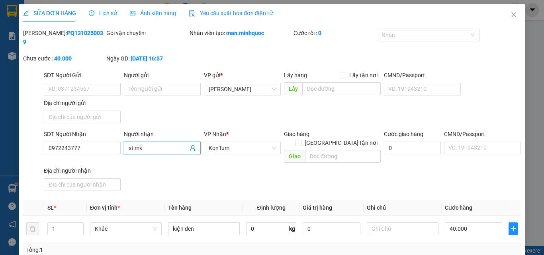
scroll to position [97, 0]
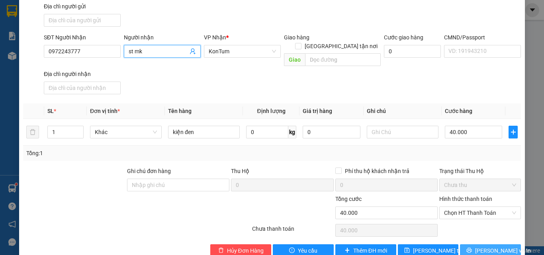
type input "st mk"
click at [468, 244] on button "[PERSON_NAME] và In" at bounding box center [490, 250] width 61 height 13
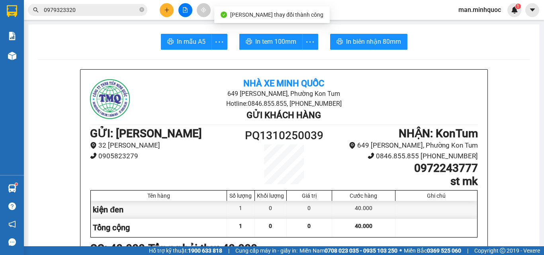
click at [285, 44] on span "In tem 100mm" at bounding box center [275, 42] width 41 height 10
click at [161, 7] on button at bounding box center [167, 10] width 14 height 14
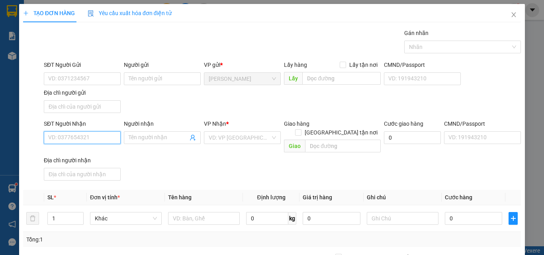
click at [103, 135] on input "SĐT Người Nhận" at bounding box center [82, 137] width 77 height 13
type input "0905494565"
click at [103, 135] on input "0905494565" at bounding box center [82, 137] width 77 height 13
click at [103, 151] on div "0905494565 - nhân" at bounding box center [81, 153] width 66 height 9
type input "nhân"
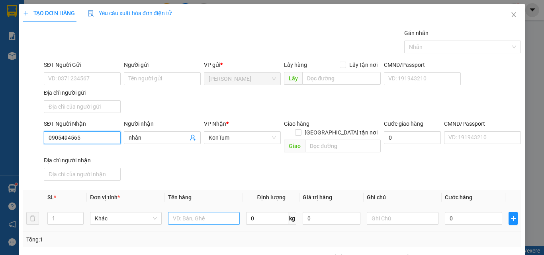
type input "0905494565"
click at [212, 212] on input "text" at bounding box center [204, 218] width 72 height 13
type input "tg"
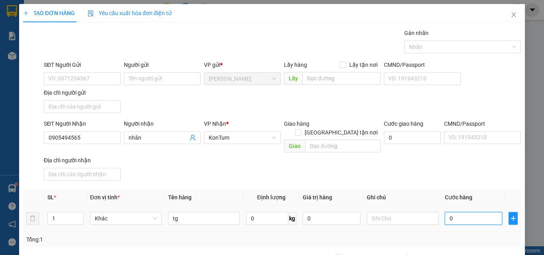
click at [480, 212] on input "0" at bounding box center [473, 218] width 57 height 13
type input "4"
type input "40"
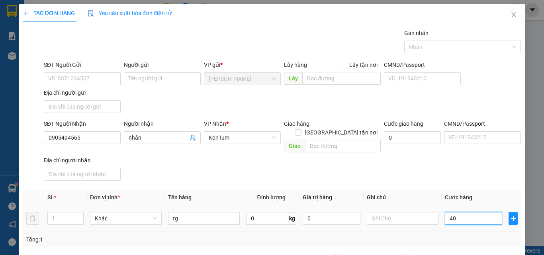
type input "40"
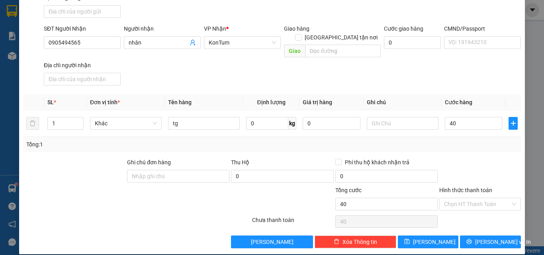
type input "40.000"
drag, startPoint x: 477, startPoint y: 226, endPoint x: 477, endPoint y: 237, distance: 10.7
click at [477, 227] on div "Transit Pickup Surcharge Ids Transit Deliver Surcharge Ids Transit Deliver Surc…" at bounding box center [272, 91] width 498 height 315
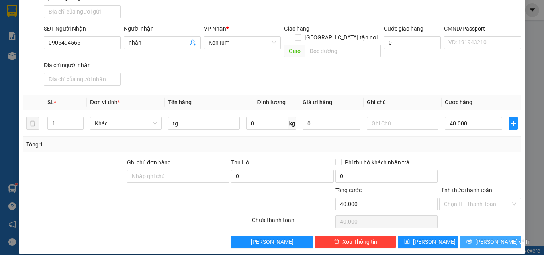
click at [477, 239] on button "[PERSON_NAME] và In" at bounding box center [490, 242] width 61 height 13
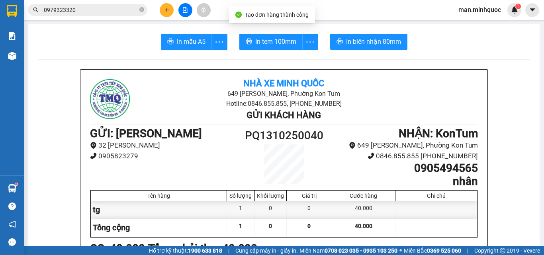
click at [276, 37] on span "In tem 100mm" at bounding box center [275, 42] width 41 height 10
